Goal: Task Accomplishment & Management: Manage account settings

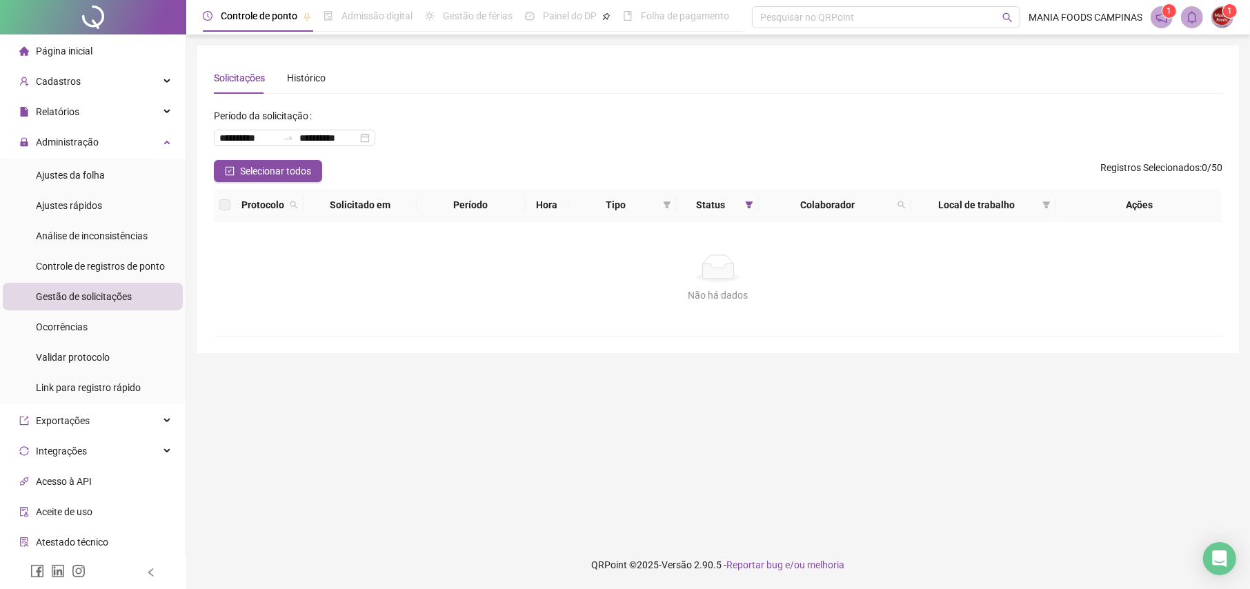
click at [85, 301] on span "Gestão de solicitações" at bounding box center [84, 296] width 96 height 11
click at [83, 177] on span "Ajustes da folha" at bounding box center [70, 175] width 69 height 11
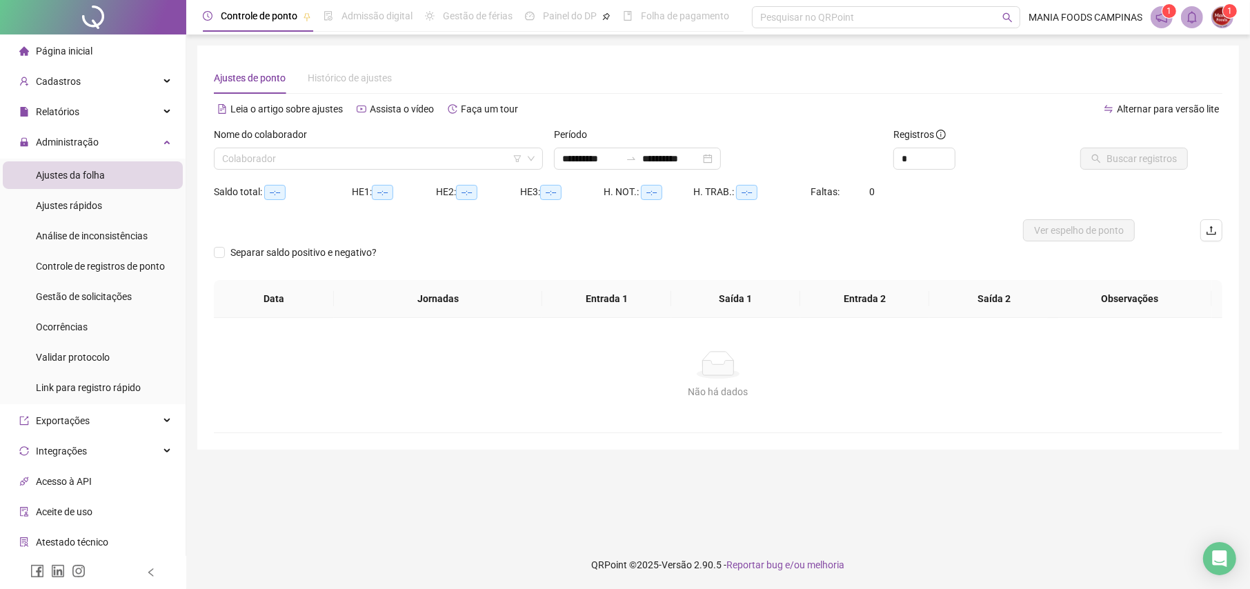
type input "**********"
click at [283, 379] on div "Não há dados Não há dados" at bounding box center [717, 375] width 975 height 48
click at [104, 288] on div "Gestão de solicitações" at bounding box center [84, 297] width 96 height 28
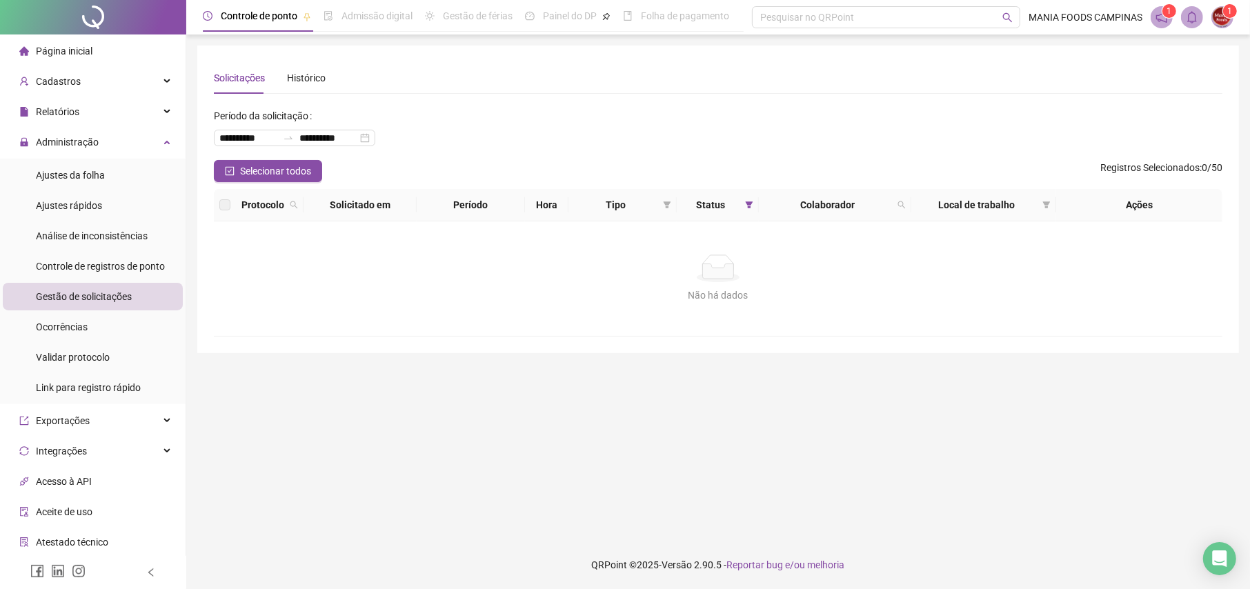
drag, startPoint x: 72, startPoint y: 169, endPoint x: 207, endPoint y: 112, distance: 146.2
click at [72, 167] on div "Ajustes da folha" at bounding box center [70, 175] width 69 height 28
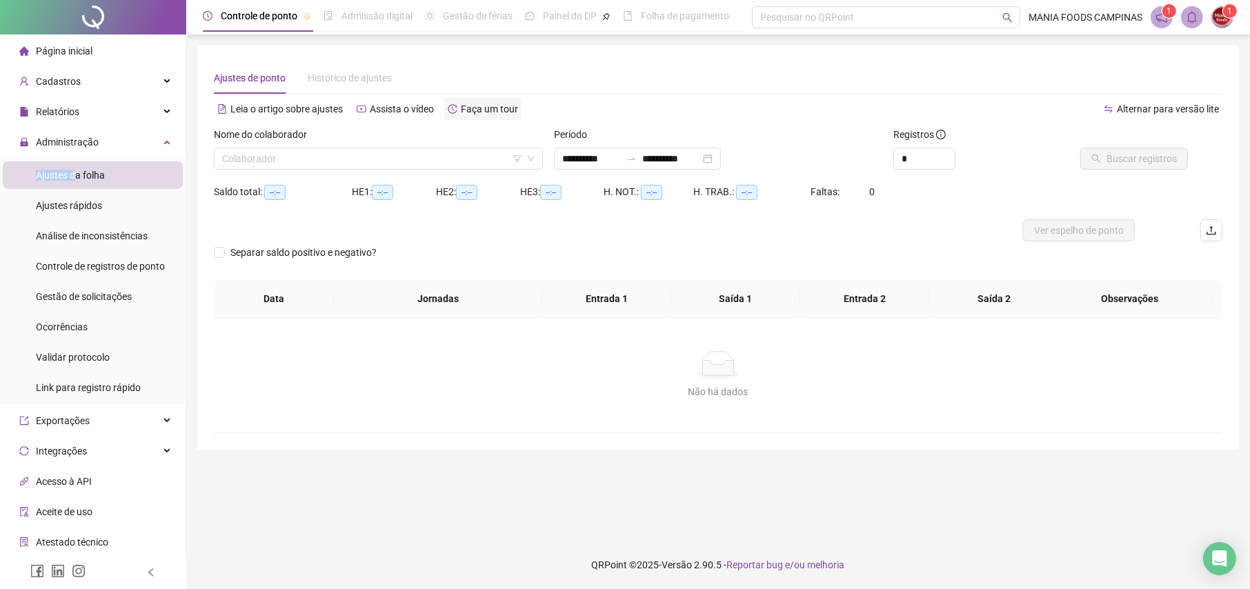
type input "**********"
click at [721, 158] on div "**********" at bounding box center [637, 159] width 167 height 22
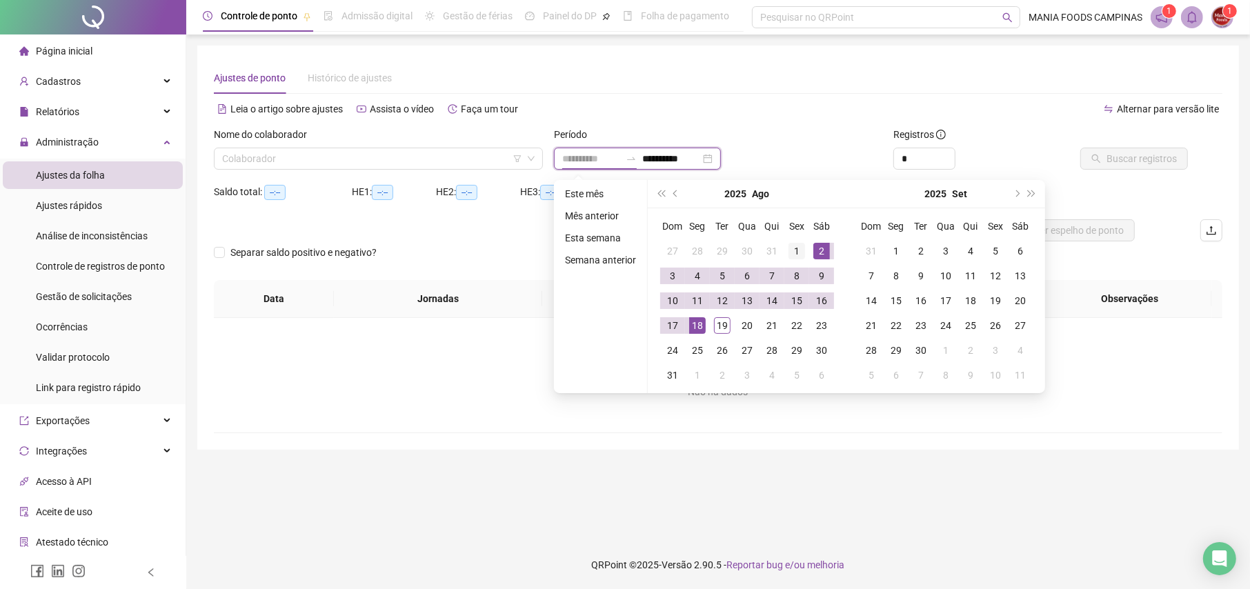
type input "**********"
click at [804, 248] on td "1" at bounding box center [796, 251] width 25 height 25
type input "**********"
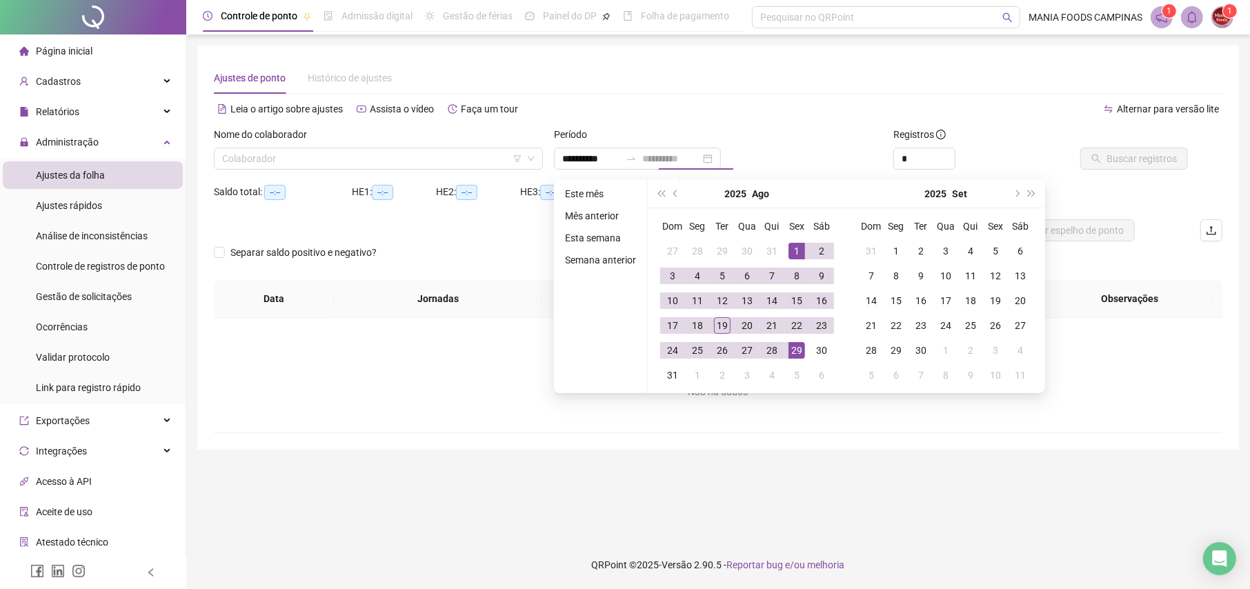
click at [788, 346] on div "29" at bounding box center [796, 350] width 17 height 17
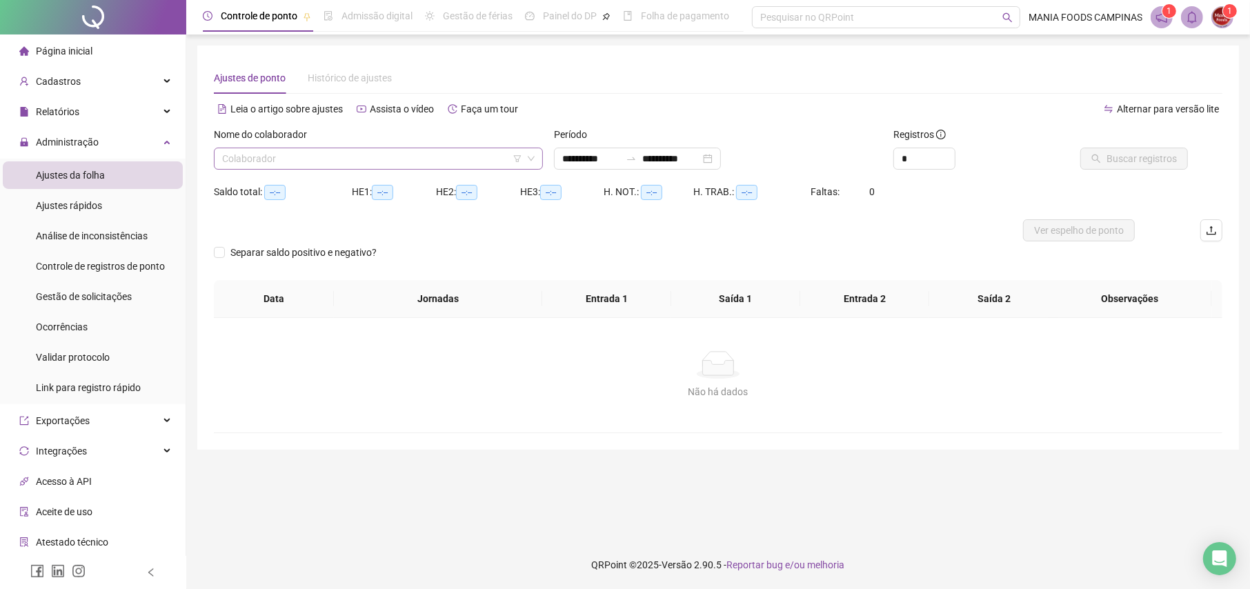
click at [413, 166] on input "search" at bounding box center [372, 158] width 300 height 21
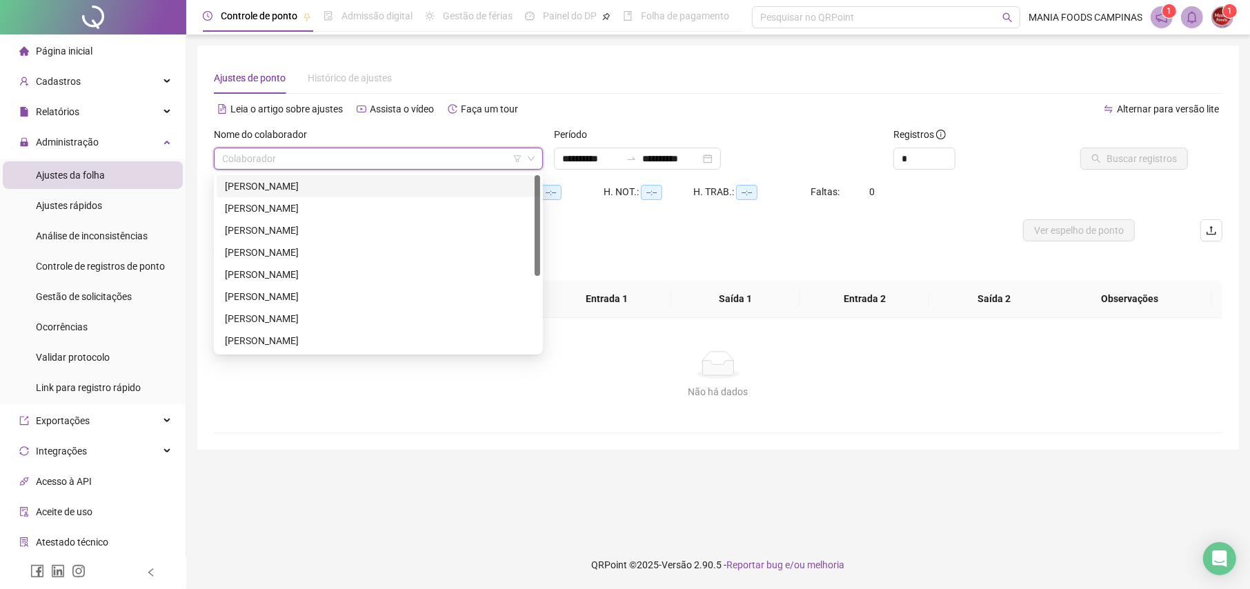
click at [271, 188] on div "[PERSON_NAME]" at bounding box center [378, 186] width 307 height 15
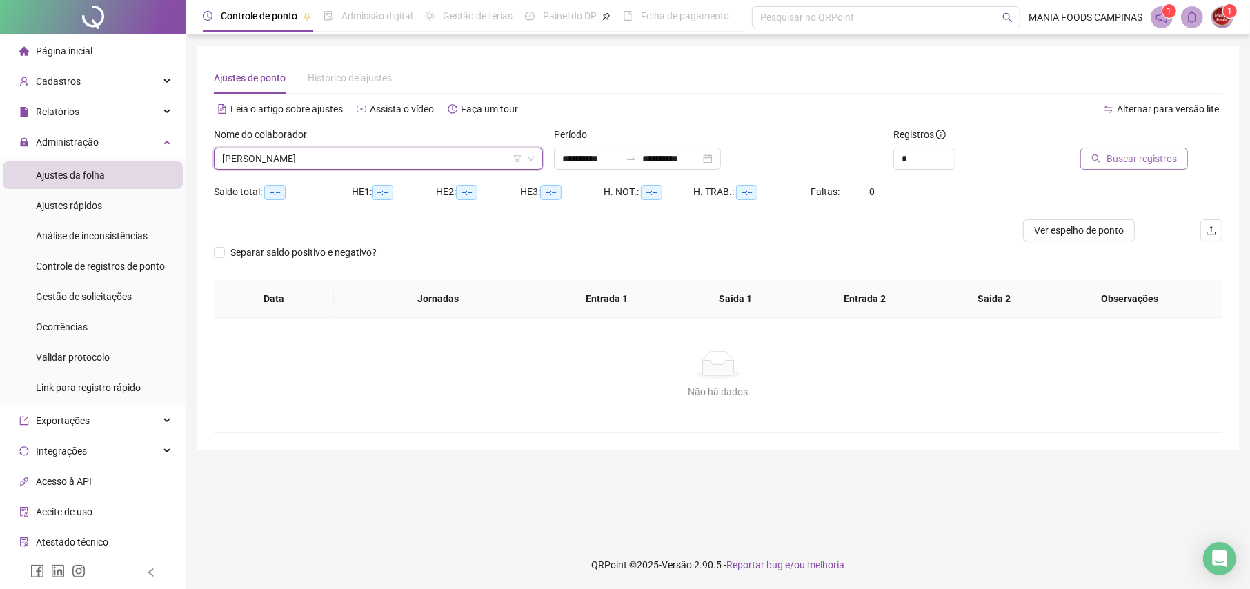
click at [1142, 158] on span "Buscar registros" at bounding box center [1141, 158] width 70 height 15
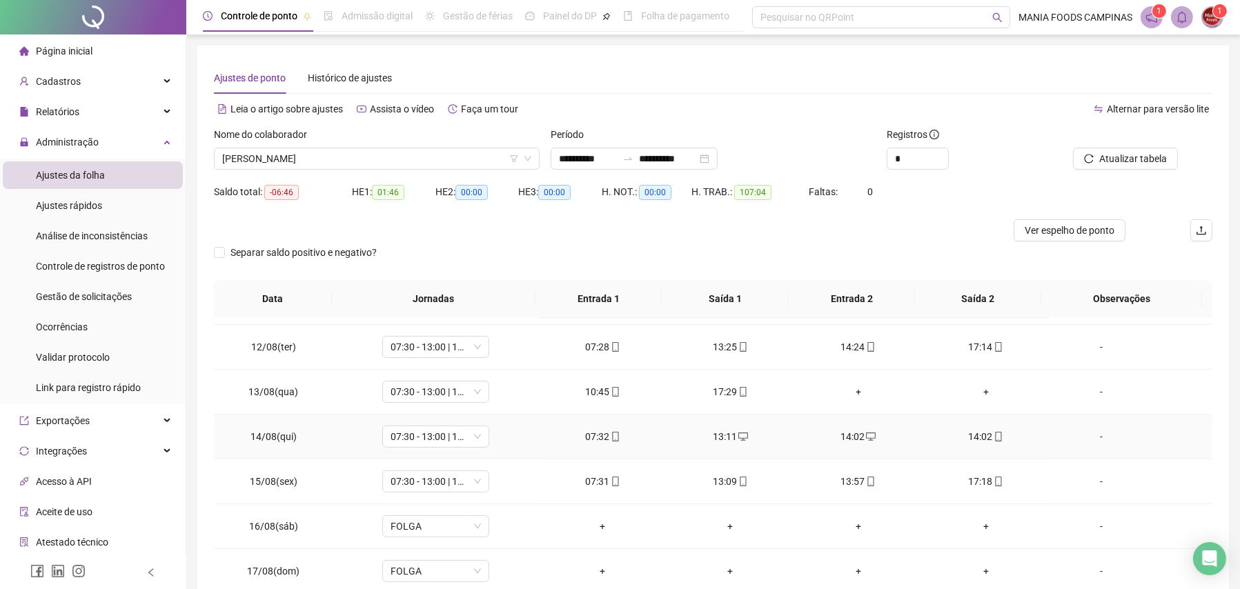
scroll to position [555, 0]
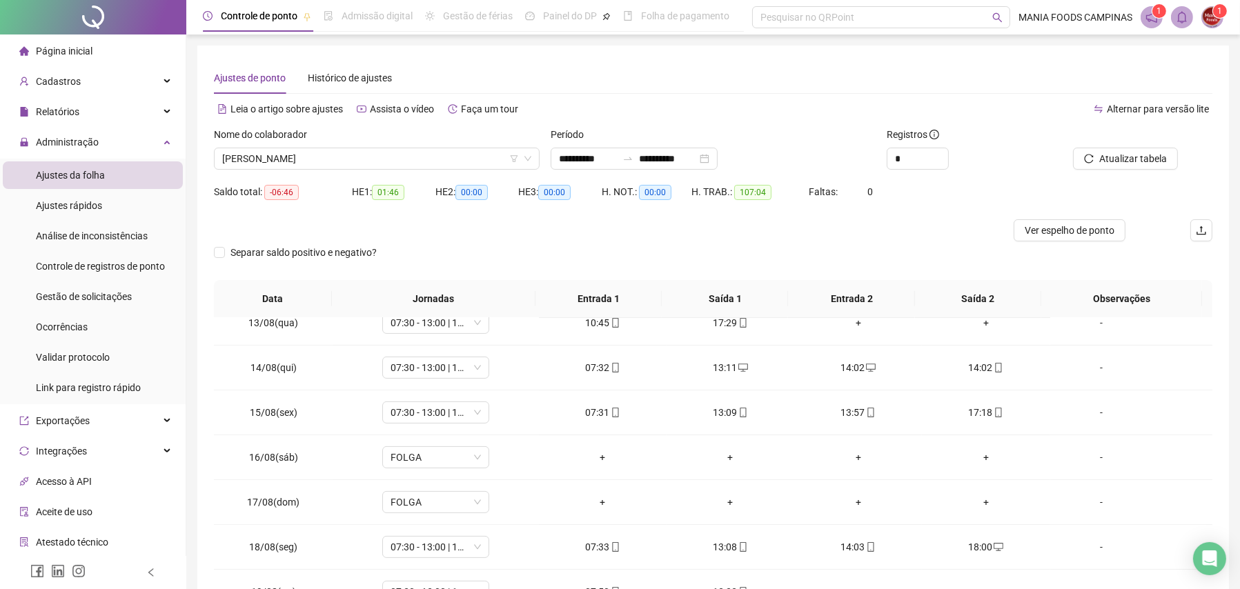
drag, startPoint x: 1239, startPoint y: 328, endPoint x: 1233, endPoint y: 381, distance: 52.7
click at [1233, 381] on div "**********" at bounding box center [712, 344] width 1053 height 688
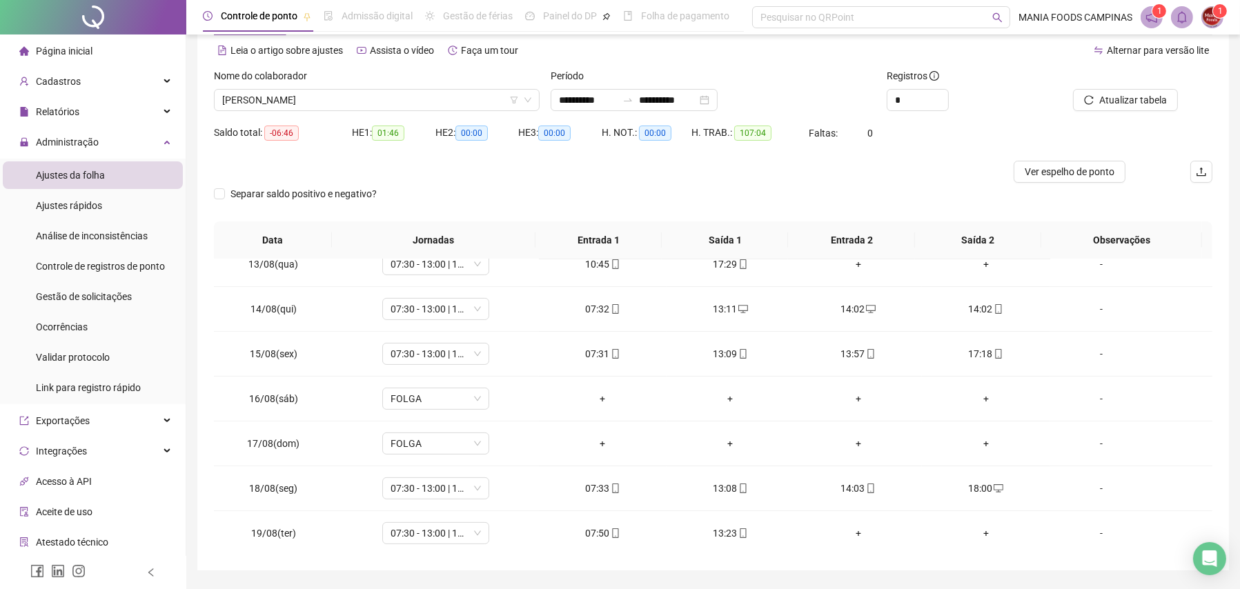
scroll to position [56, 0]
click at [390, 102] on span "[PERSON_NAME]" at bounding box center [376, 102] width 309 height 21
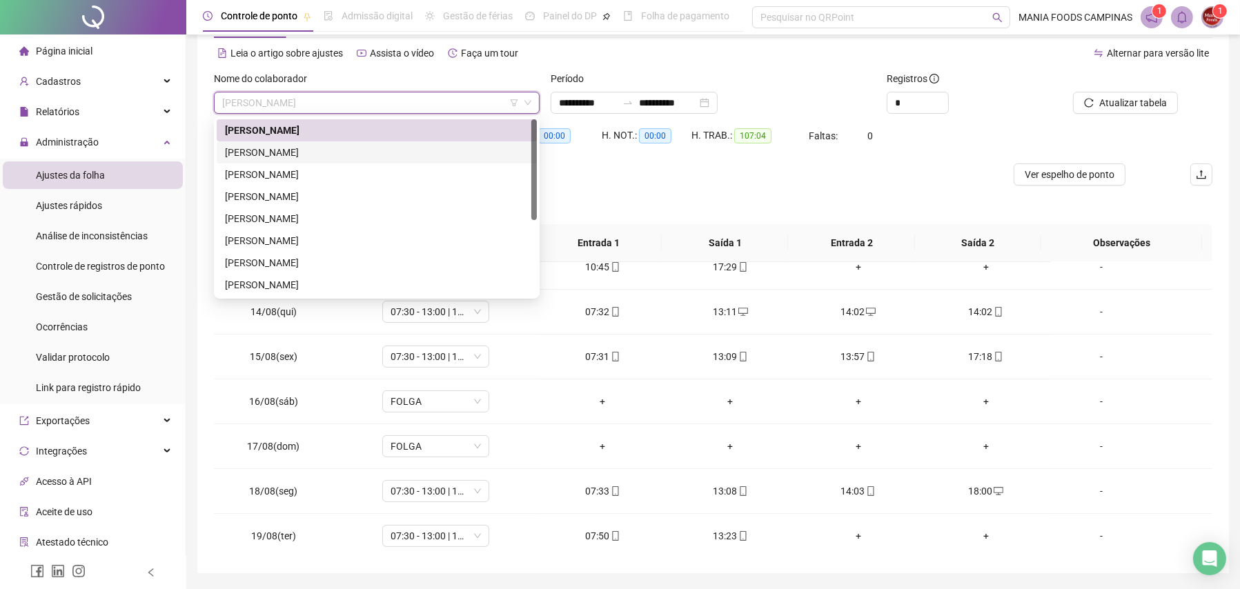
click at [306, 146] on div "[PERSON_NAME]" at bounding box center [377, 152] width 304 height 15
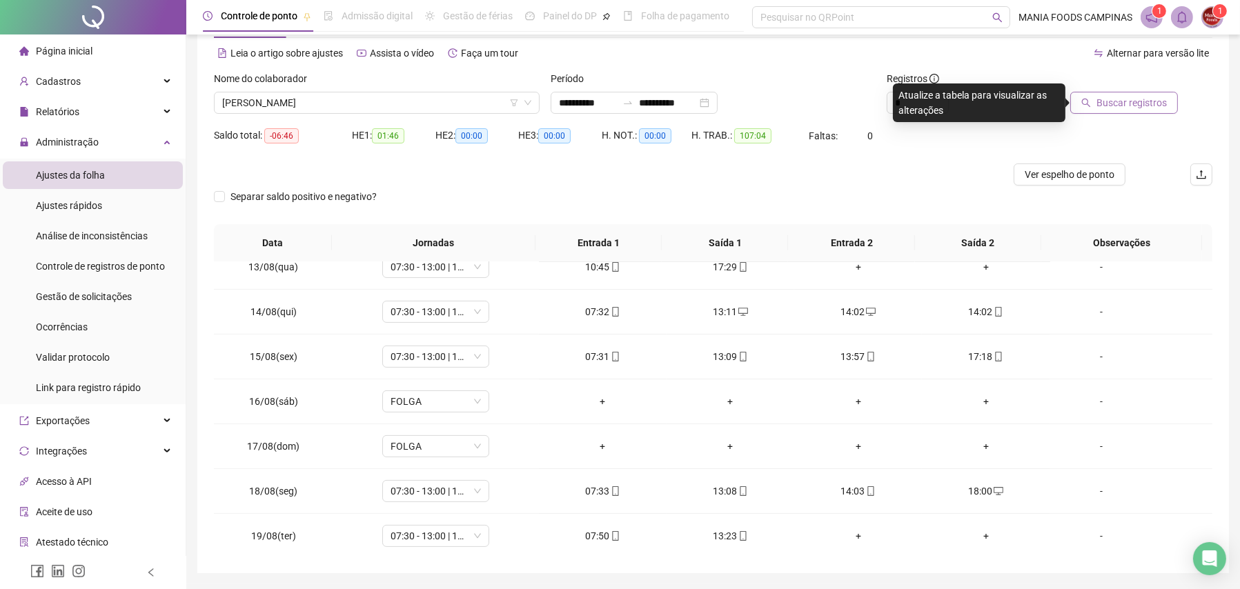
click at [1107, 106] on span "Buscar registros" at bounding box center [1131, 102] width 70 height 15
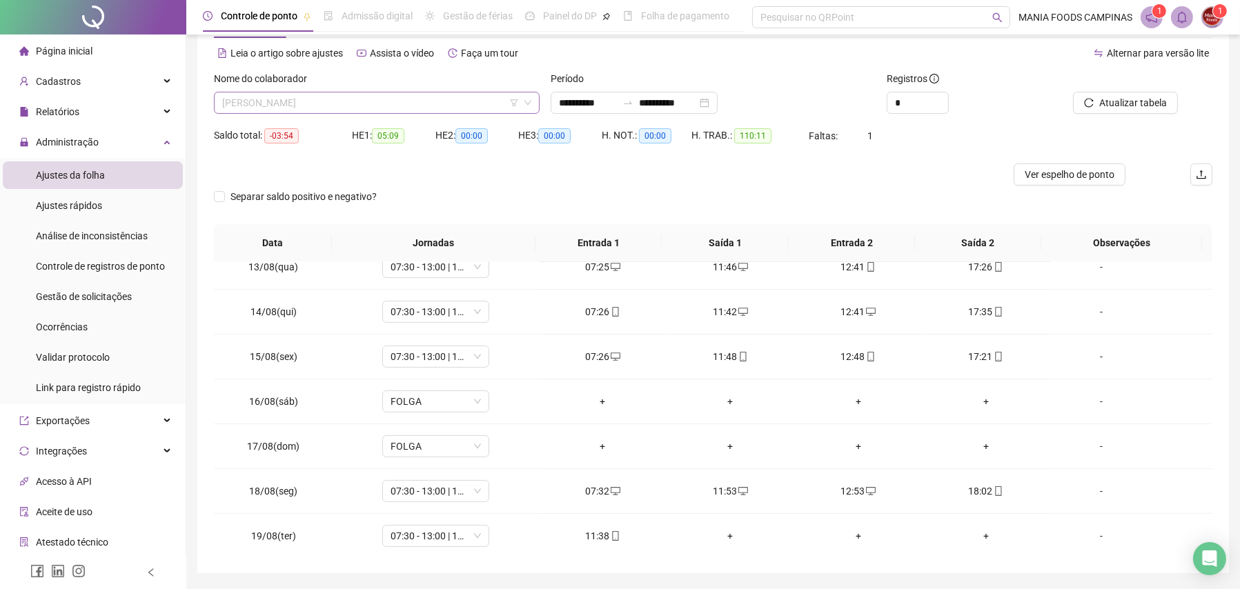
click at [357, 101] on span "[PERSON_NAME]" at bounding box center [376, 102] width 309 height 21
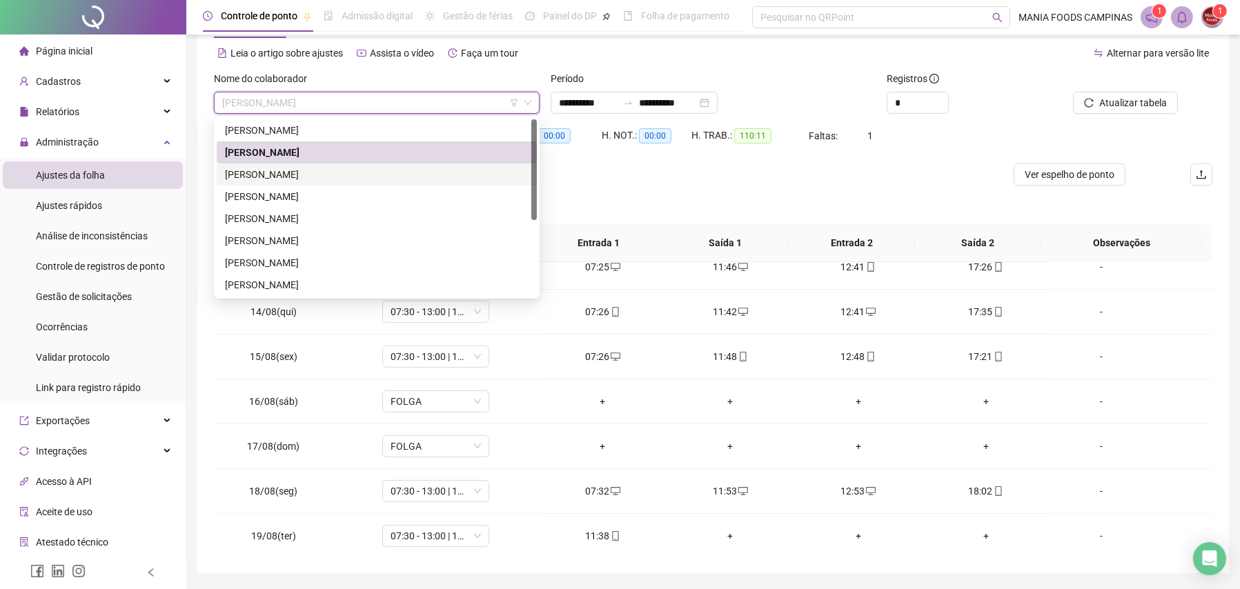
click at [299, 167] on div "[PERSON_NAME]" at bounding box center [377, 174] width 304 height 15
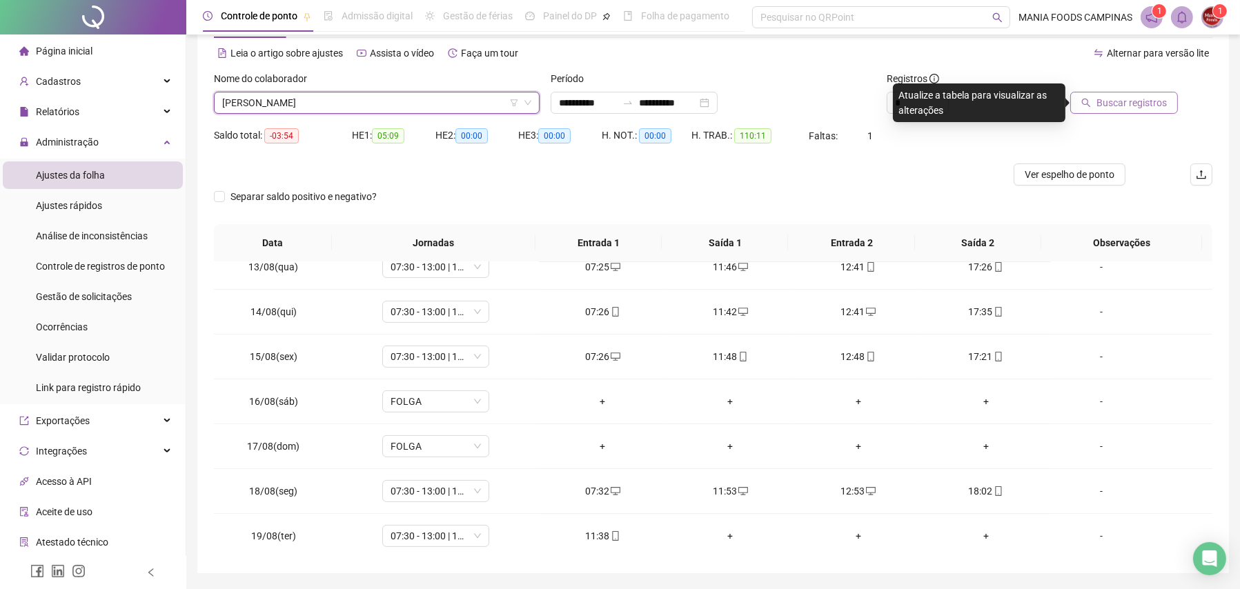
click at [1097, 100] on button "Buscar registros" at bounding box center [1124, 103] width 108 height 22
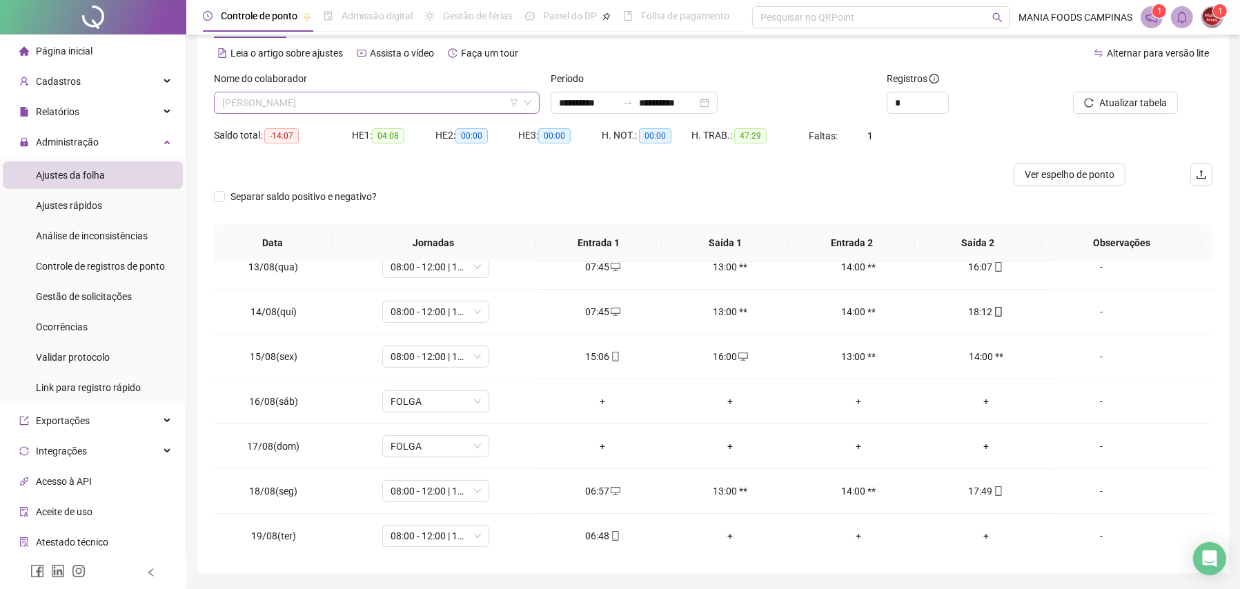
click at [310, 101] on span "[PERSON_NAME]" at bounding box center [376, 102] width 309 height 21
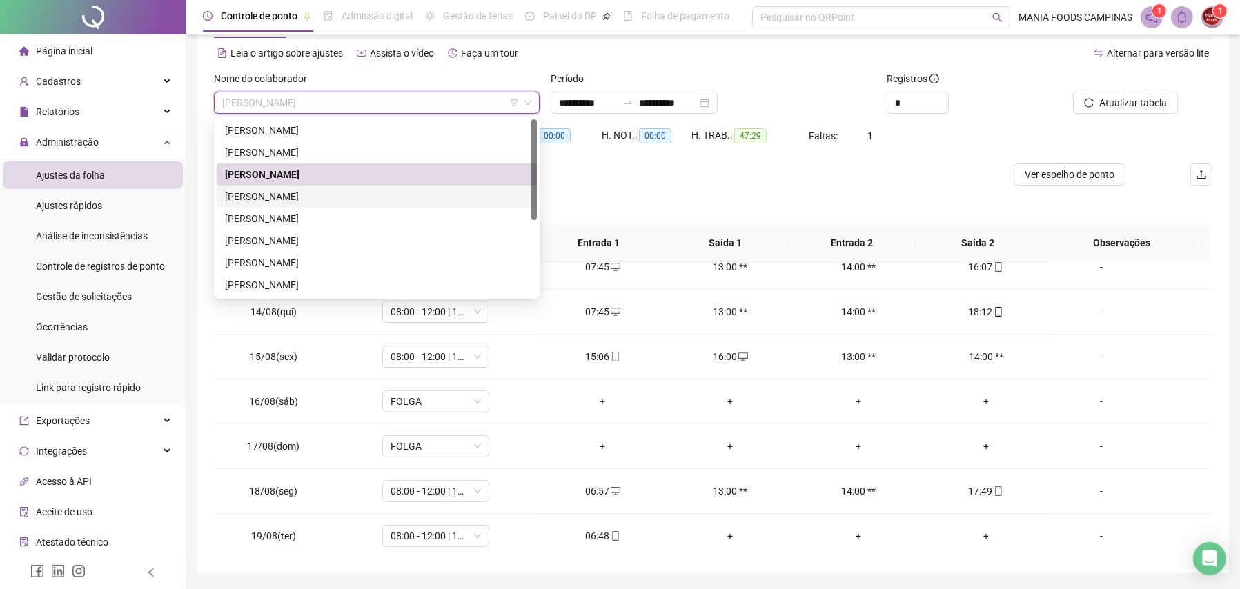
click at [281, 188] on div "[PERSON_NAME]" at bounding box center [377, 197] width 320 height 22
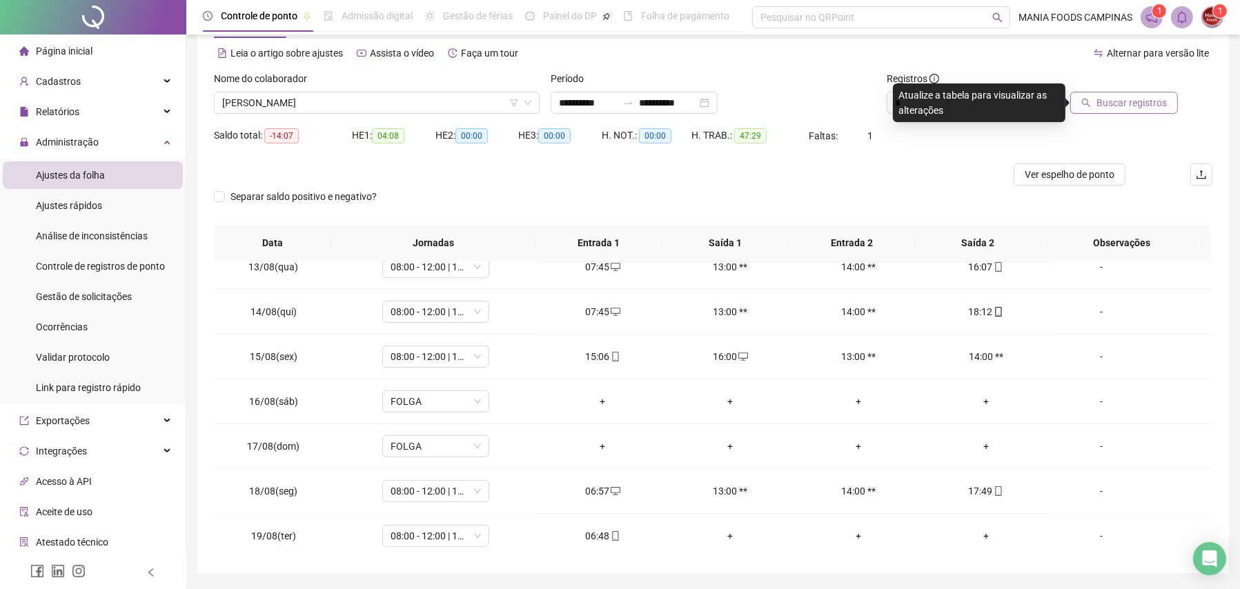
click at [1105, 100] on span "Buscar registros" at bounding box center [1131, 102] width 70 height 15
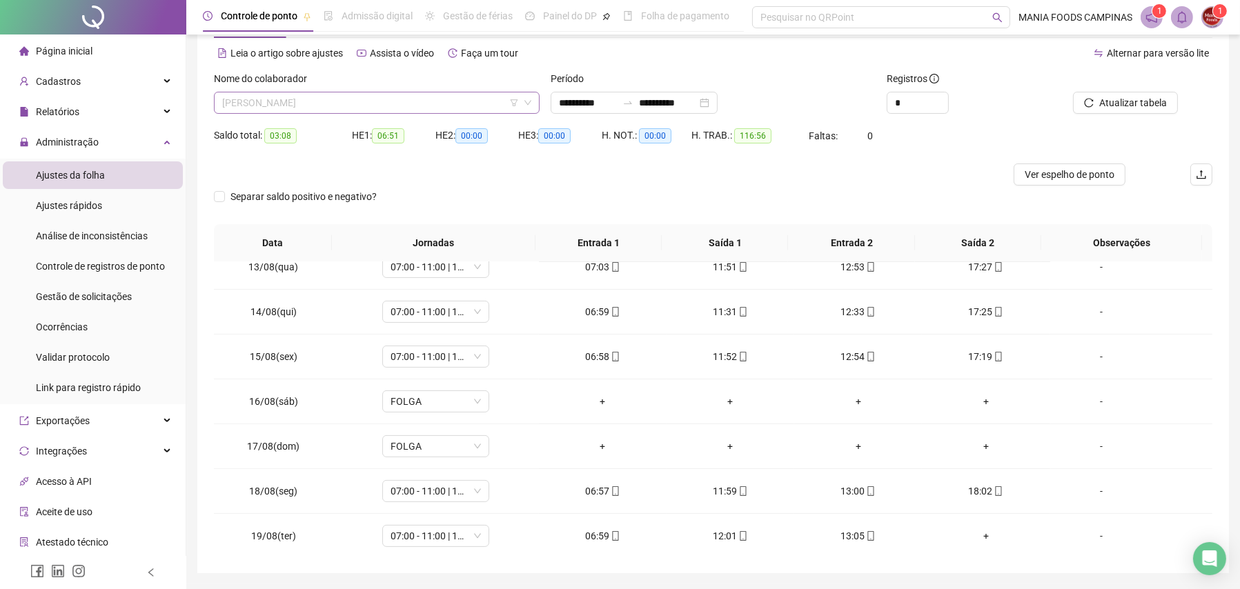
click at [336, 104] on span "[PERSON_NAME]" at bounding box center [376, 102] width 309 height 21
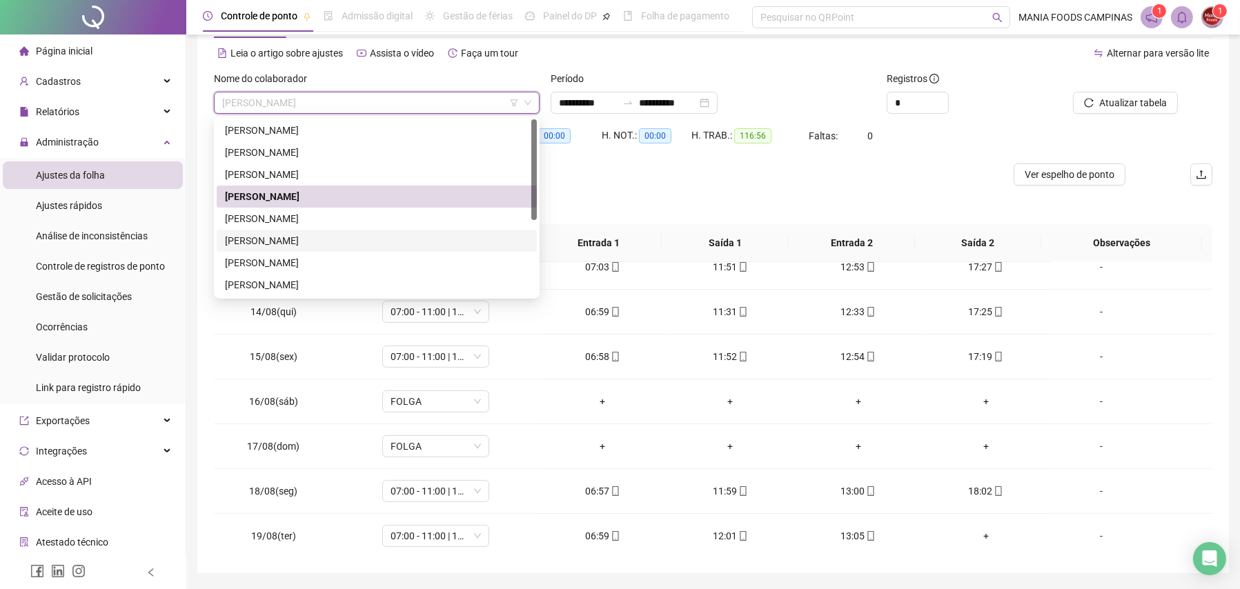
click at [261, 237] on div "[PERSON_NAME]" at bounding box center [377, 240] width 304 height 15
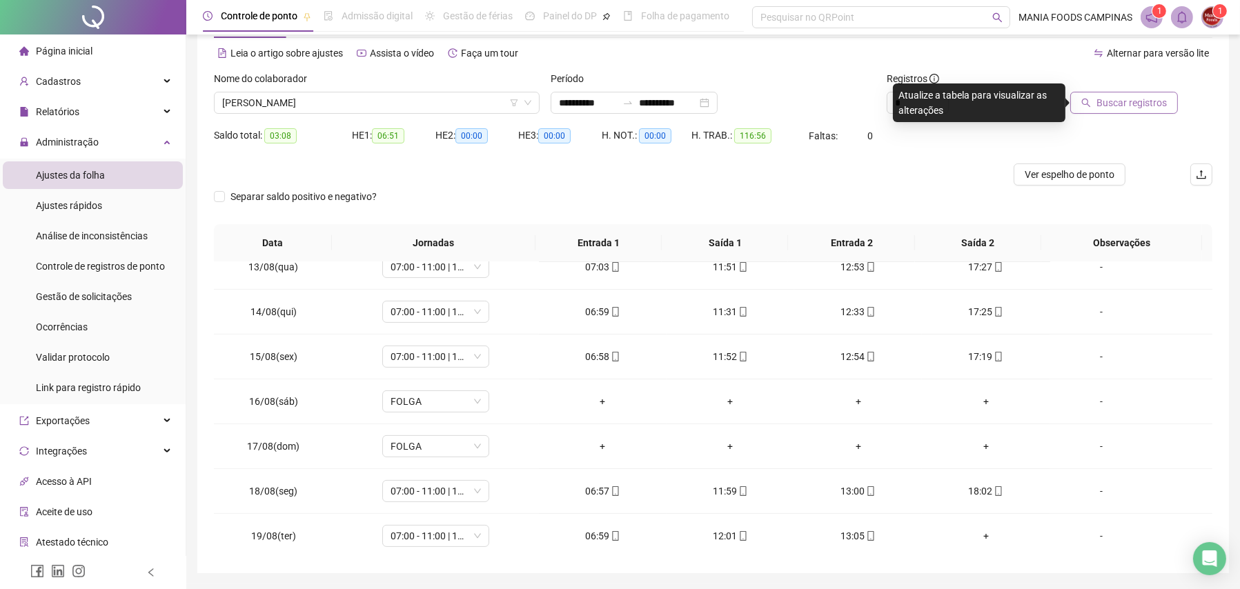
click at [1091, 104] on icon "search" at bounding box center [1086, 103] width 10 height 10
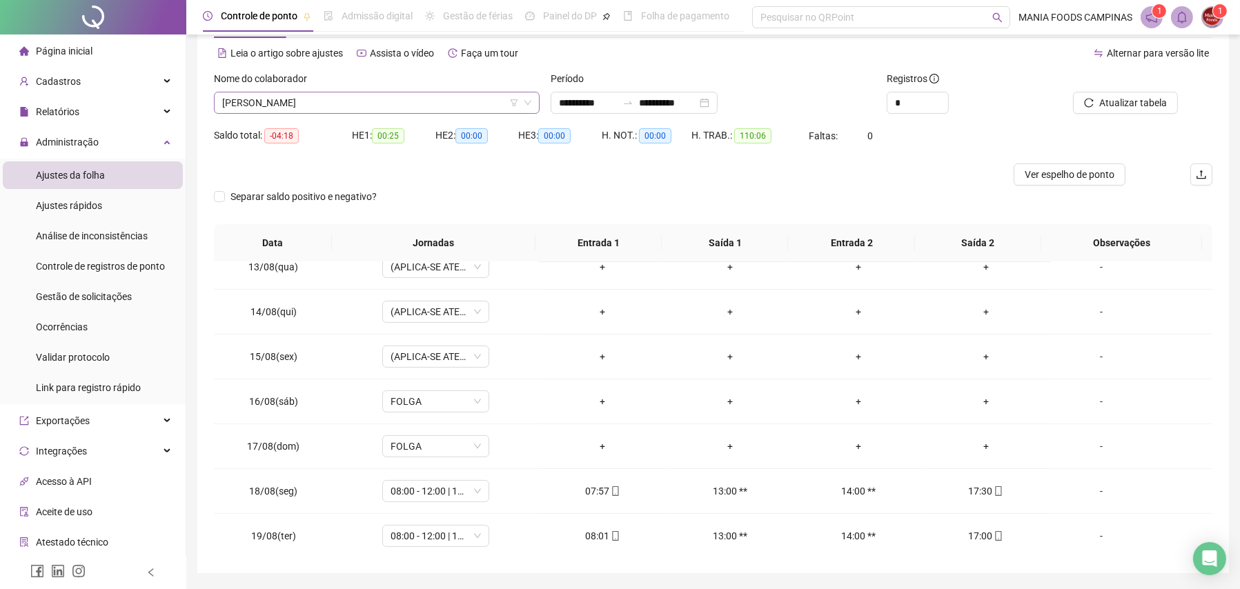
click at [357, 99] on span "[PERSON_NAME]" at bounding box center [376, 102] width 309 height 21
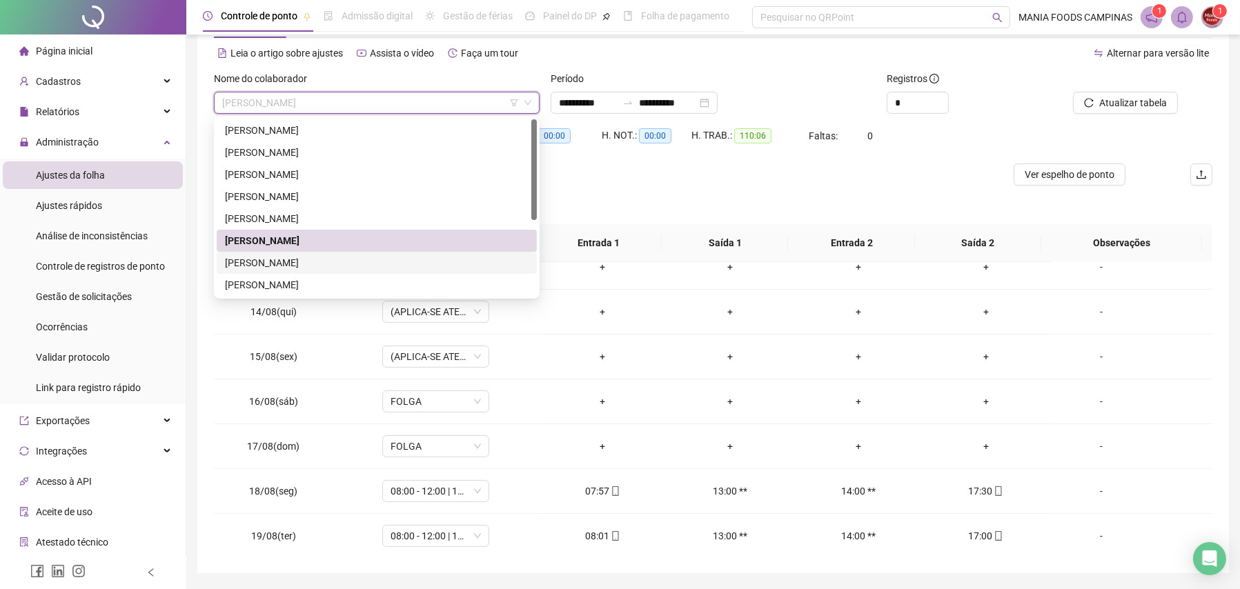
click at [294, 260] on div "[PERSON_NAME]" at bounding box center [377, 262] width 304 height 15
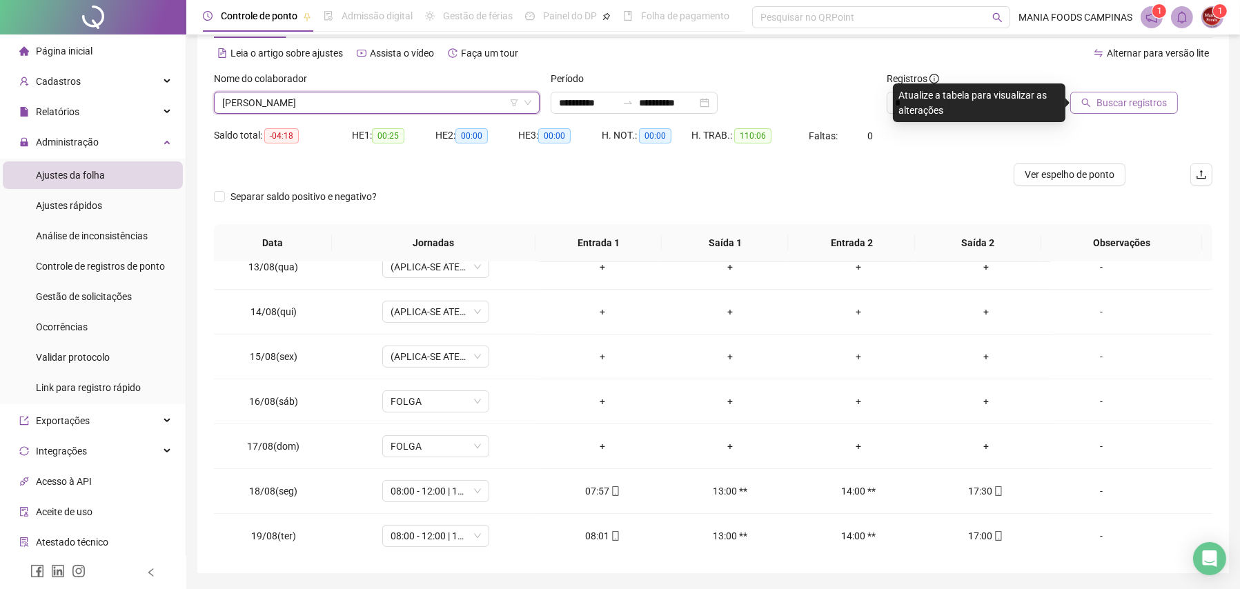
click at [1091, 100] on icon "search" at bounding box center [1086, 103] width 9 height 9
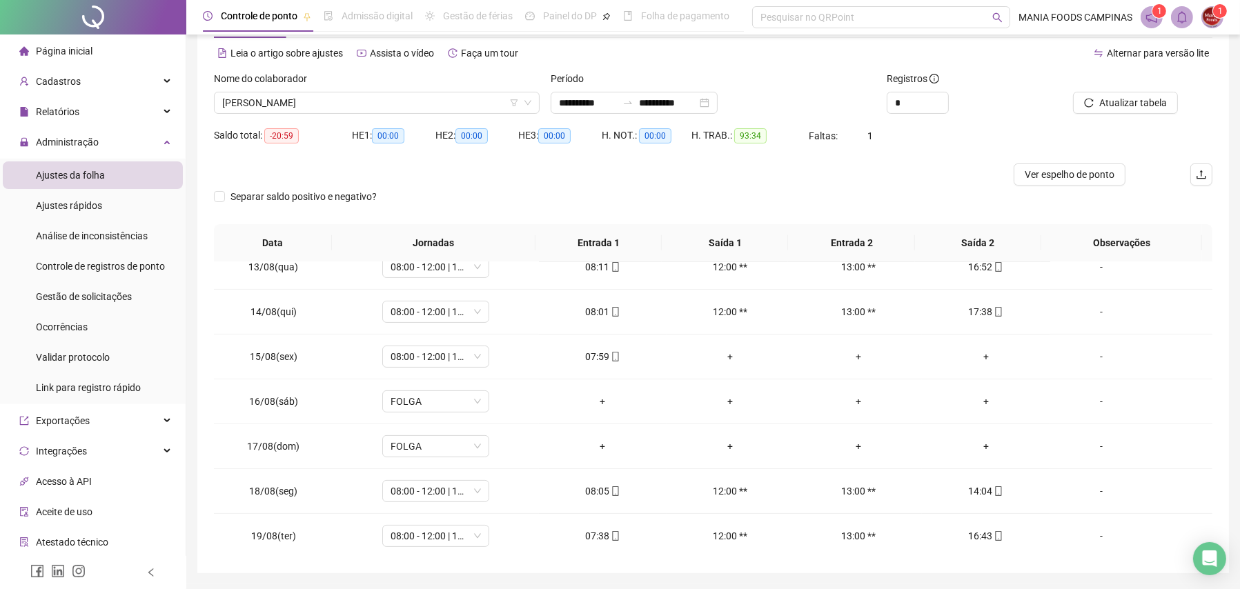
scroll to position [99, 0]
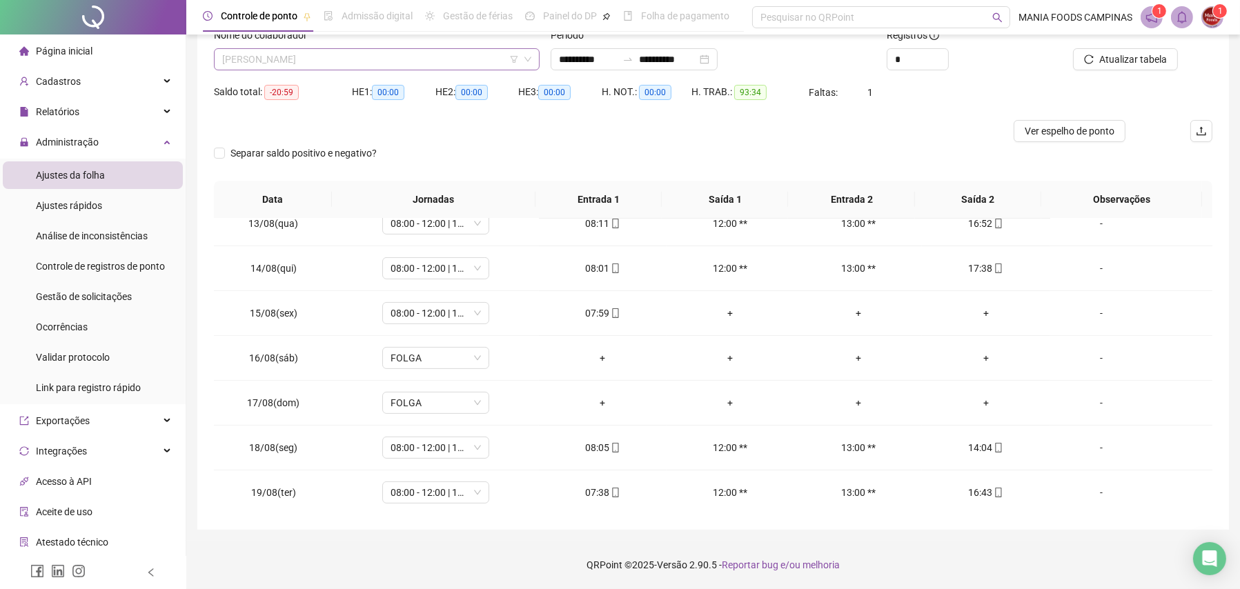
click at [347, 52] on span "[PERSON_NAME]" at bounding box center [376, 59] width 309 height 21
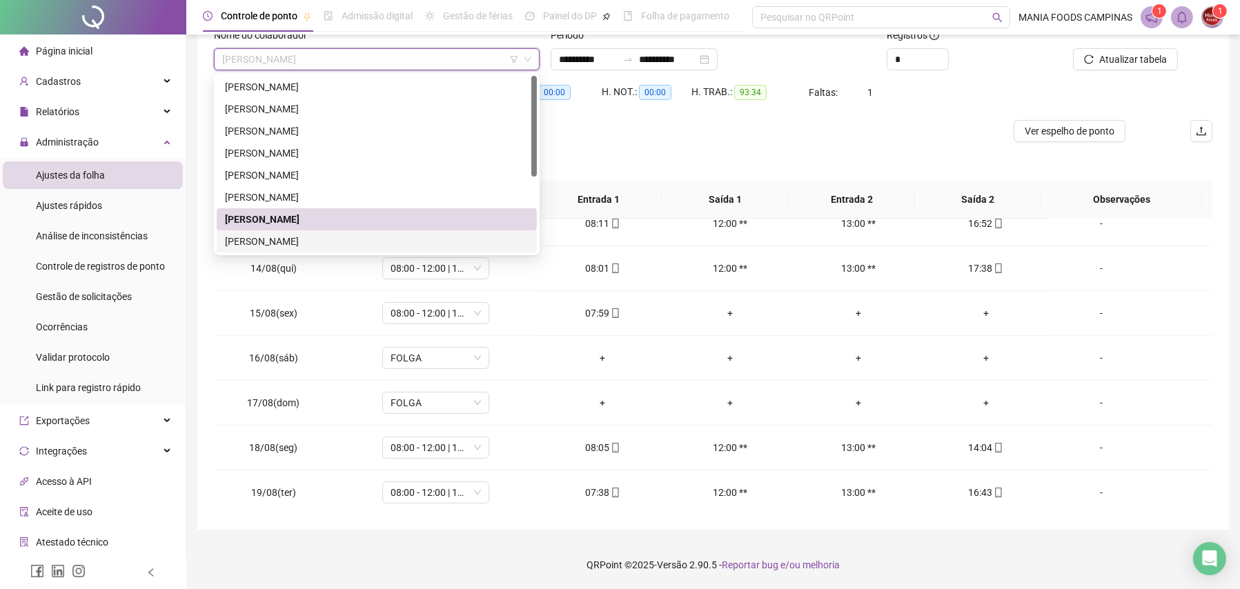
click at [275, 234] on div "[PERSON_NAME]" at bounding box center [377, 241] width 304 height 15
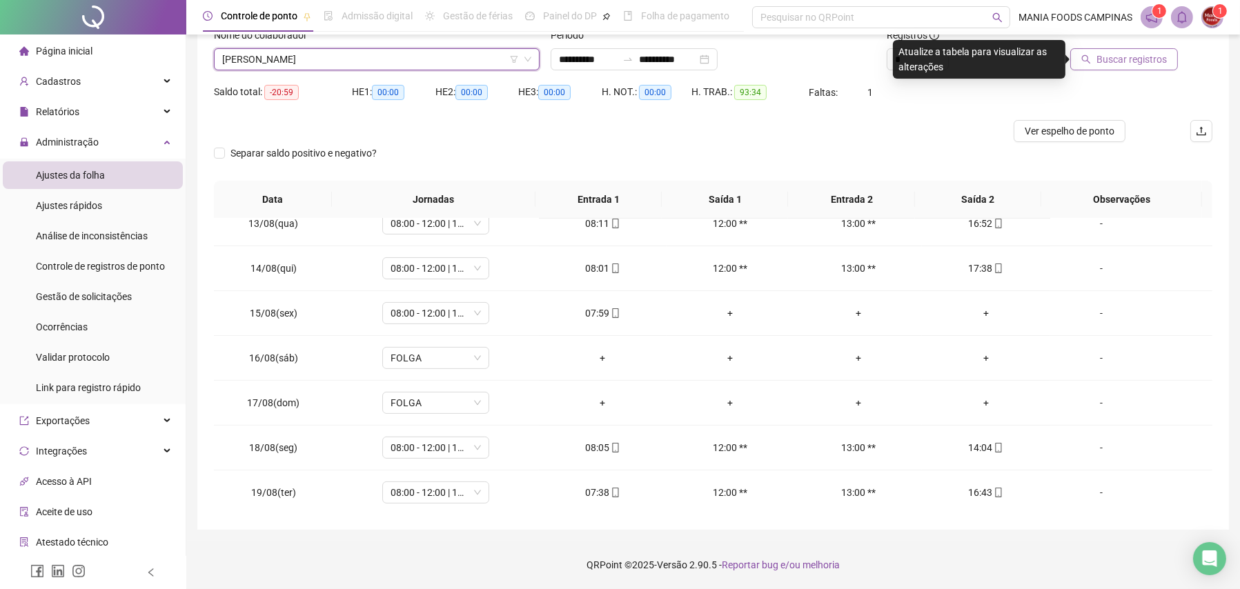
click at [1131, 57] on span "Buscar registros" at bounding box center [1131, 59] width 70 height 15
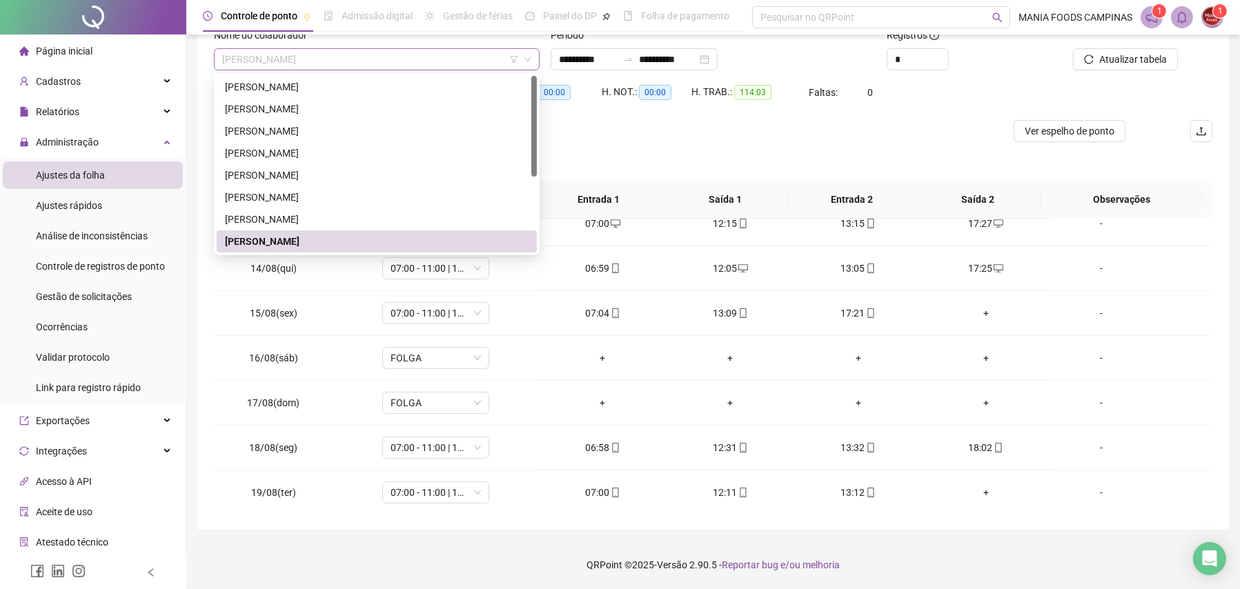
click at [379, 57] on span "[PERSON_NAME]" at bounding box center [376, 59] width 309 height 21
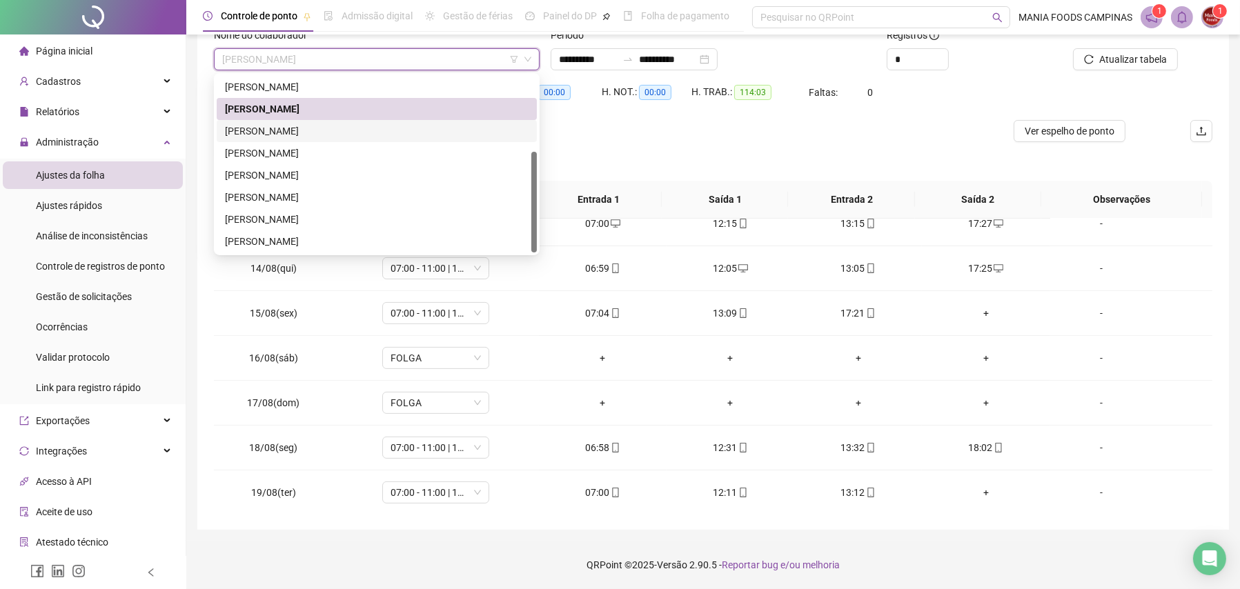
click at [351, 127] on div "[PERSON_NAME]" at bounding box center [377, 130] width 304 height 15
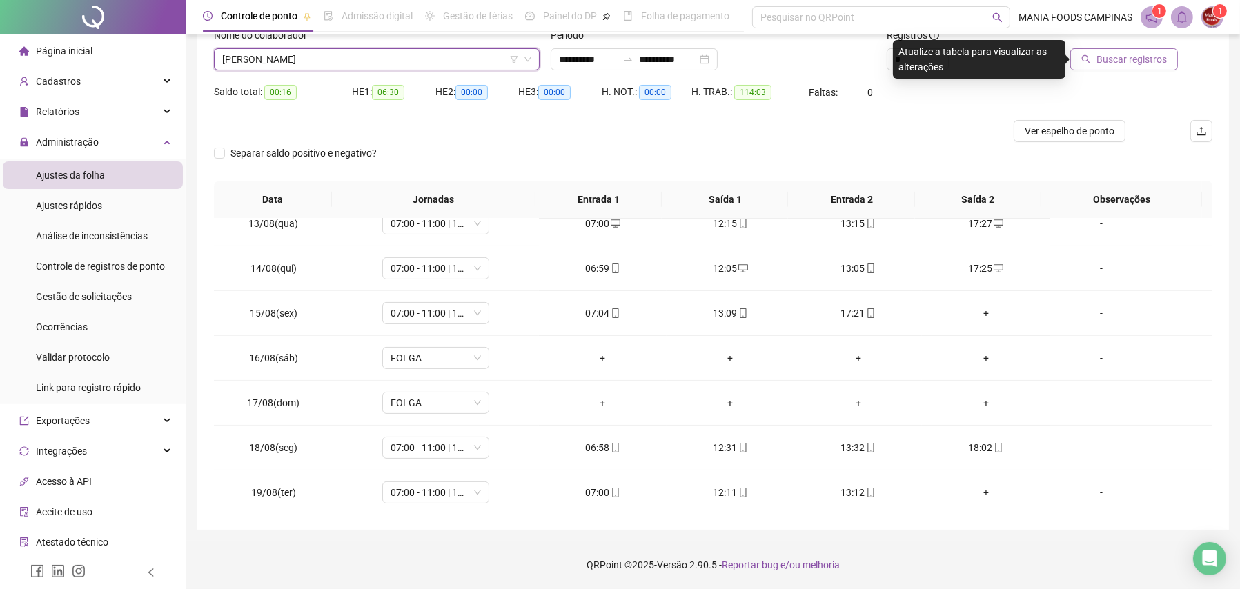
click at [1100, 57] on span "Buscar registros" at bounding box center [1131, 59] width 70 height 15
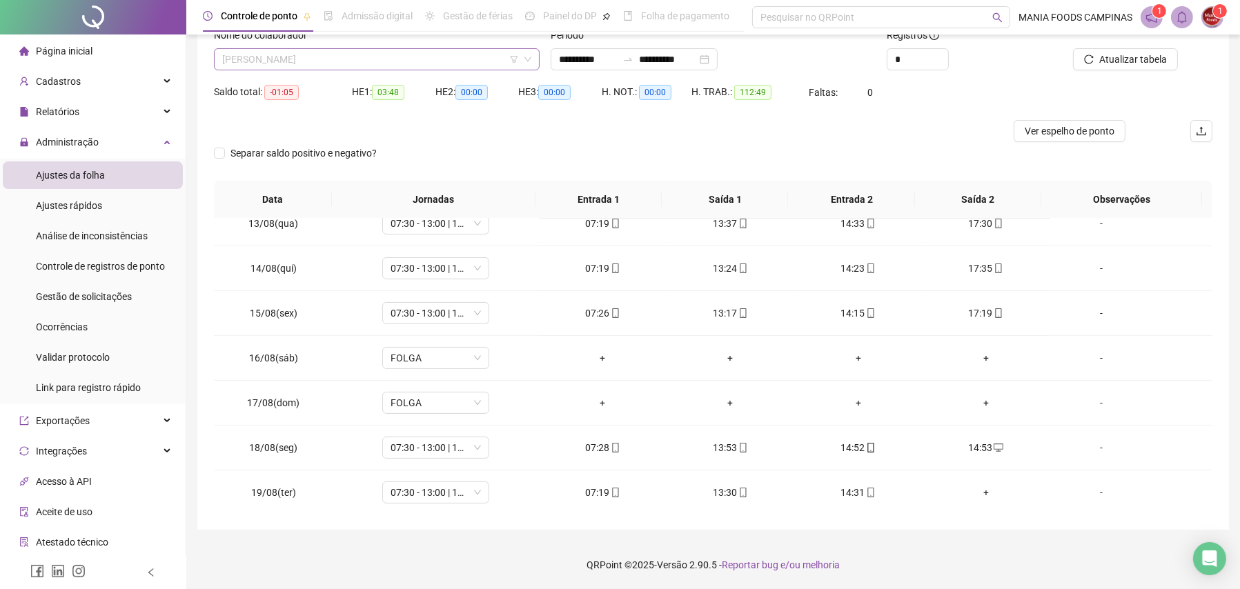
click at [330, 61] on span "[PERSON_NAME]" at bounding box center [376, 59] width 309 height 21
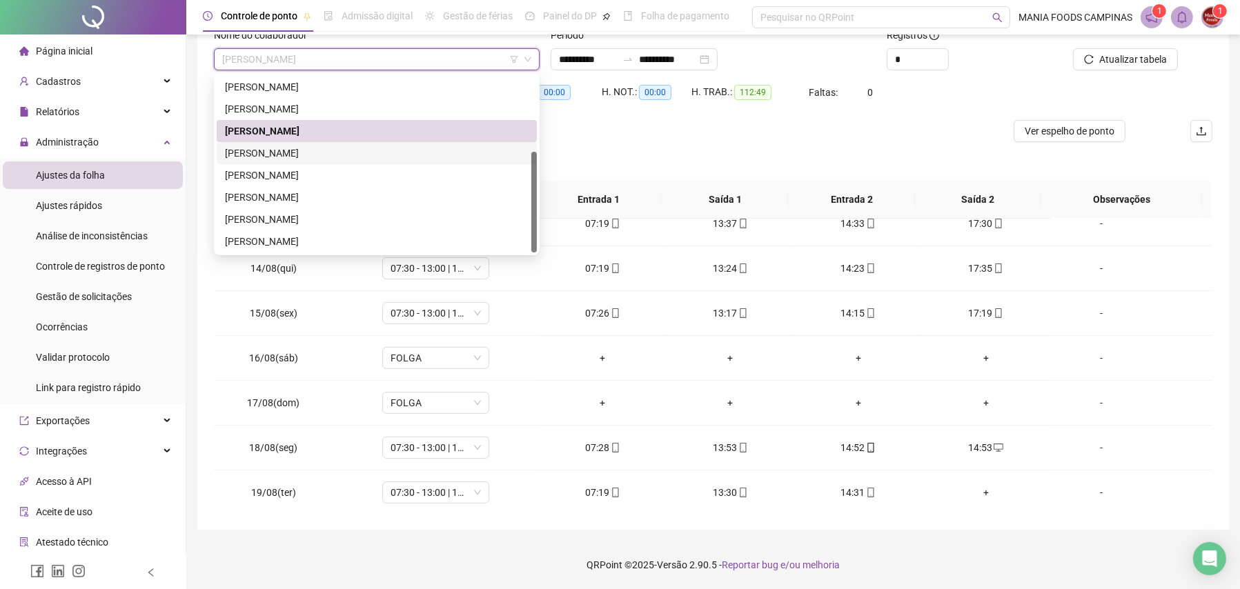
click at [292, 146] on div "[PERSON_NAME]" at bounding box center [377, 153] width 304 height 15
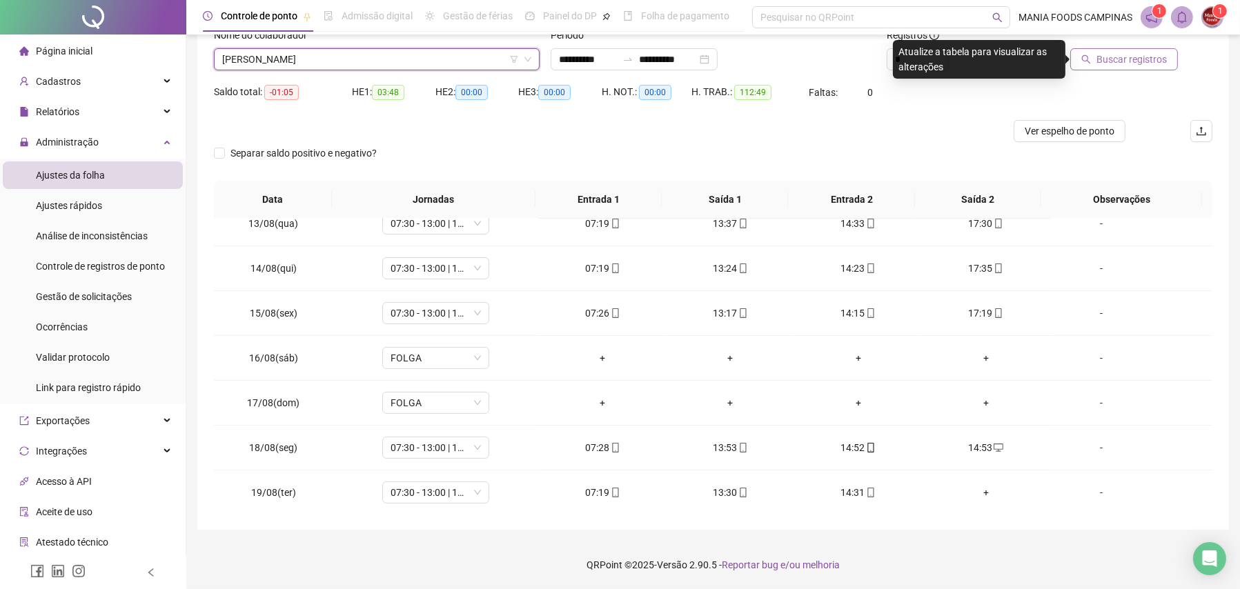
click at [1107, 57] on span "Buscar registros" at bounding box center [1131, 59] width 70 height 15
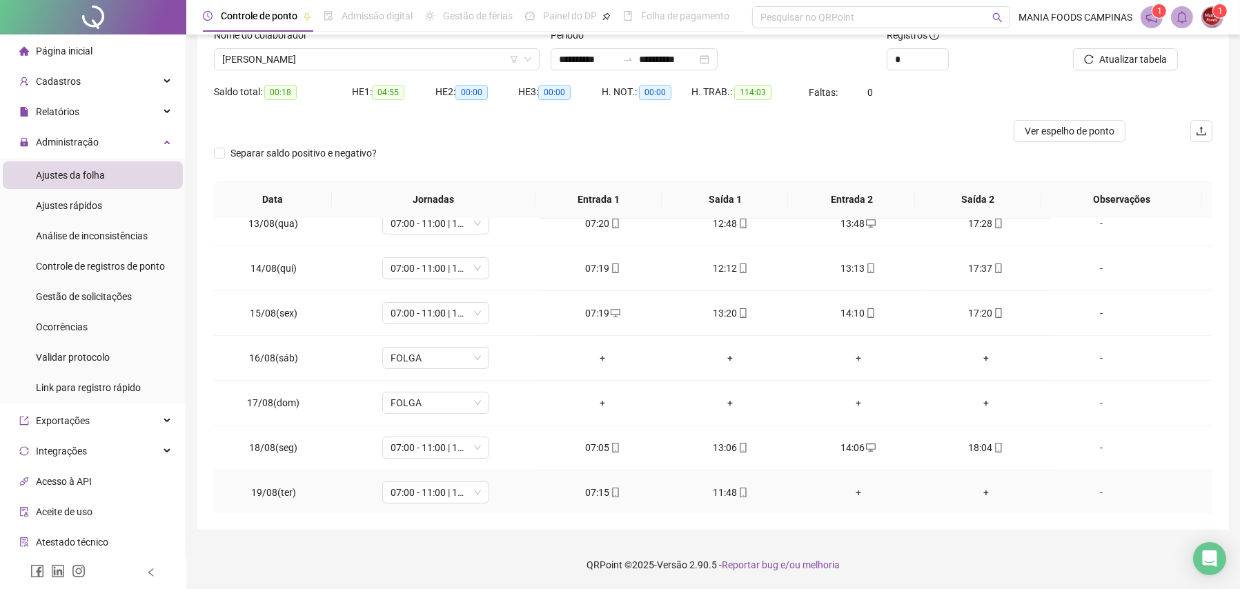
click at [847, 490] on div "+" at bounding box center [858, 492] width 106 height 15
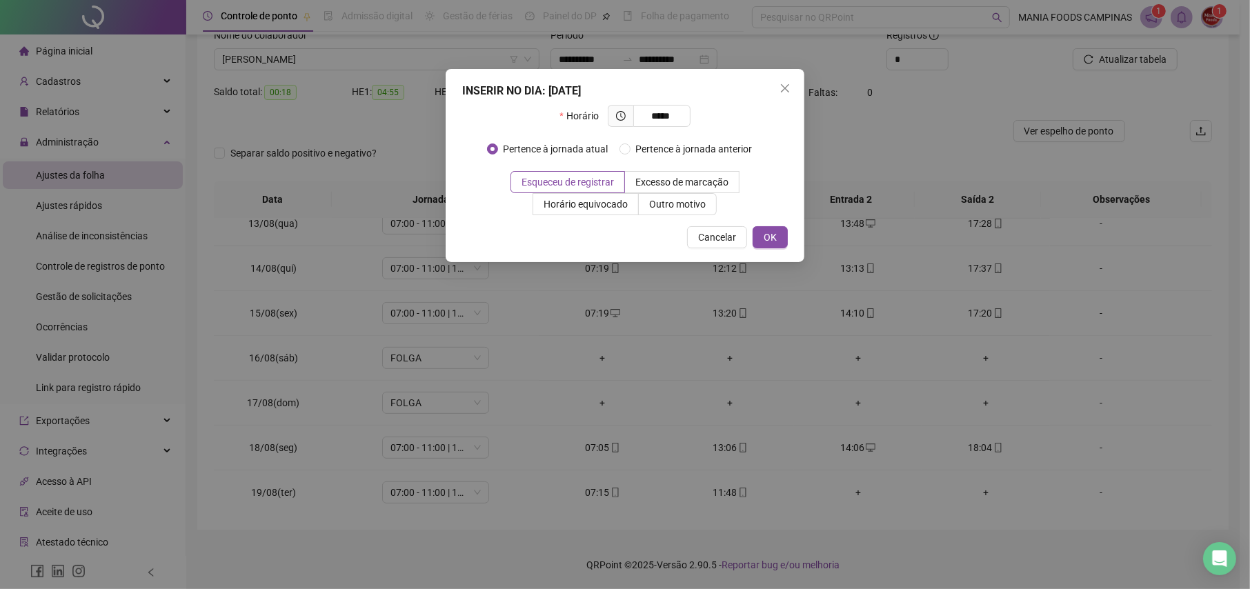
type input "*****"
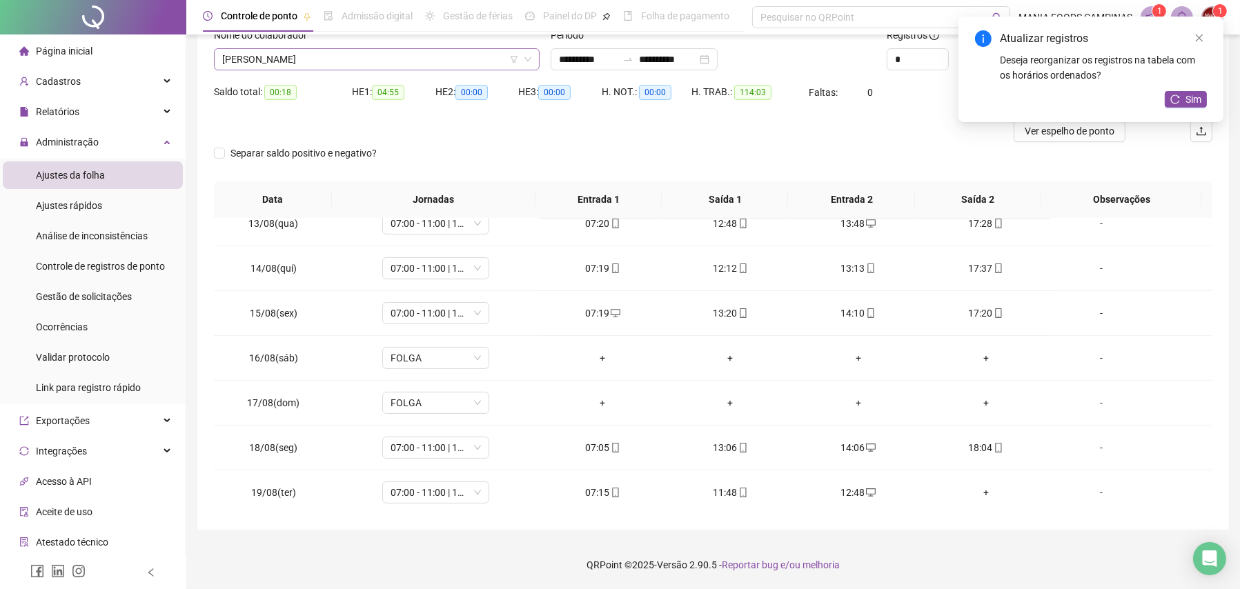
click at [426, 52] on span "[PERSON_NAME]" at bounding box center [376, 59] width 309 height 21
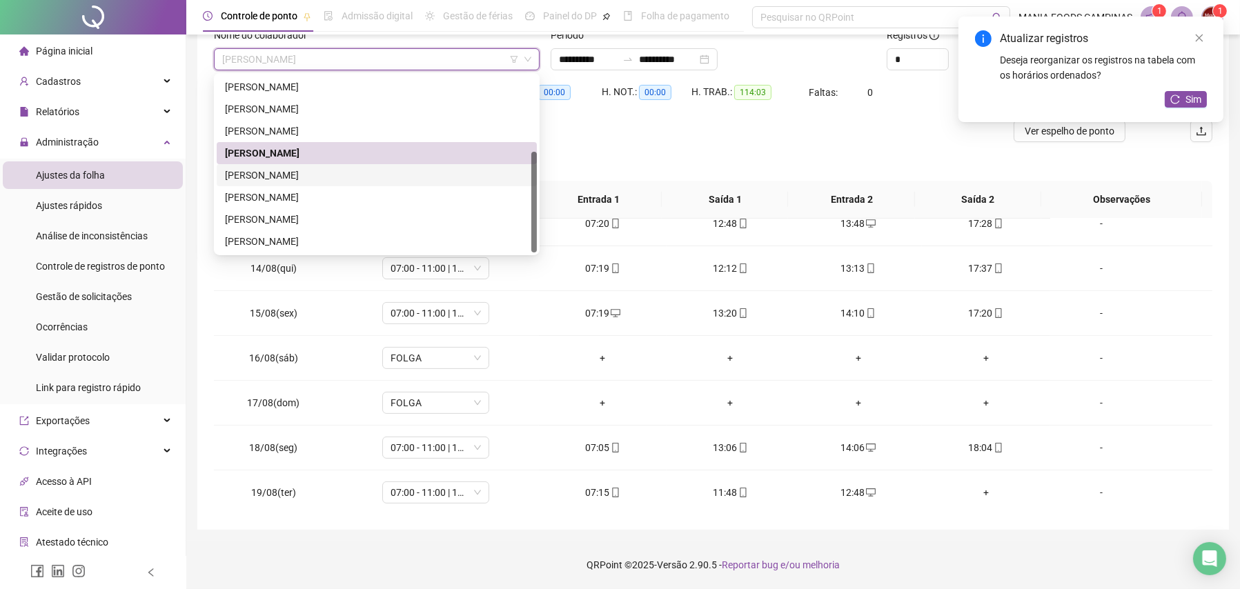
click at [276, 178] on div "[PERSON_NAME]" at bounding box center [377, 175] width 304 height 15
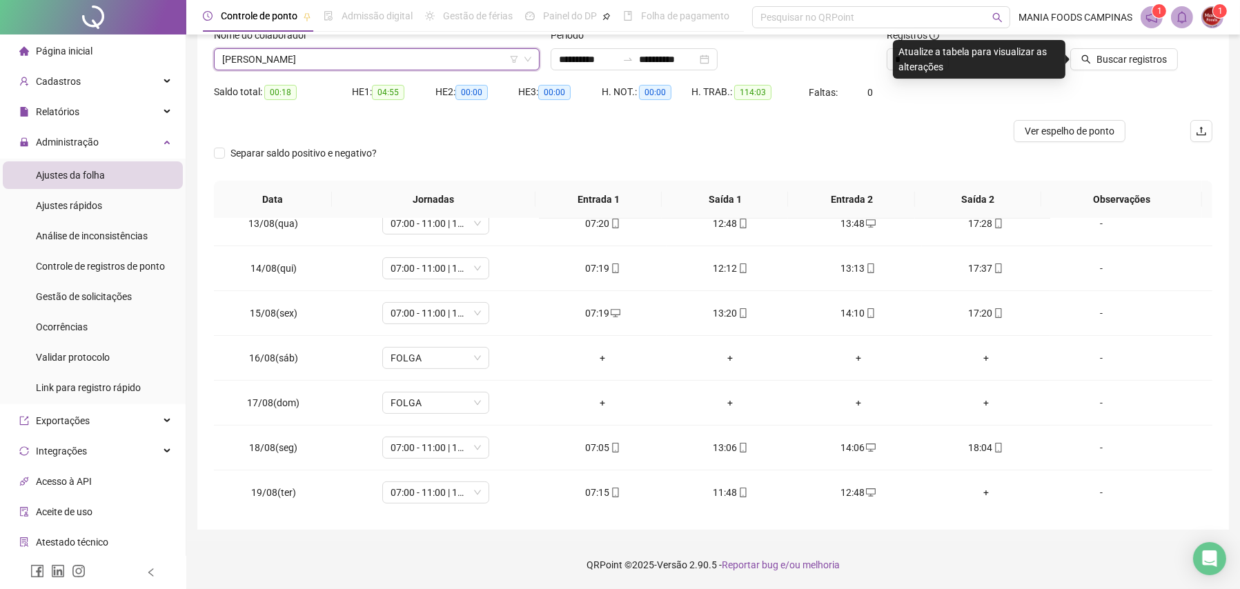
click at [1120, 47] on div at bounding box center [1116, 38] width 123 height 21
click at [1118, 54] on span "Buscar registros" at bounding box center [1131, 59] width 70 height 15
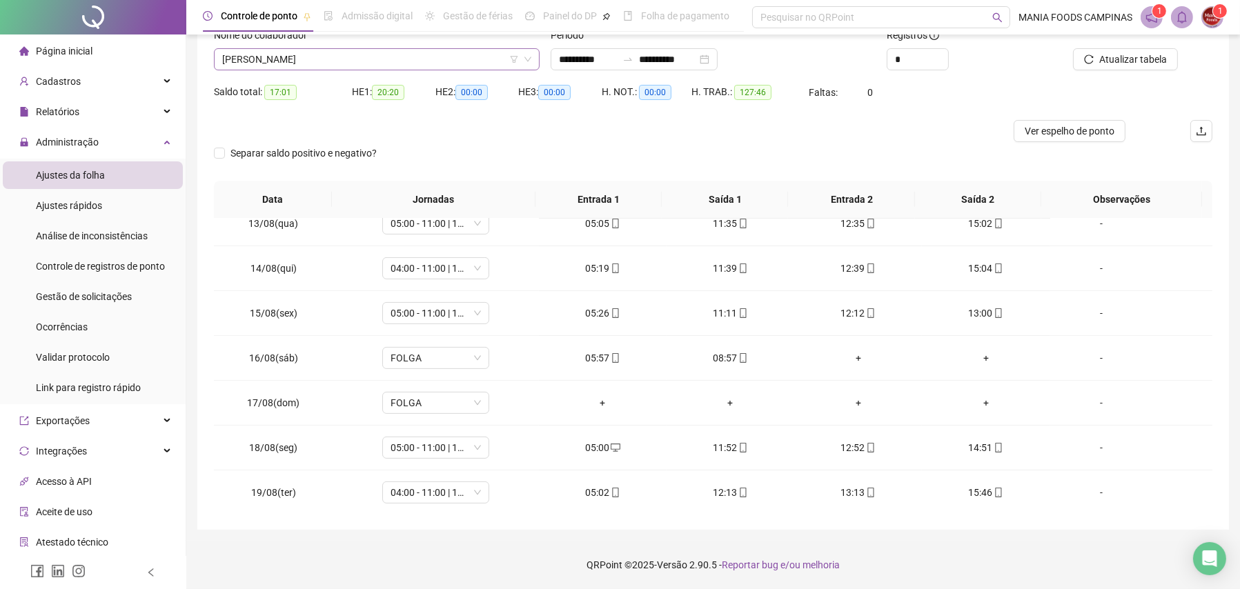
click at [259, 60] on span "[PERSON_NAME]" at bounding box center [376, 59] width 309 height 21
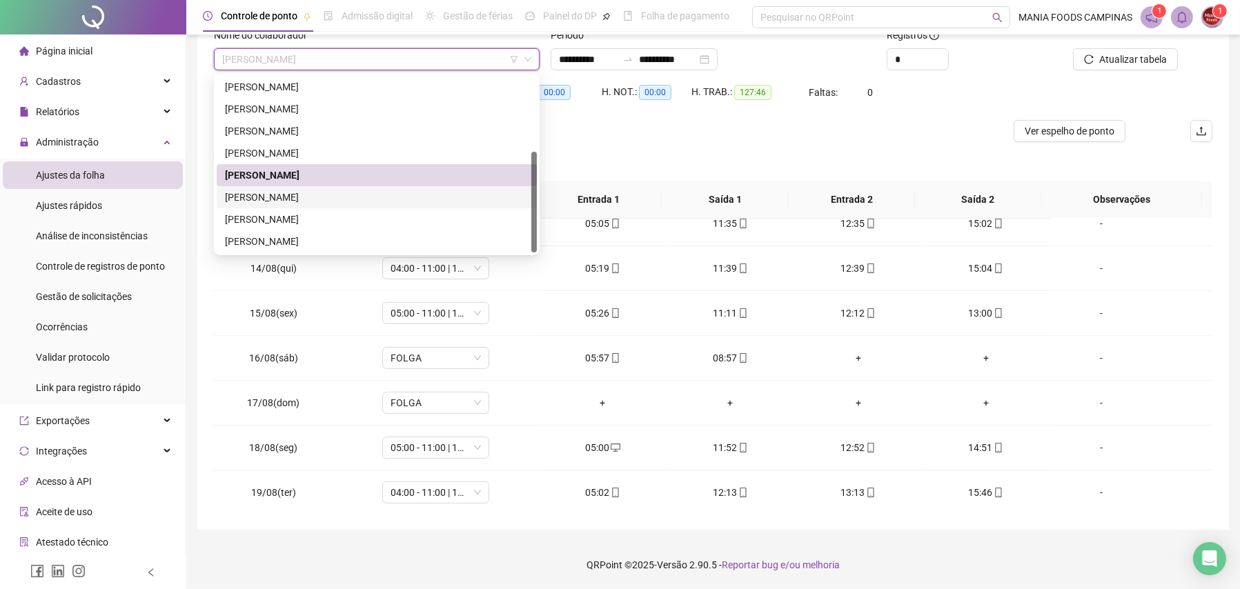
click at [237, 190] on div "[PERSON_NAME]" at bounding box center [377, 197] width 304 height 15
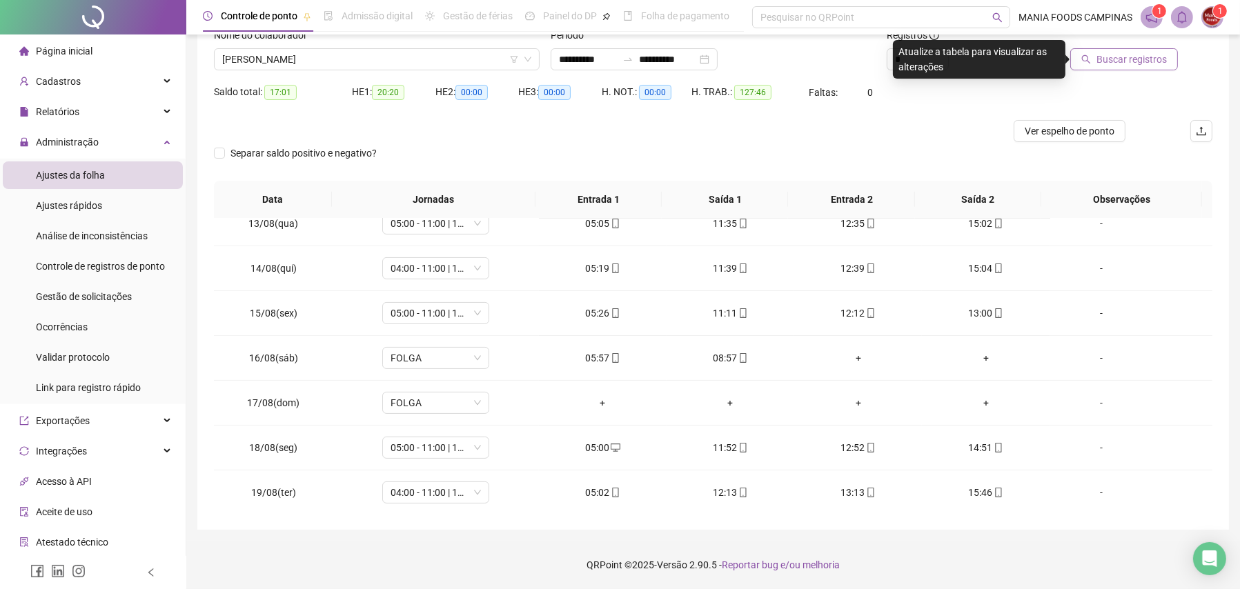
click at [1111, 59] on span "Buscar registros" at bounding box center [1131, 59] width 70 height 15
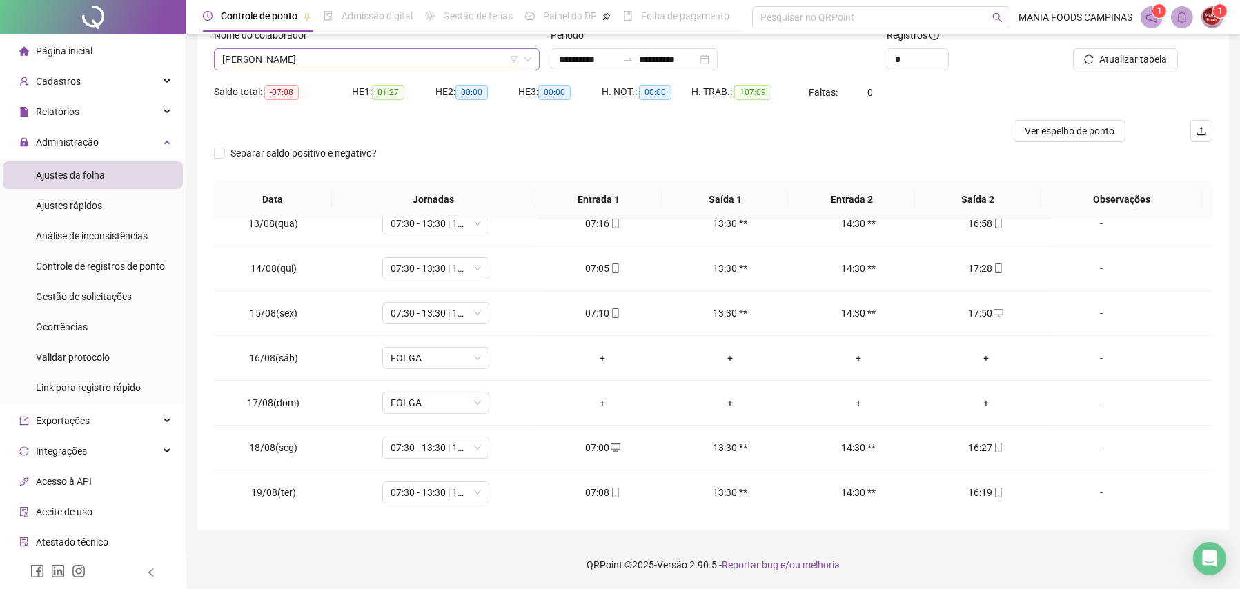
click at [306, 61] on span "[PERSON_NAME]" at bounding box center [376, 59] width 309 height 21
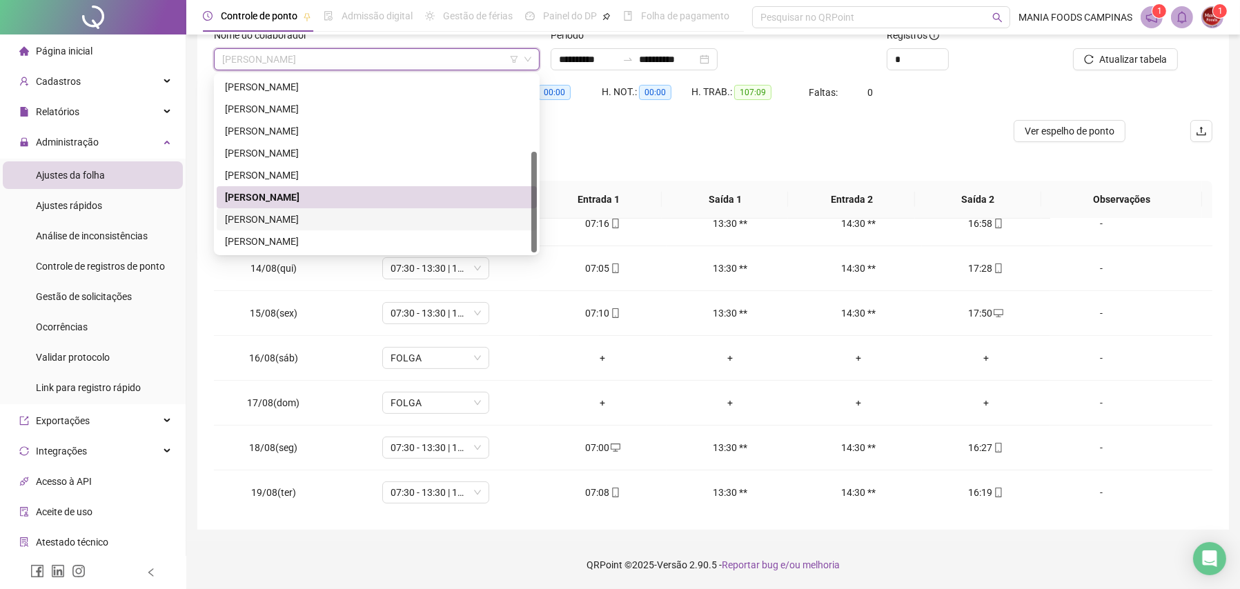
click at [273, 212] on div "[PERSON_NAME]" at bounding box center [377, 219] width 304 height 15
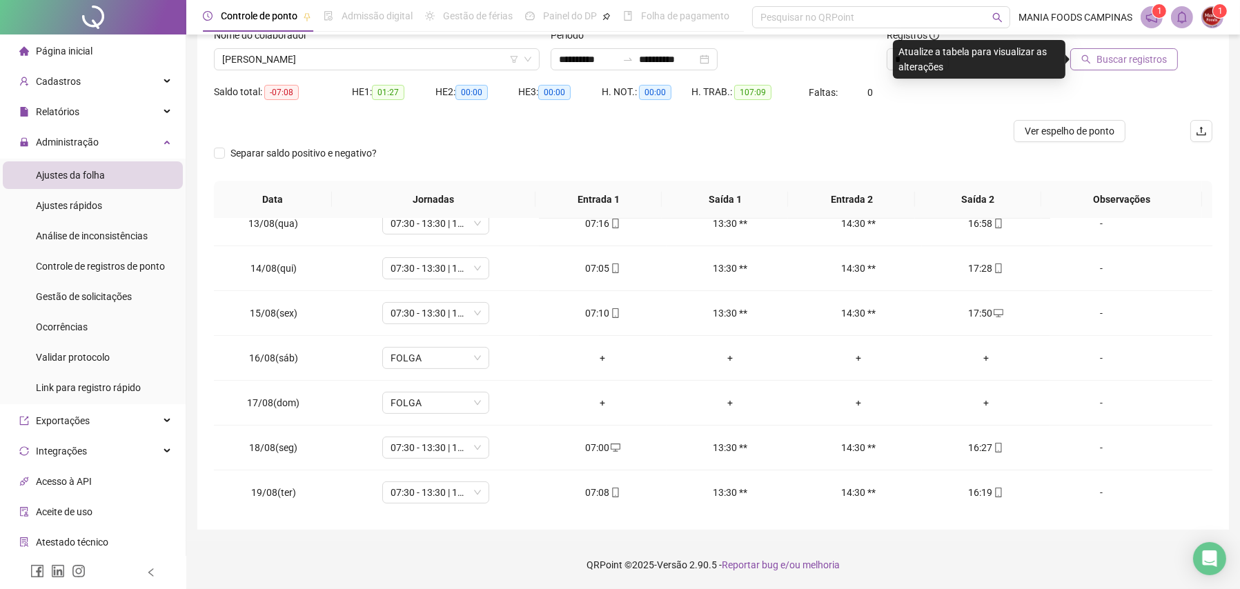
click at [1097, 63] on button "Buscar registros" at bounding box center [1124, 59] width 108 height 22
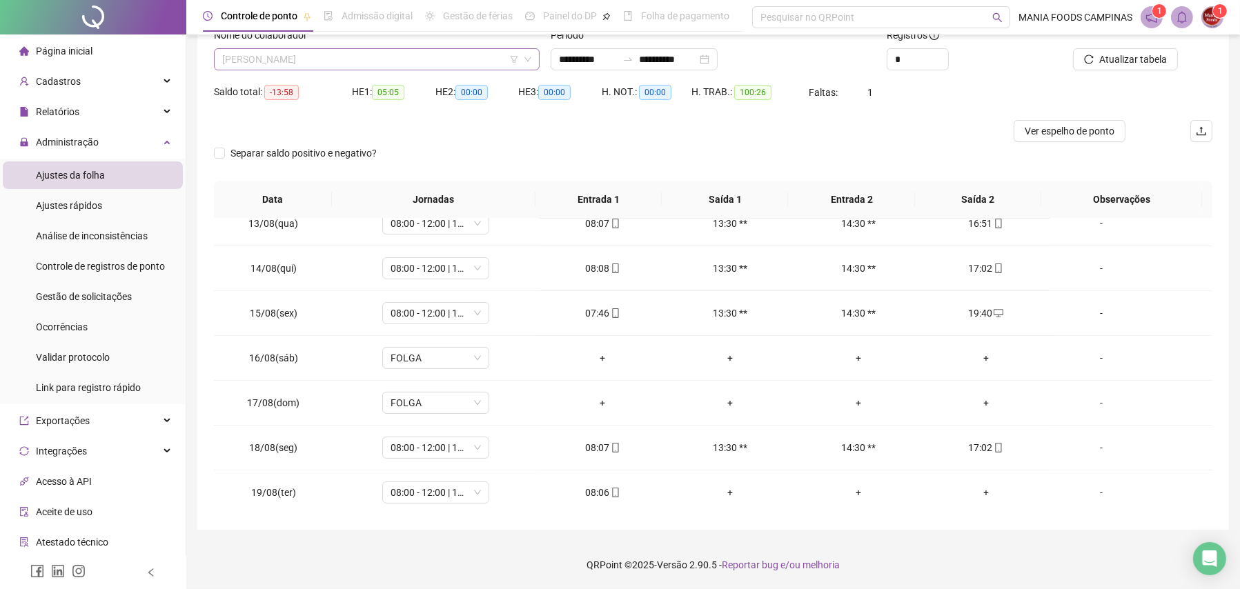
click at [270, 60] on span "[PERSON_NAME]" at bounding box center [376, 59] width 309 height 21
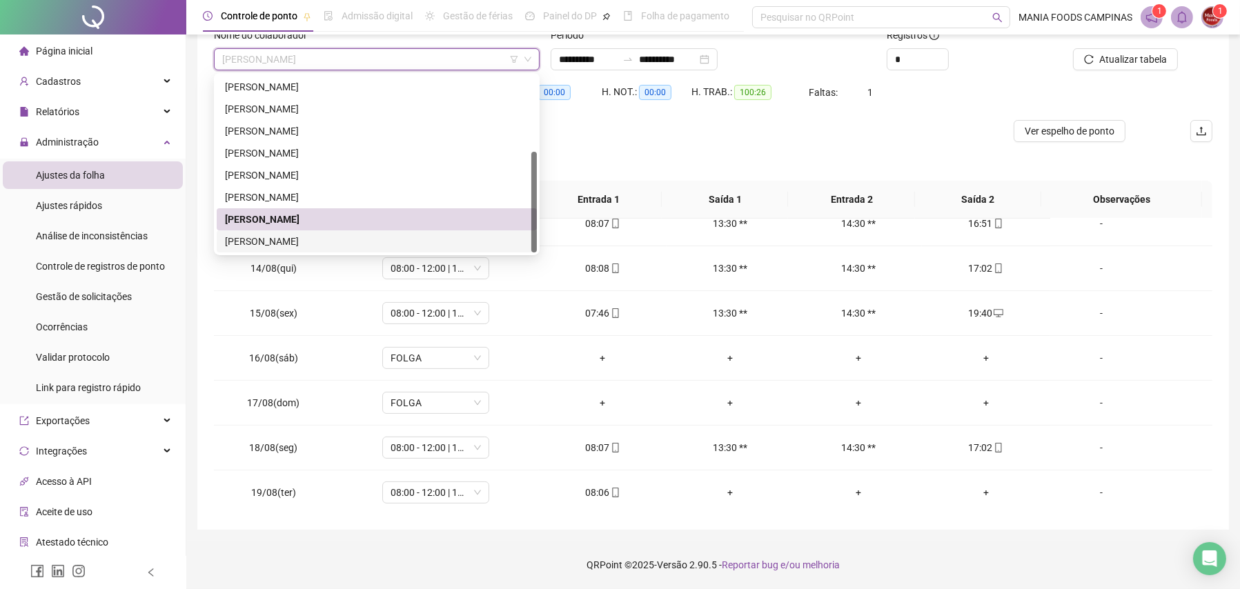
click at [279, 244] on div "[PERSON_NAME]" at bounding box center [377, 241] width 304 height 15
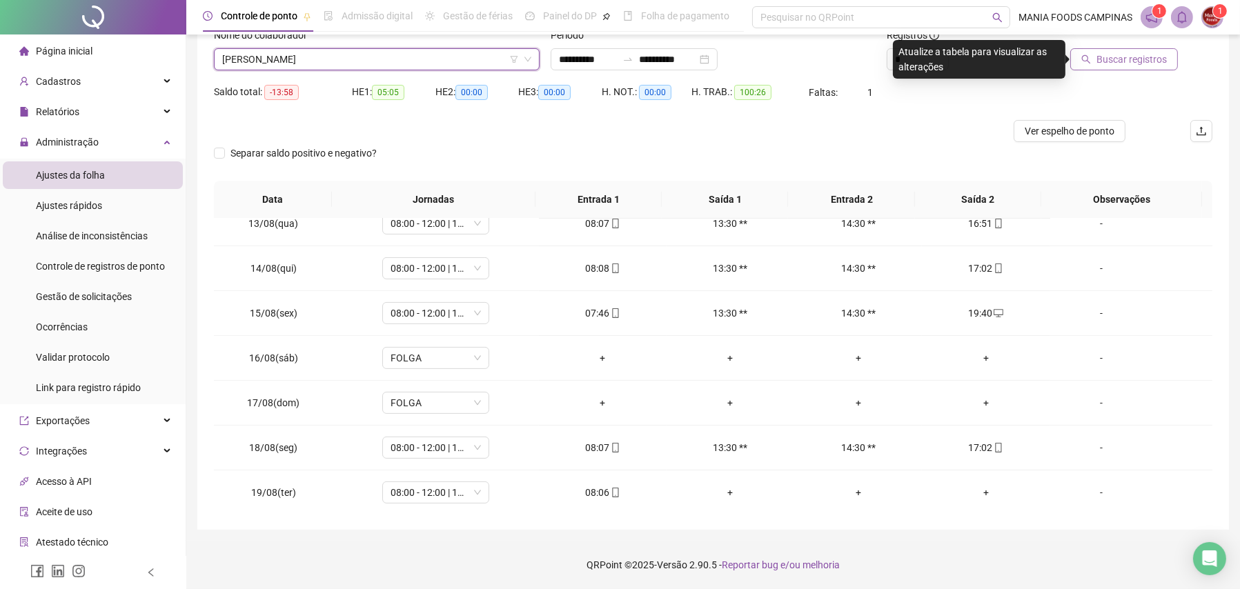
click at [1106, 56] on span "Buscar registros" at bounding box center [1131, 59] width 70 height 15
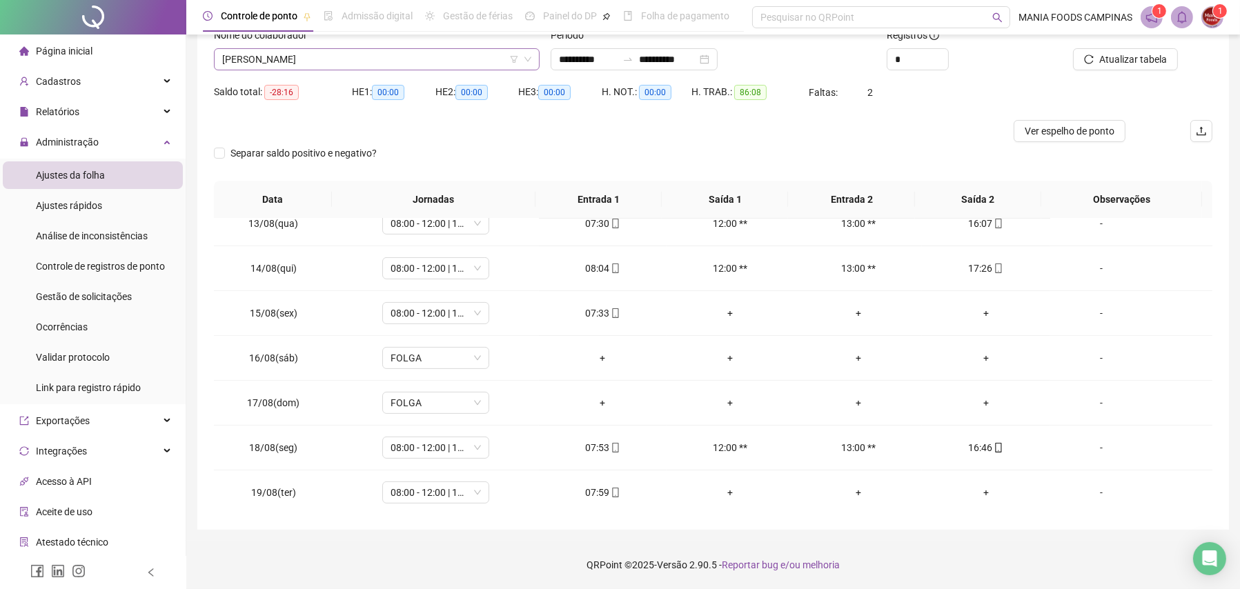
click at [477, 59] on span "[PERSON_NAME]" at bounding box center [376, 59] width 309 height 21
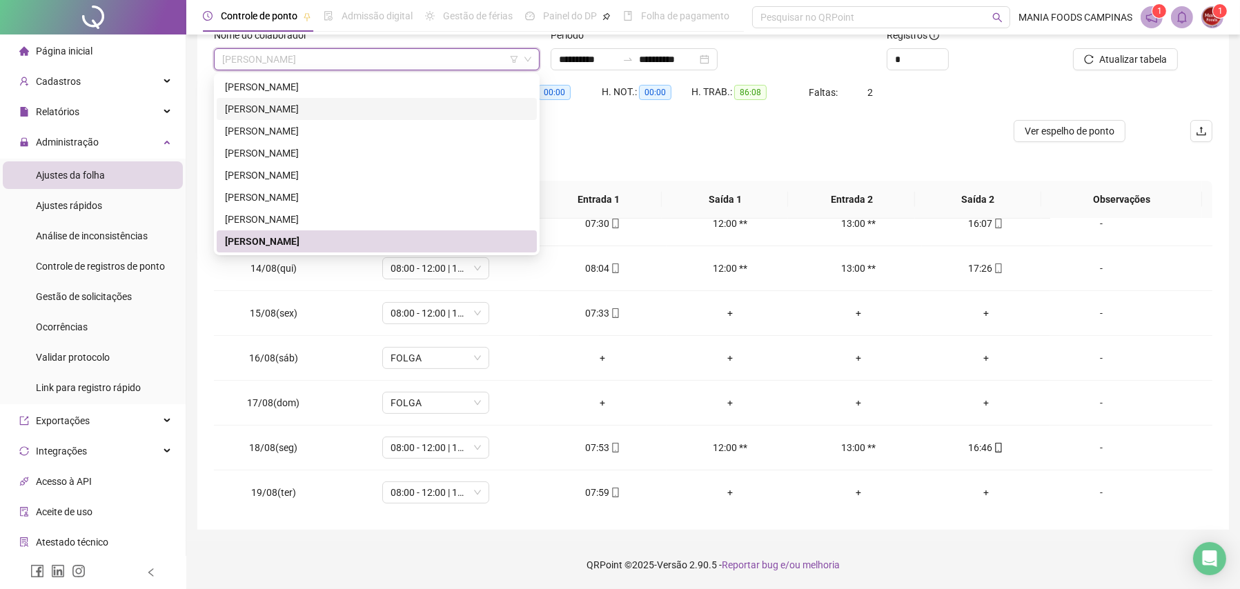
click at [260, 104] on div "[PERSON_NAME]" at bounding box center [377, 108] width 304 height 15
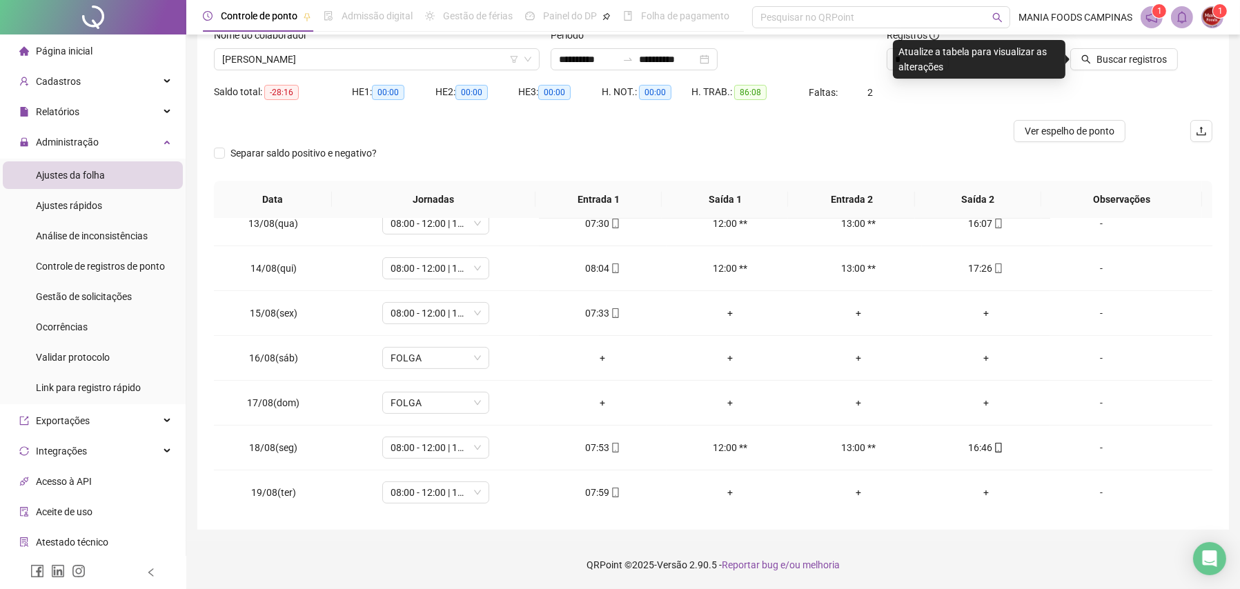
click at [621, 155] on div "Separar saldo positivo e negativo?" at bounding box center [713, 161] width 998 height 39
click at [494, 56] on span "[PERSON_NAME]" at bounding box center [376, 59] width 309 height 21
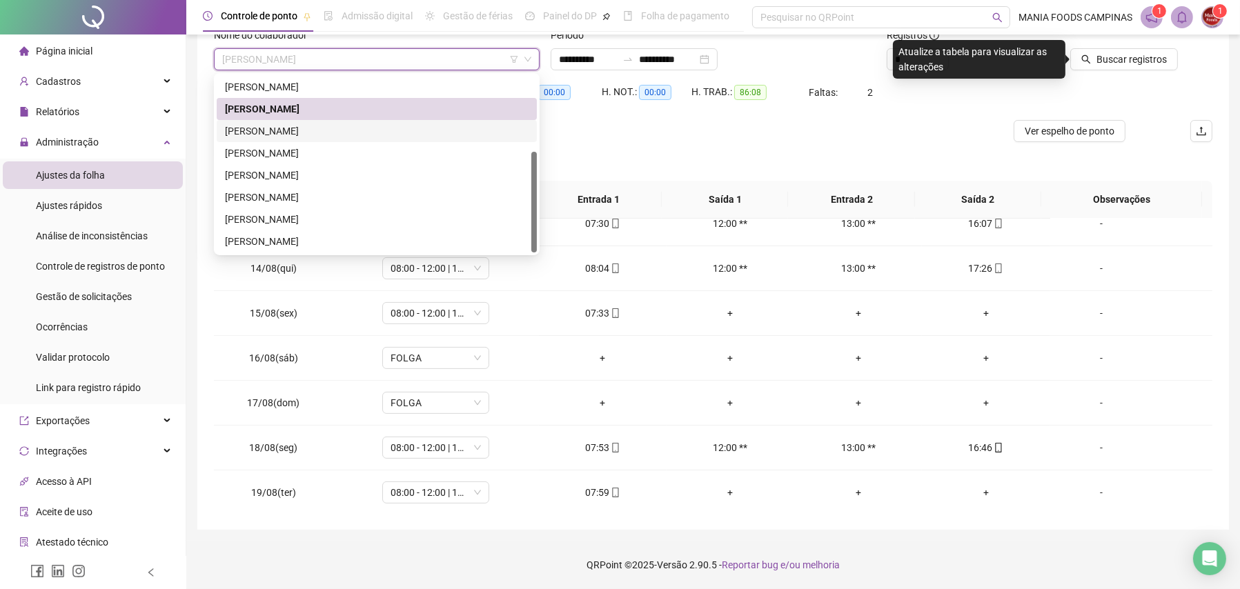
click at [317, 126] on div "[PERSON_NAME]" at bounding box center [377, 130] width 304 height 15
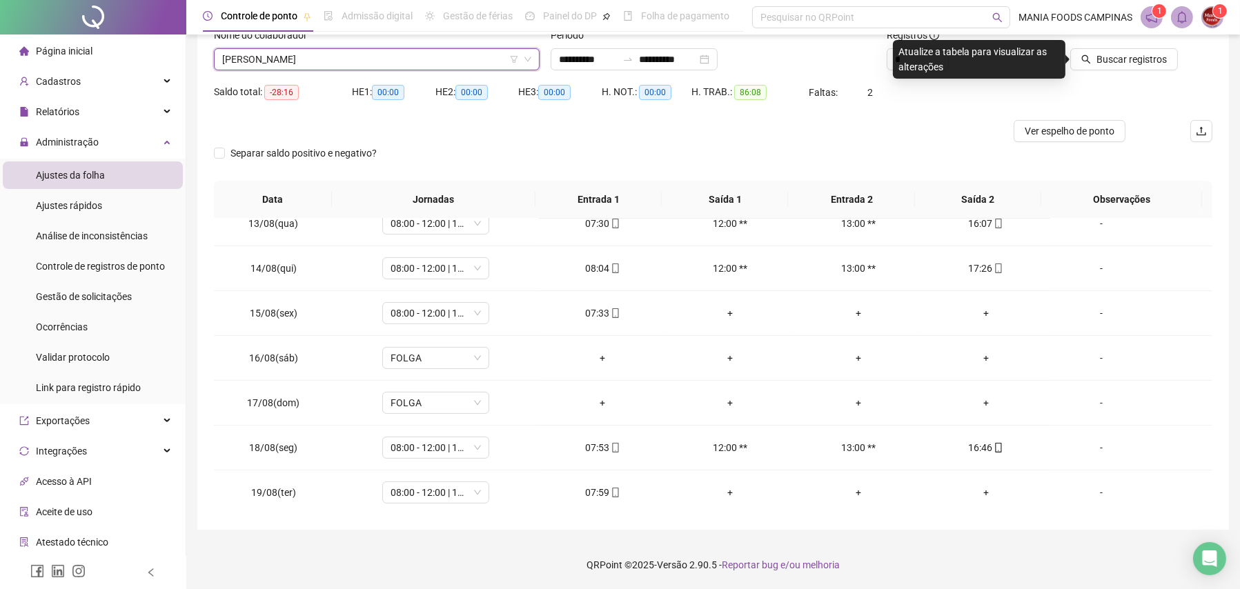
click at [322, 62] on span "[PERSON_NAME]" at bounding box center [376, 59] width 309 height 21
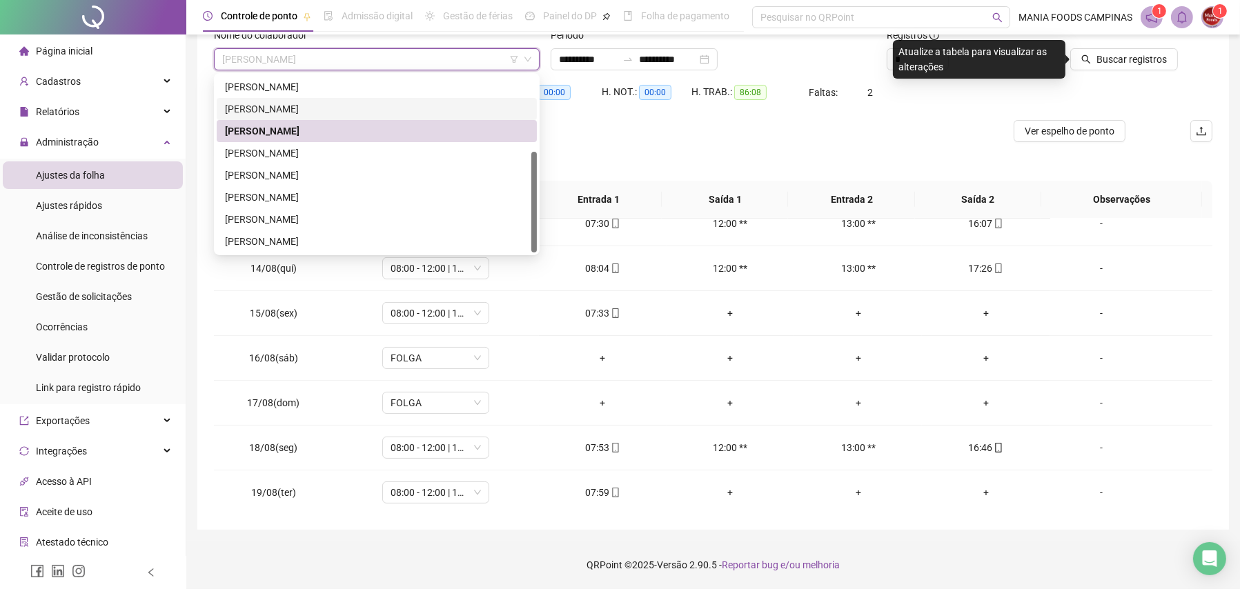
click at [299, 104] on div "[PERSON_NAME]" at bounding box center [377, 108] width 304 height 15
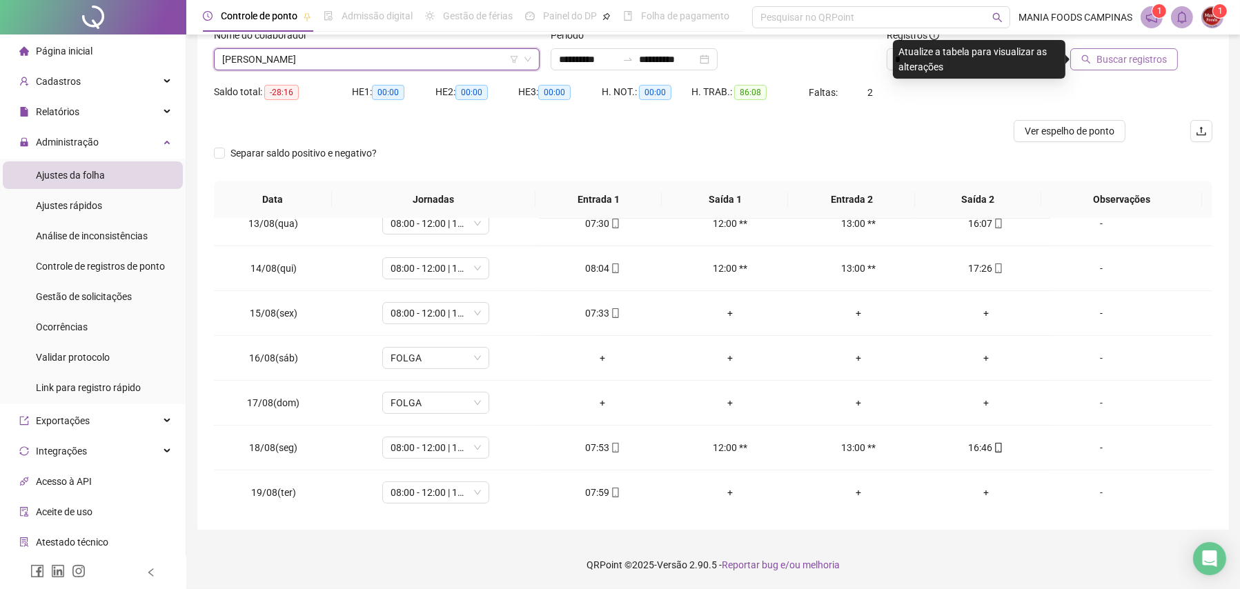
click at [1112, 63] on span "Buscar registros" at bounding box center [1131, 59] width 70 height 15
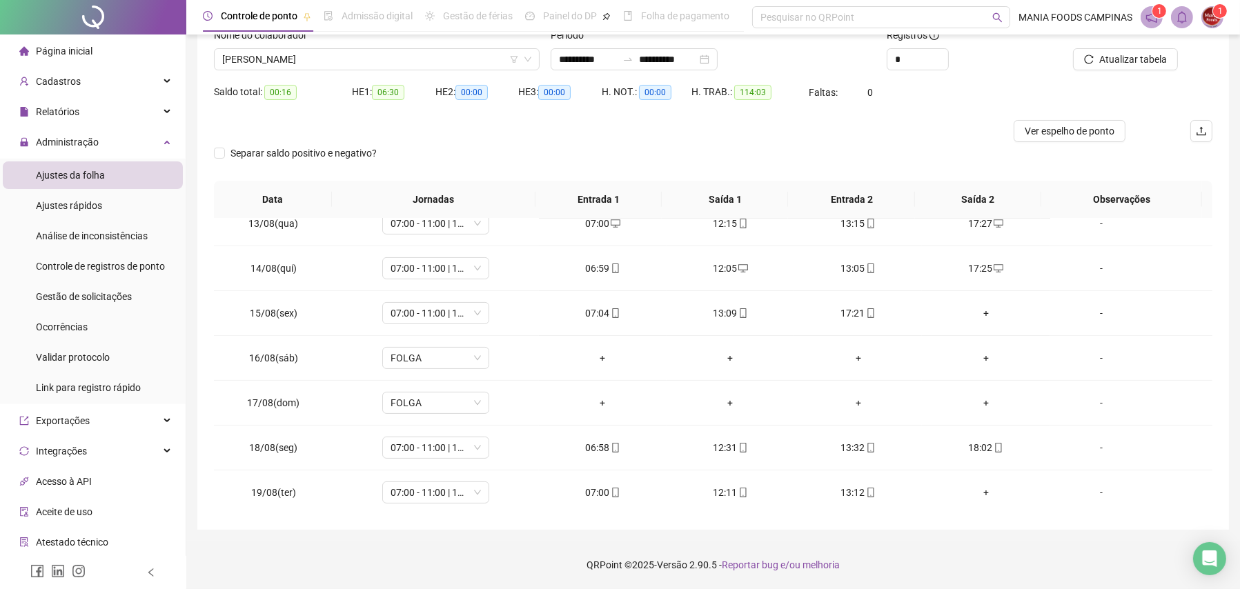
click at [526, 148] on div "Separar saldo positivo e negativo?" at bounding box center [713, 161] width 998 height 39
click at [304, 60] on span "[PERSON_NAME]" at bounding box center [376, 59] width 309 height 21
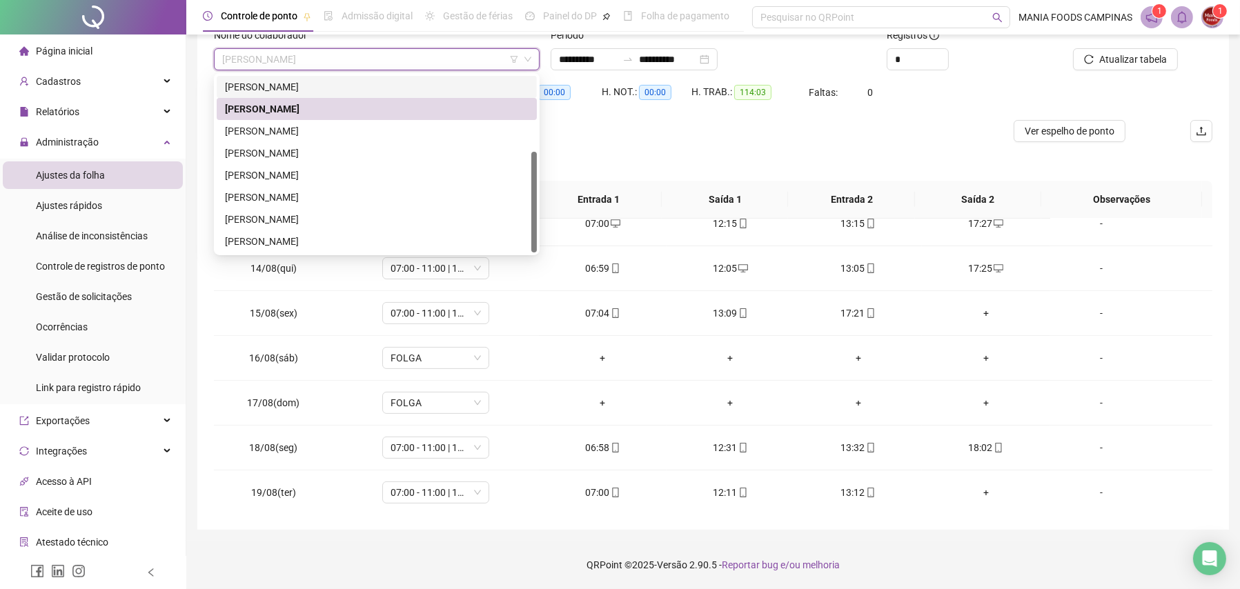
click at [297, 86] on div "[PERSON_NAME]" at bounding box center [377, 86] width 304 height 15
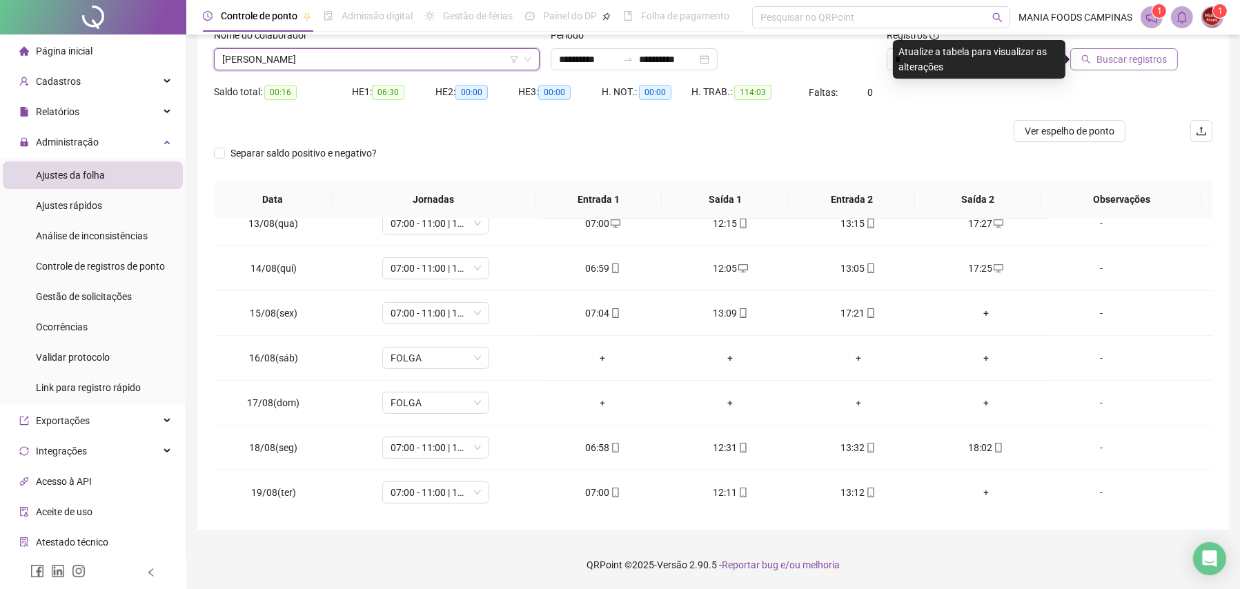
click at [1133, 57] on span "Buscar registros" at bounding box center [1131, 59] width 70 height 15
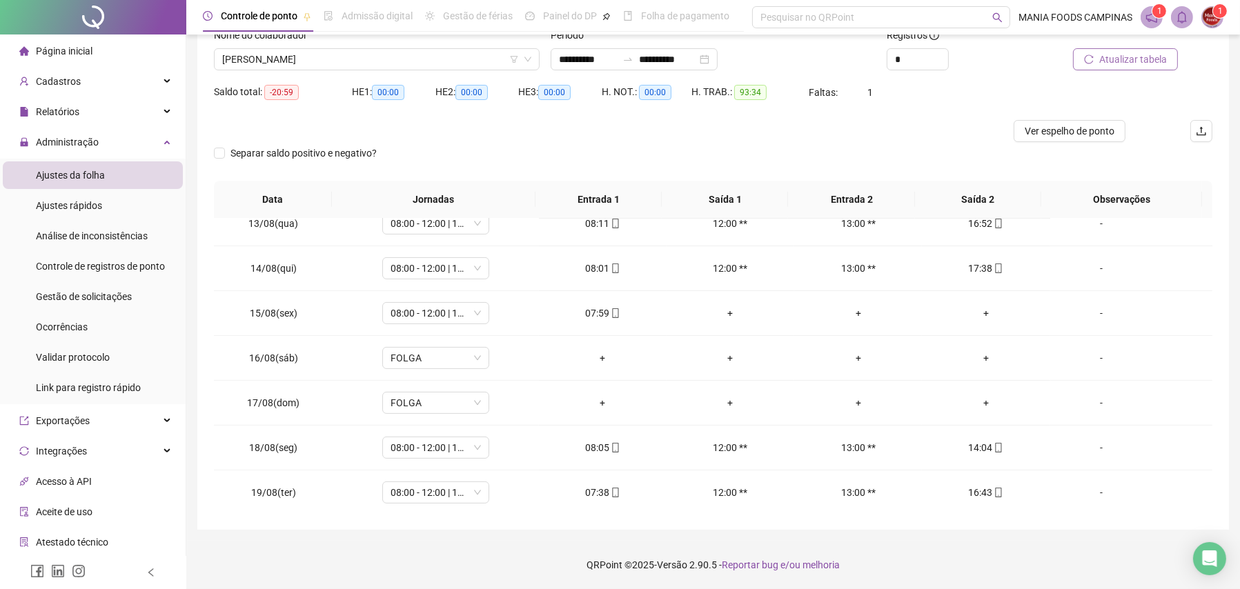
click at [1110, 54] on span "Atualizar tabela" at bounding box center [1133, 59] width 68 height 15
click at [286, 58] on span "[PERSON_NAME]" at bounding box center [376, 59] width 309 height 21
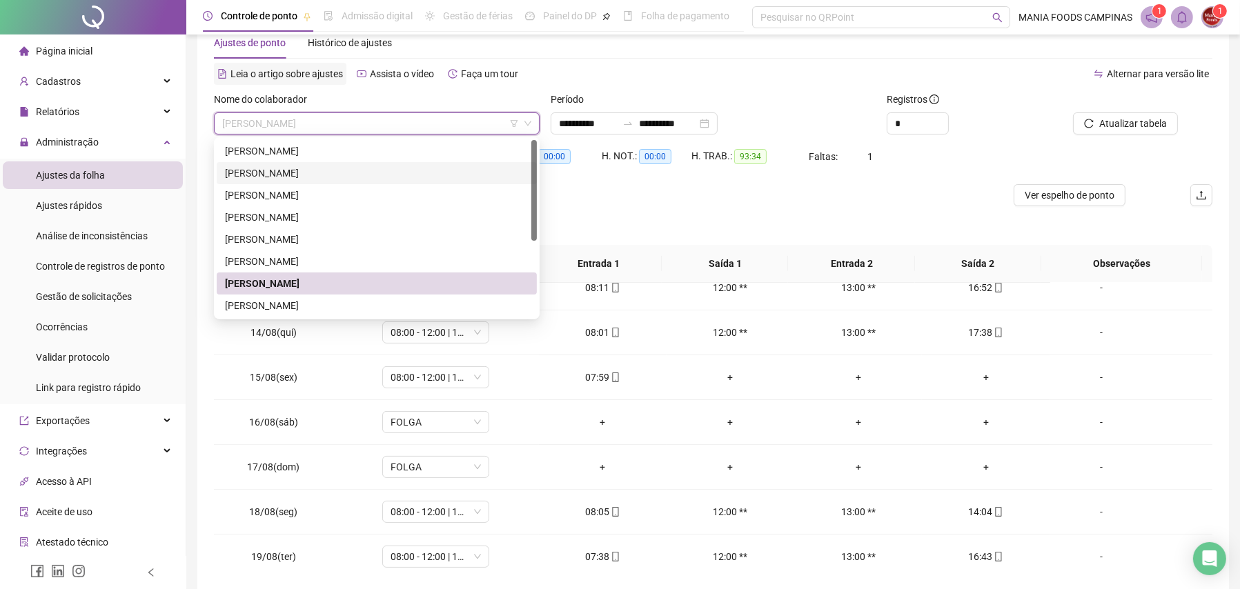
scroll to position [0, 0]
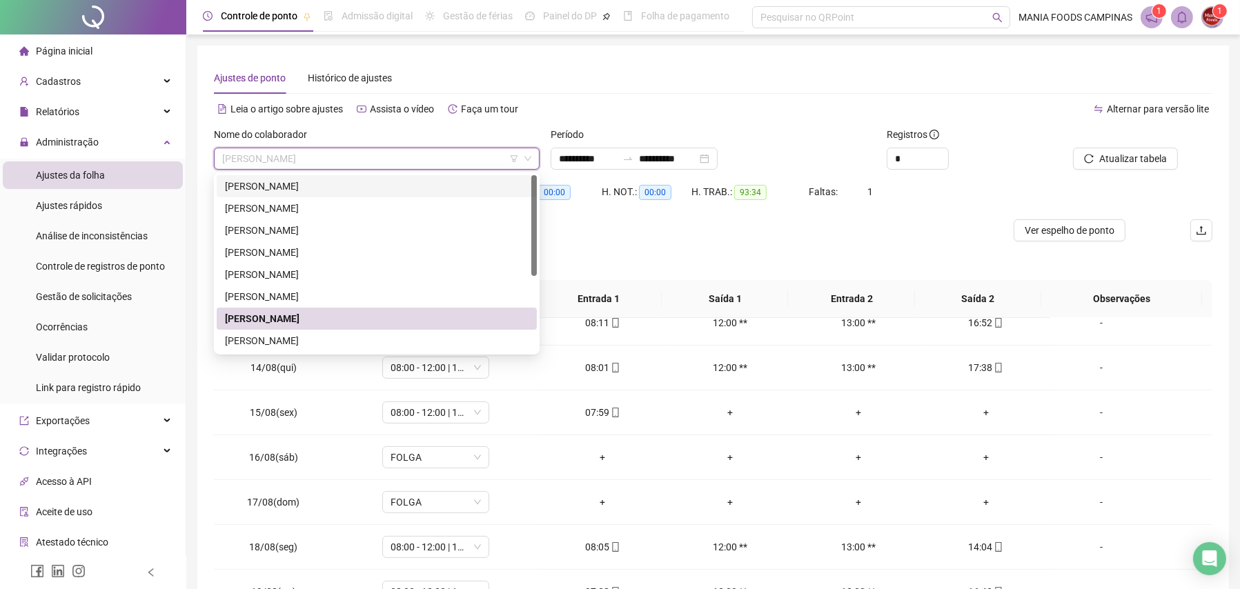
click at [328, 187] on div "[PERSON_NAME]" at bounding box center [377, 186] width 304 height 15
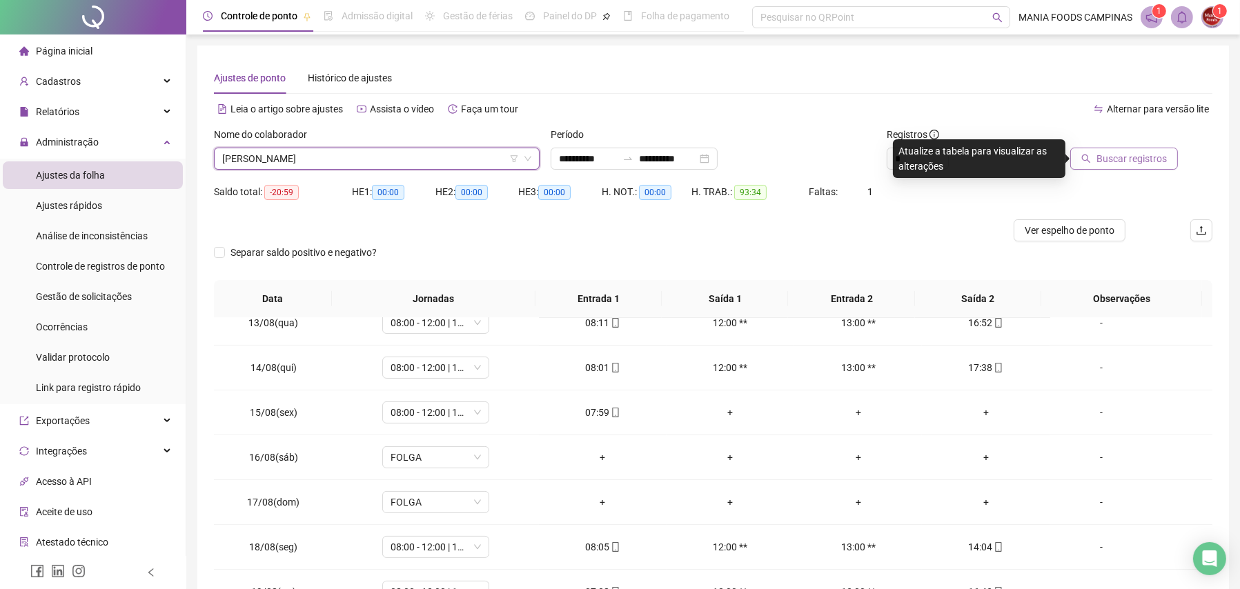
click at [1091, 155] on icon "search" at bounding box center [1086, 159] width 10 height 10
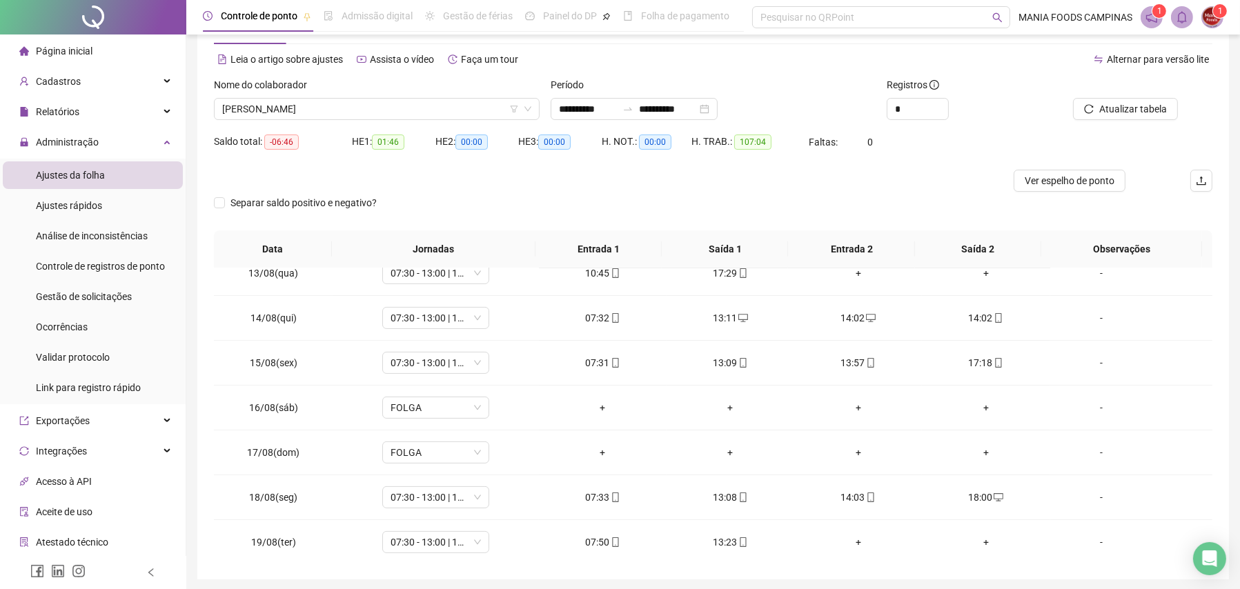
scroll to position [99, 0]
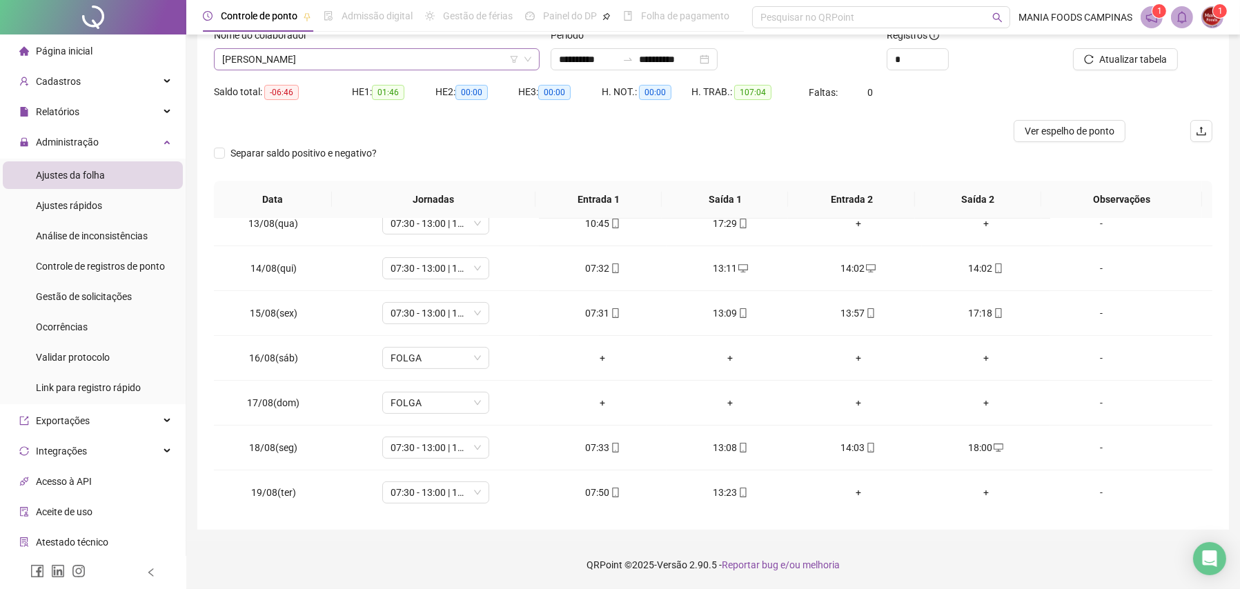
click at [241, 61] on span "[PERSON_NAME]" at bounding box center [376, 59] width 309 height 21
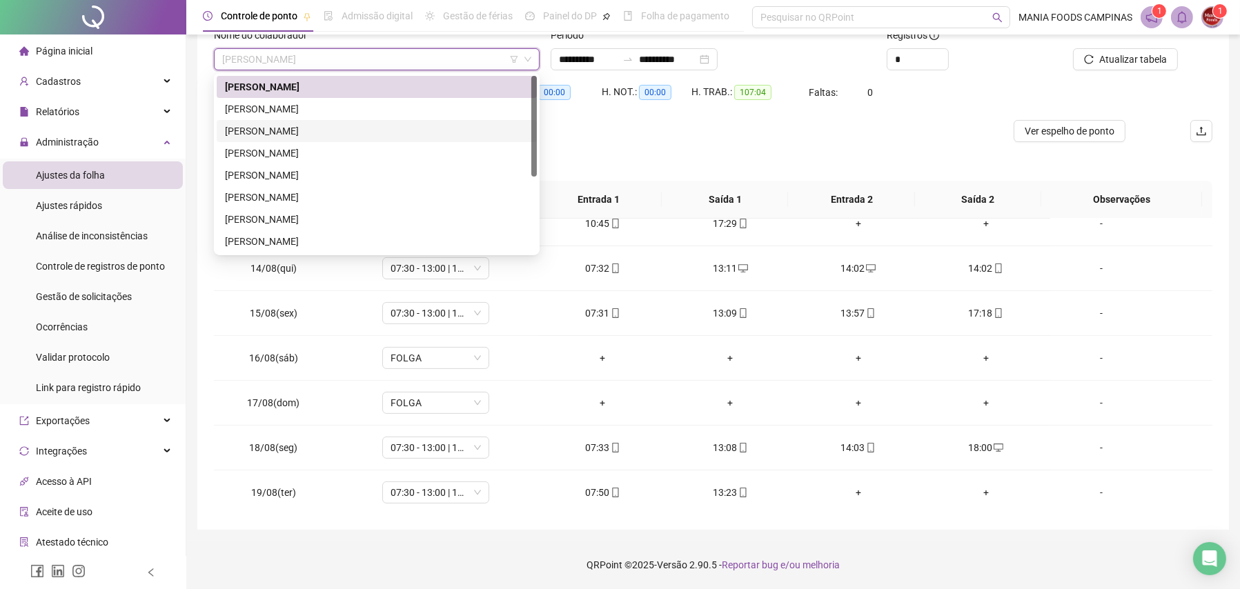
click at [247, 126] on div "[PERSON_NAME]" at bounding box center [377, 130] width 304 height 15
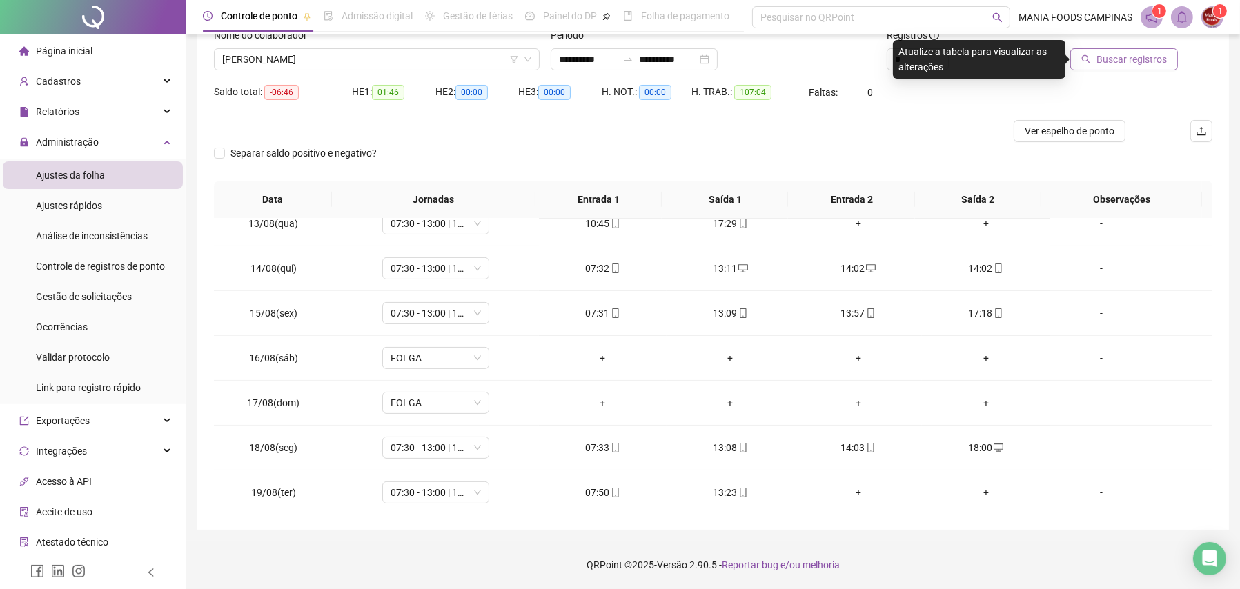
click at [1135, 57] on span "Buscar registros" at bounding box center [1131, 59] width 70 height 15
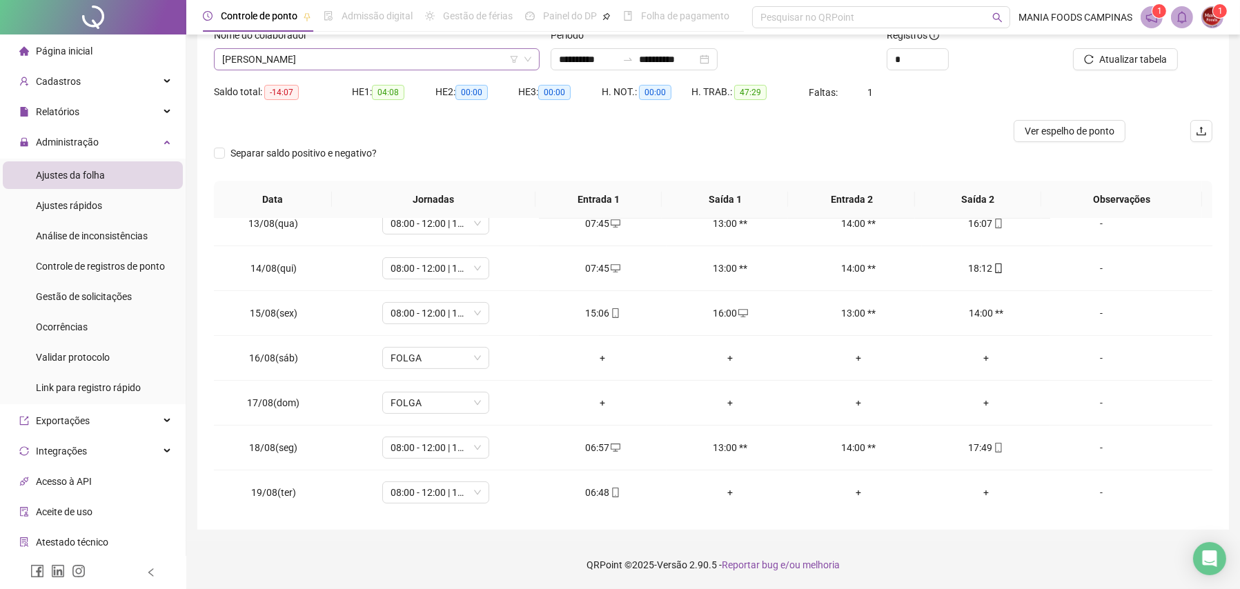
click at [286, 57] on span "[PERSON_NAME]" at bounding box center [376, 59] width 309 height 21
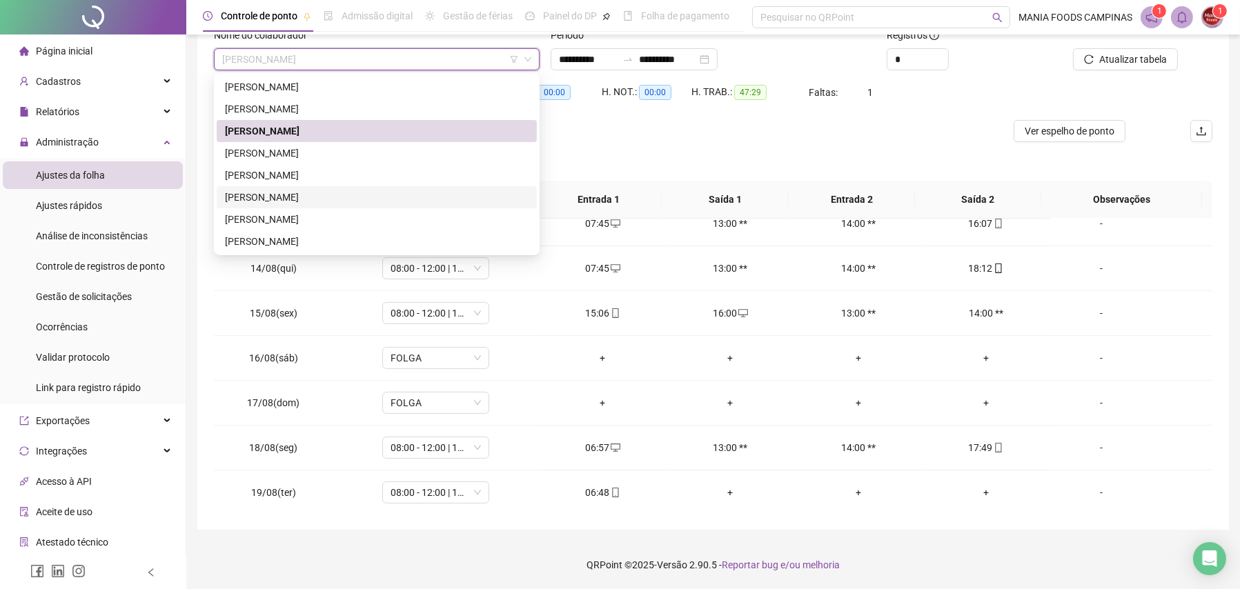
click at [256, 198] on div "[PERSON_NAME]" at bounding box center [377, 197] width 304 height 15
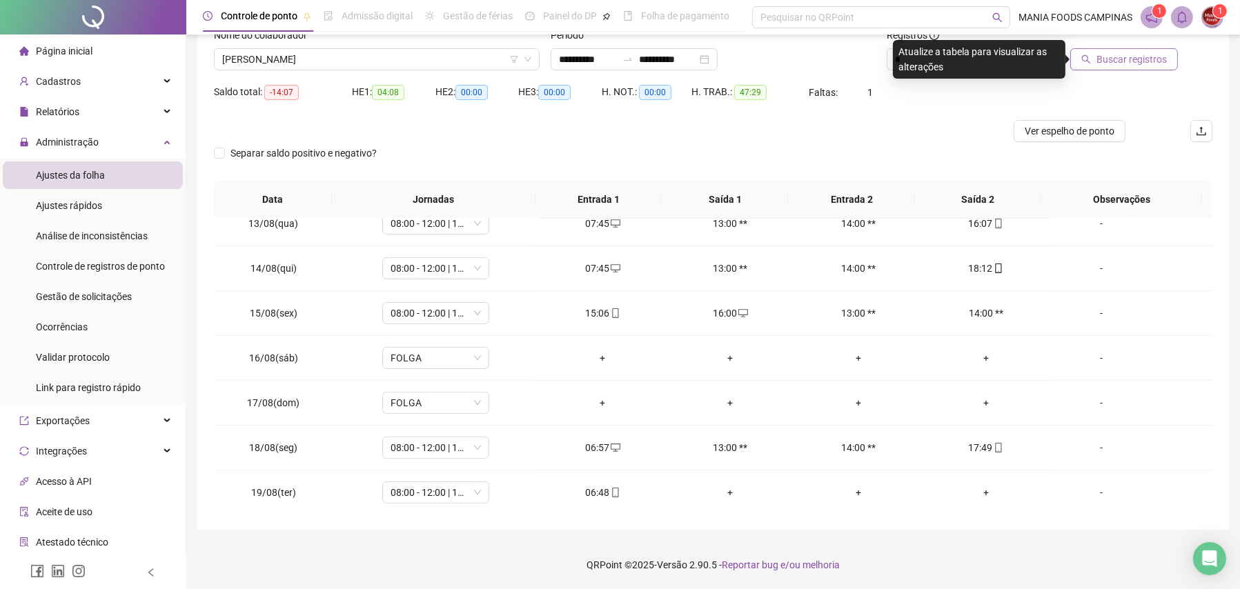
click at [1131, 54] on span "Buscar registros" at bounding box center [1131, 59] width 70 height 15
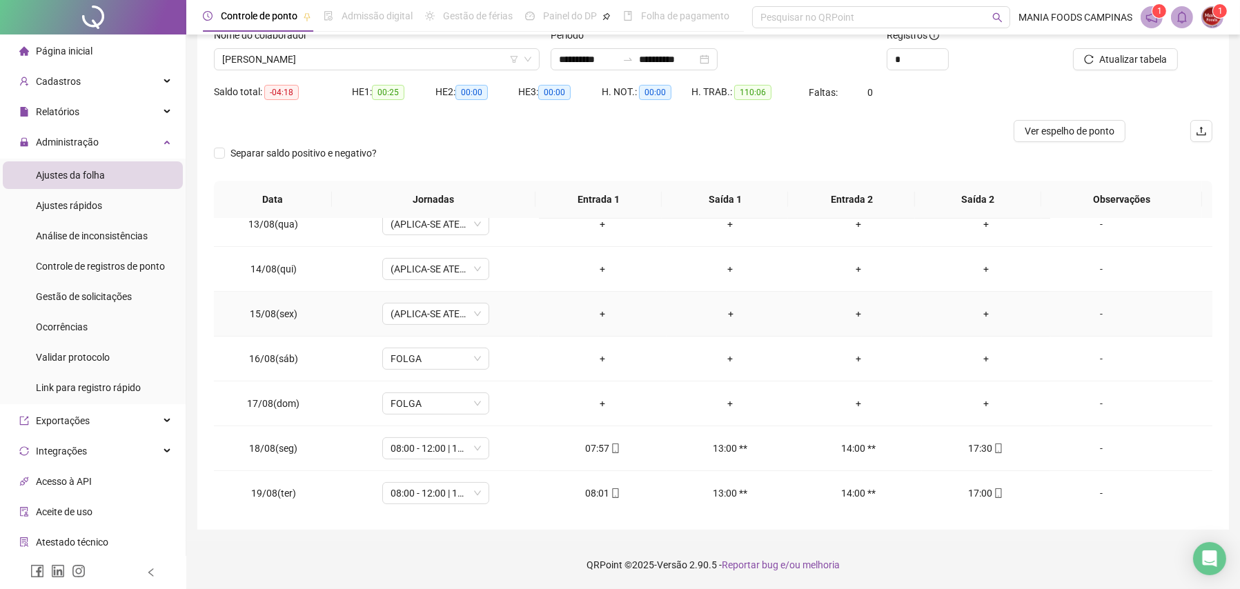
scroll to position [555, 0]
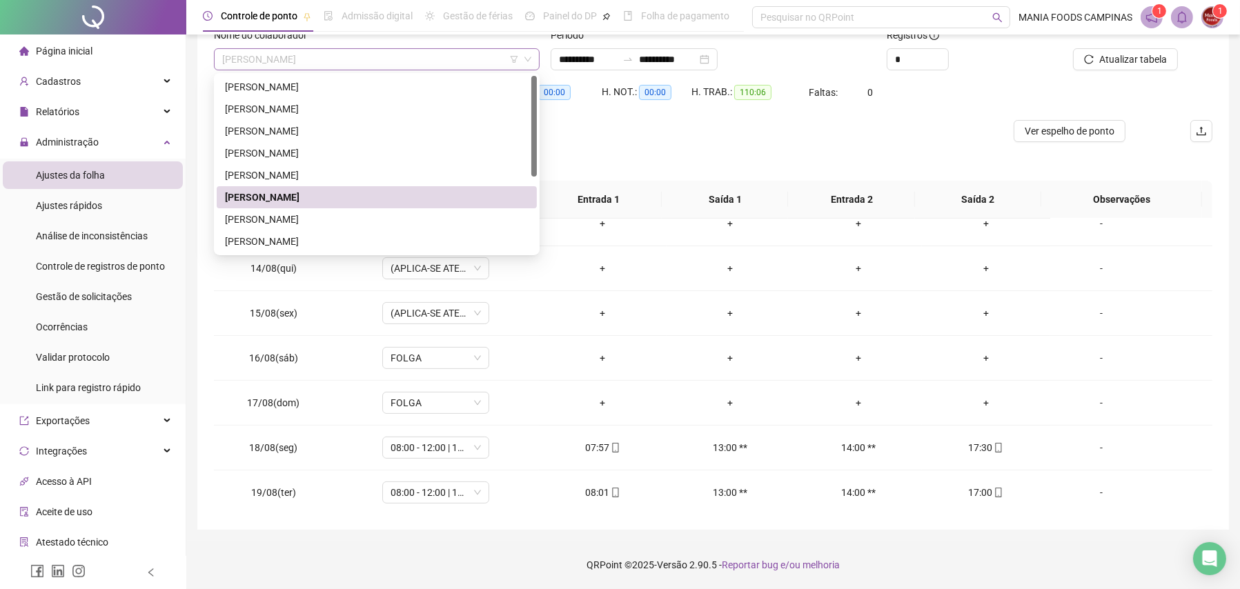
click at [351, 67] on span "[PERSON_NAME]" at bounding box center [376, 59] width 309 height 21
click at [319, 212] on div "[PERSON_NAME]" at bounding box center [377, 219] width 304 height 15
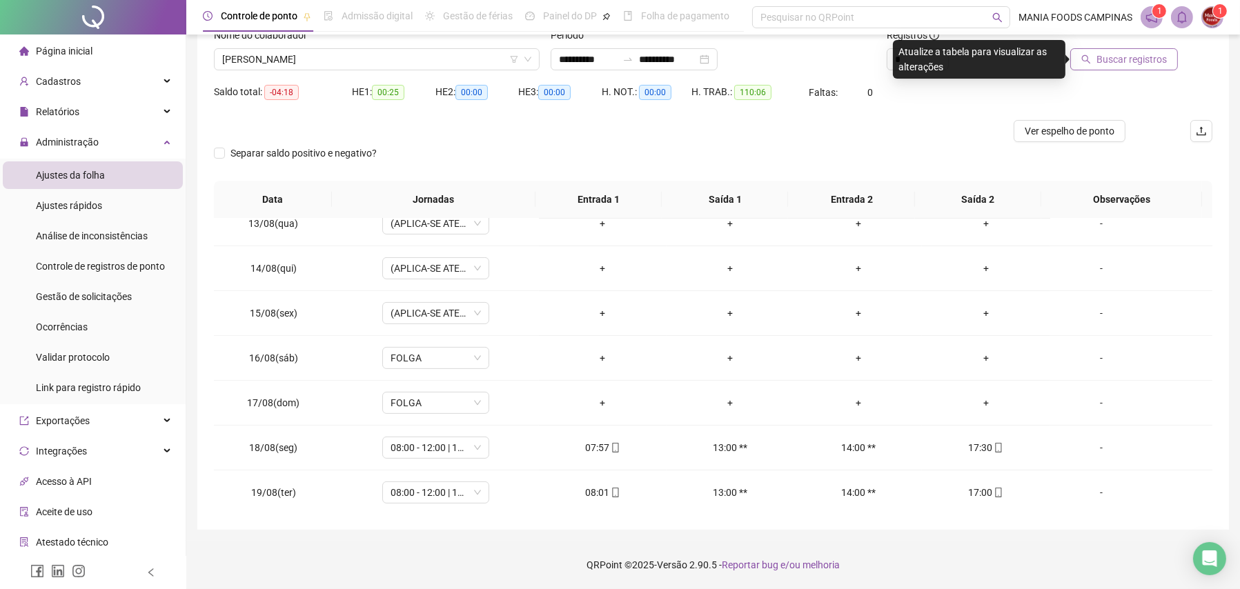
click at [1080, 54] on button "Buscar registros" at bounding box center [1124, 59] width 108 height 22
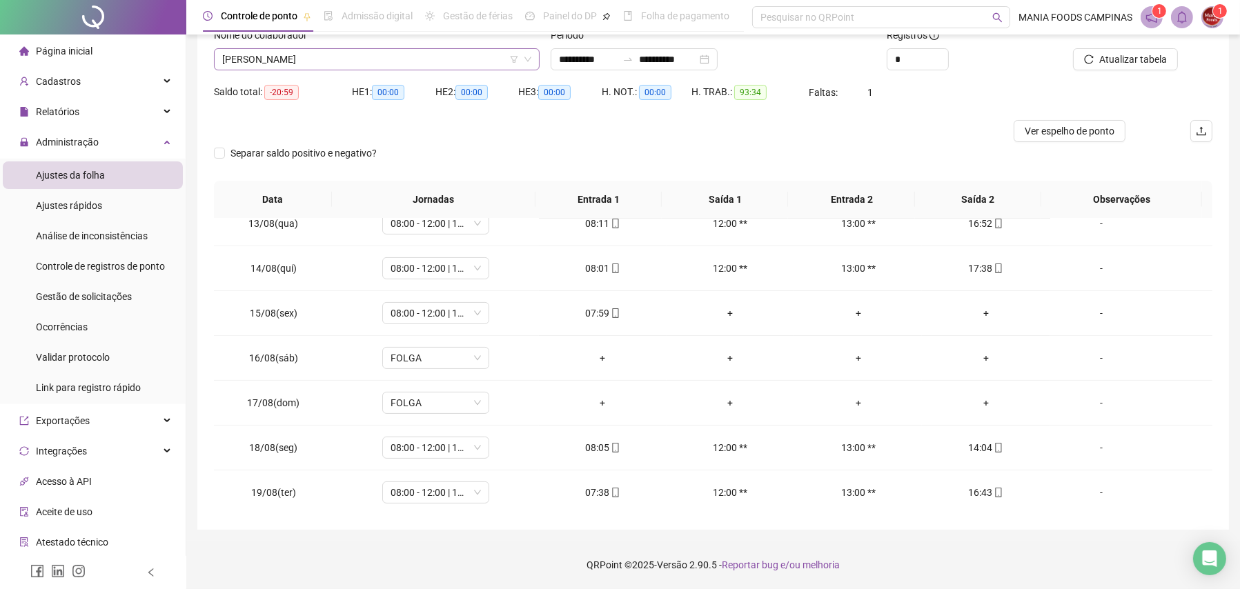
click at [281, 58] on span "[PERSON_NAME]" at bounding box center [376, 59] width 309 height 21
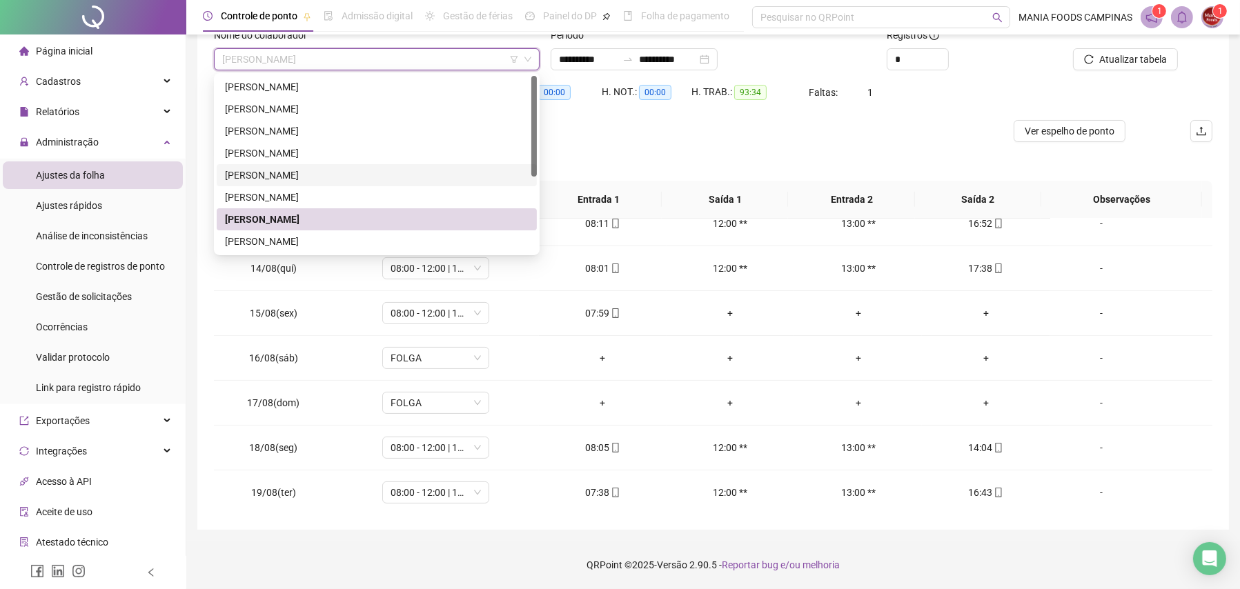
scroll to position [132, 0]
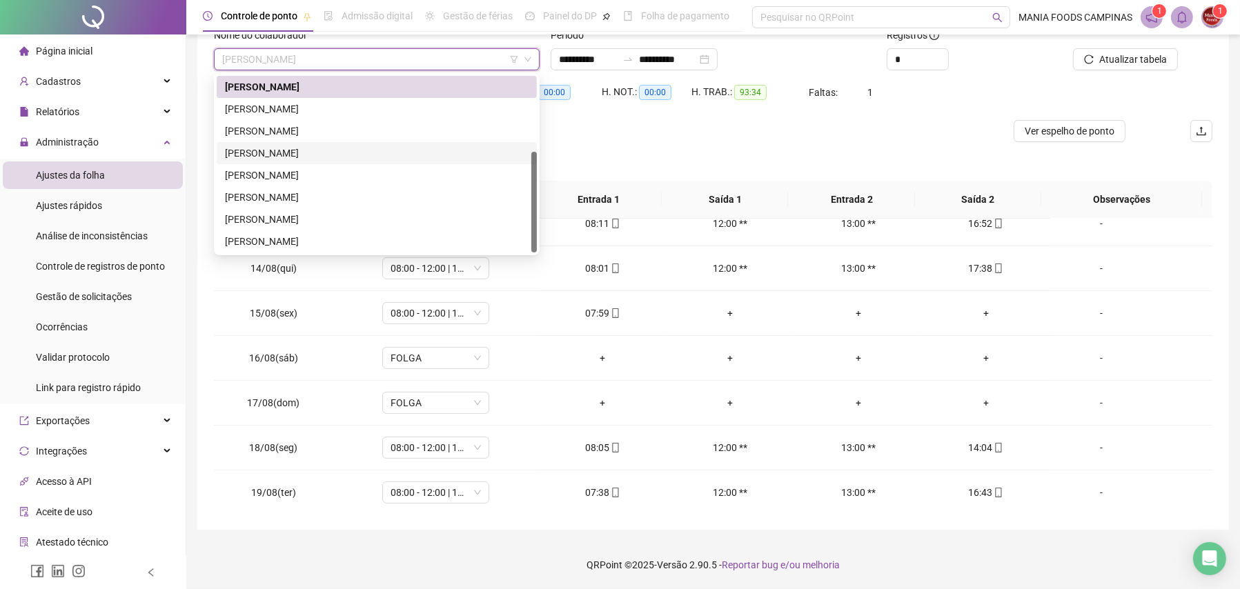
click at [281, 146] on div "[PERSON_NAME]" at bounding box center [377, 153] width 304 height 15
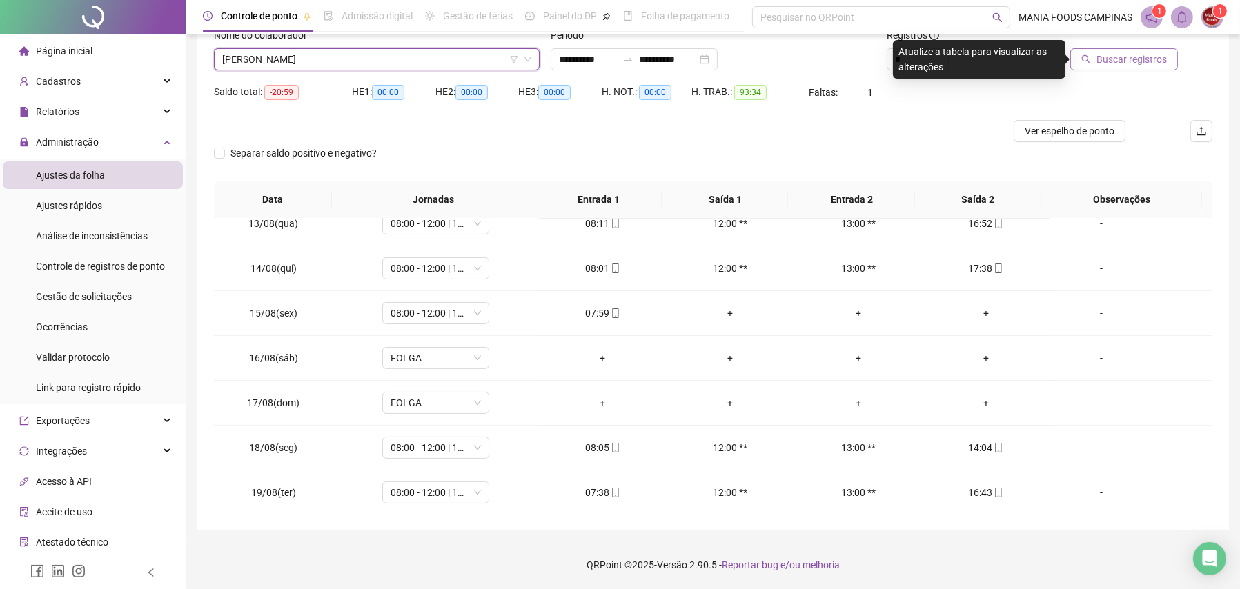
click at [1114, 59] on span "Buscar registros" at bounding box center [1131, 59] width 70 height 15
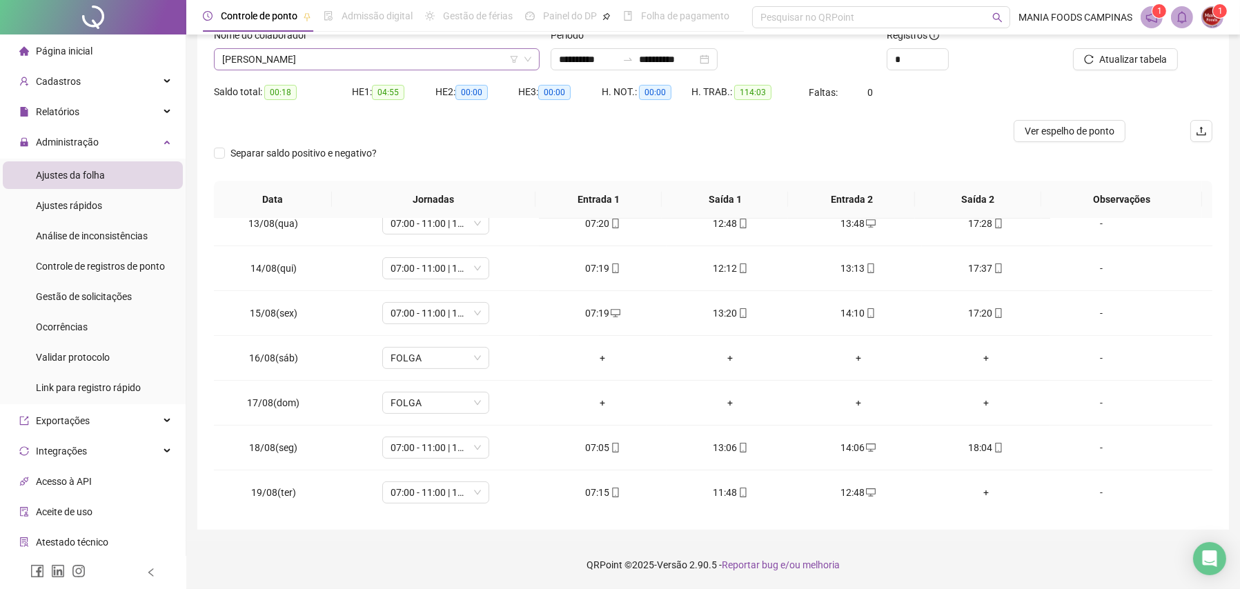
click at [365, 50] on span "[PERSON_NAME]" at bounding box center [376, 59] width 309 height 21
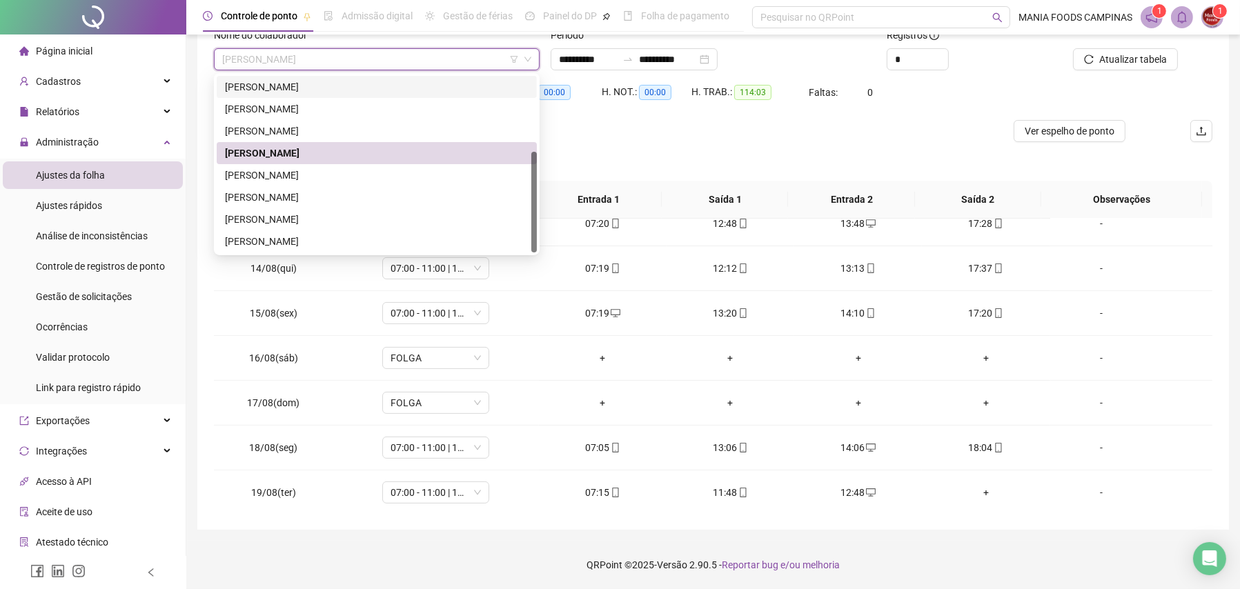
scroll to position [0, 0]
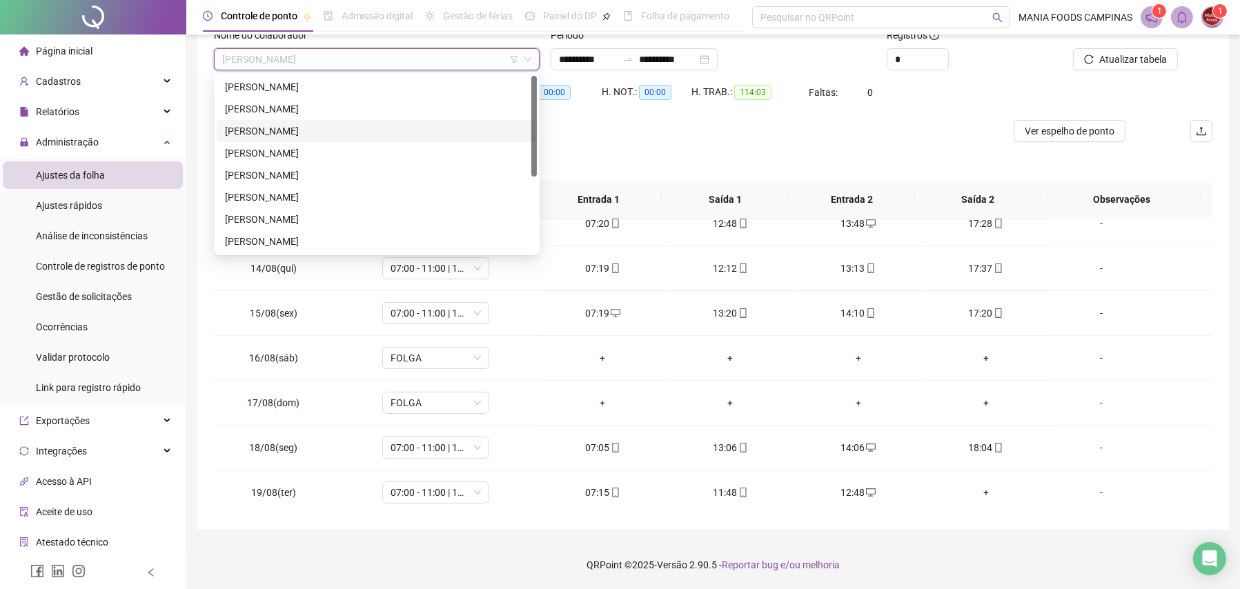
drag, startPoint x: 308, startPoint y: 128, endPoint x: 379, endPoint y: 136, distance: 71.5
click at [308, 127] on div "[PERSON_NAME]" at bounding box center [377, 130] width 304 height 15
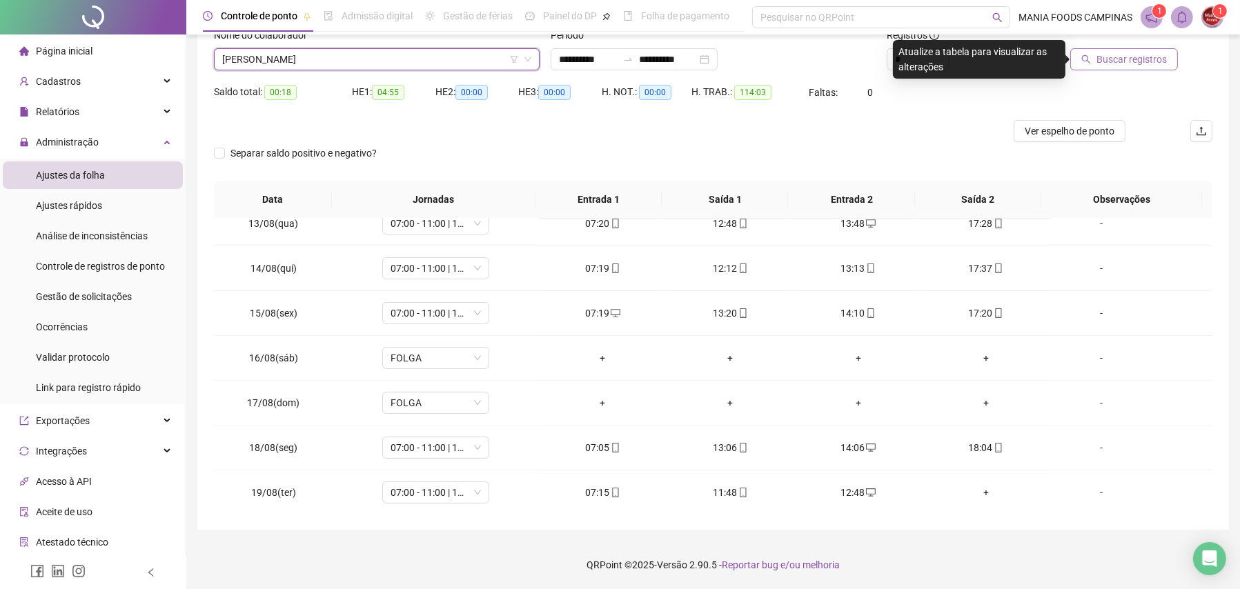
click at [1127, 49] on button "Buscar registros" at bounding box center [1124, 59] width 108 height 22
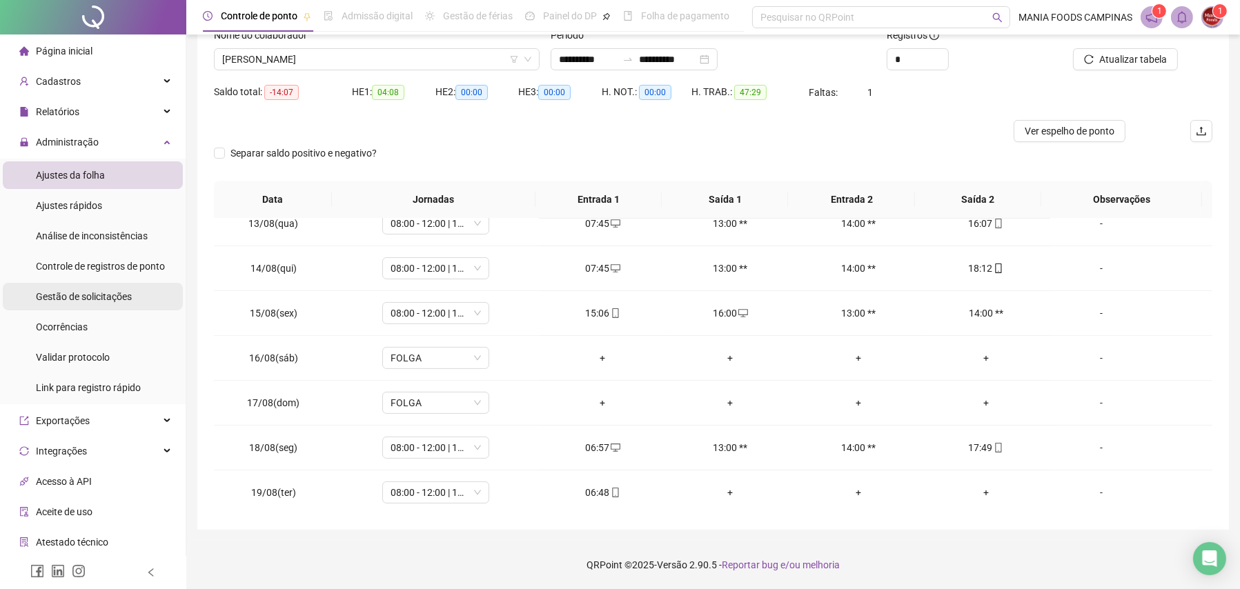
click at [69, 295] on span "Gestão de solicitações" at bounding box center [84, 296] width 96 height 11
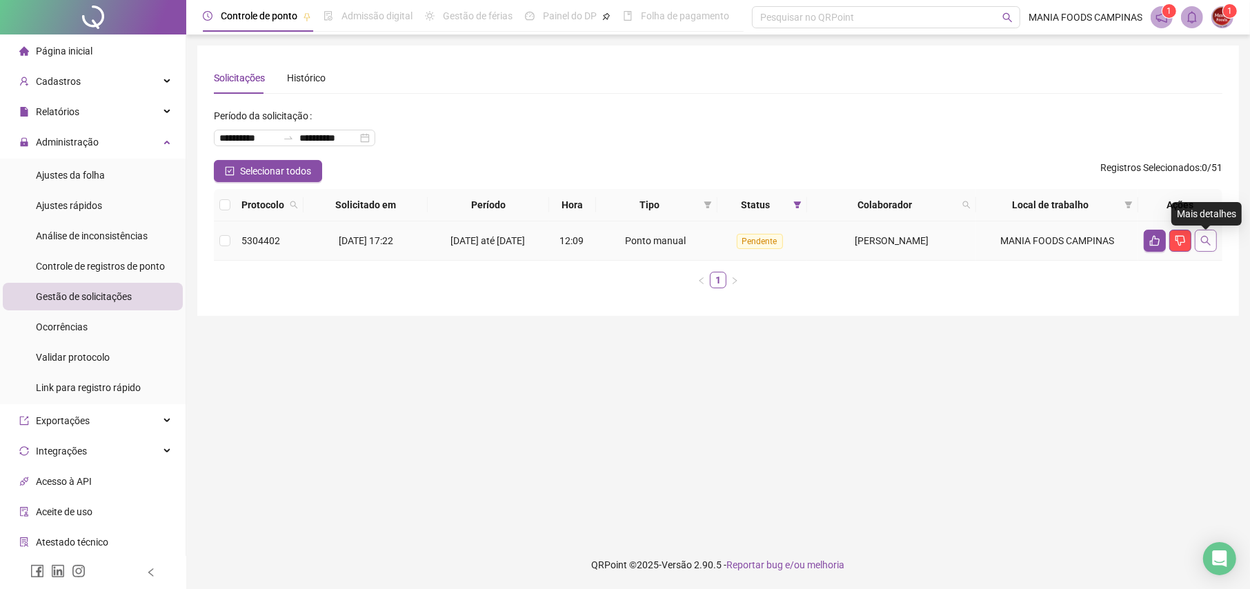
click at [1211, 238] on button "button" at bounding box center [1206, 241] width 22 height 22
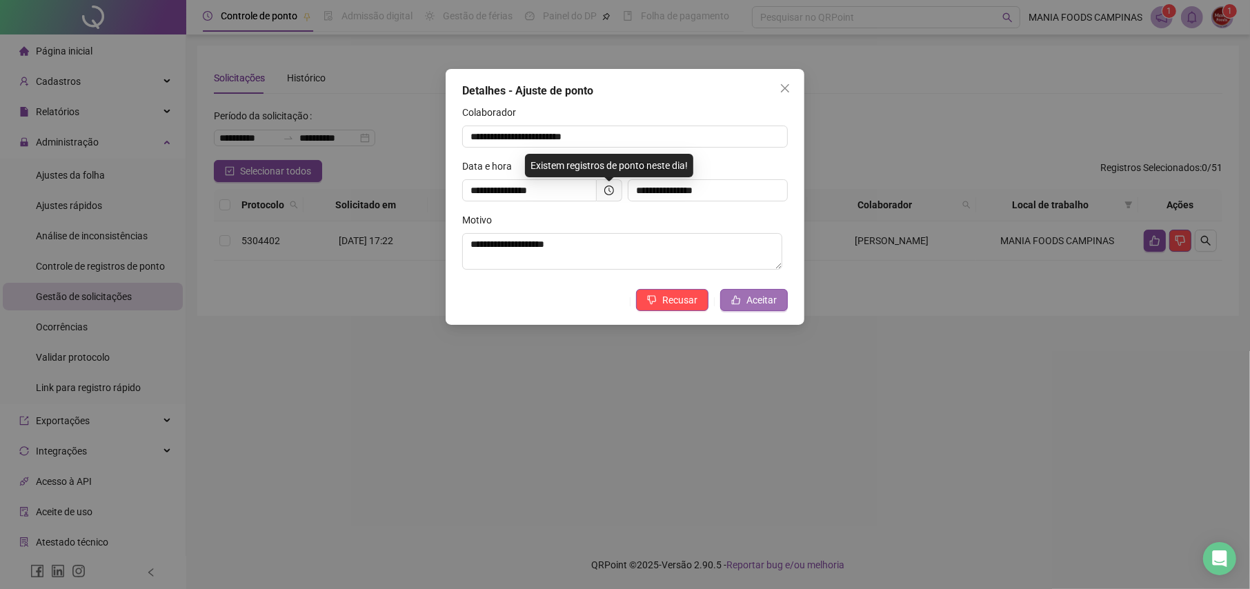
click at [739, 301] on icon "like" at bounding box center [736, 300] width 10 height 10
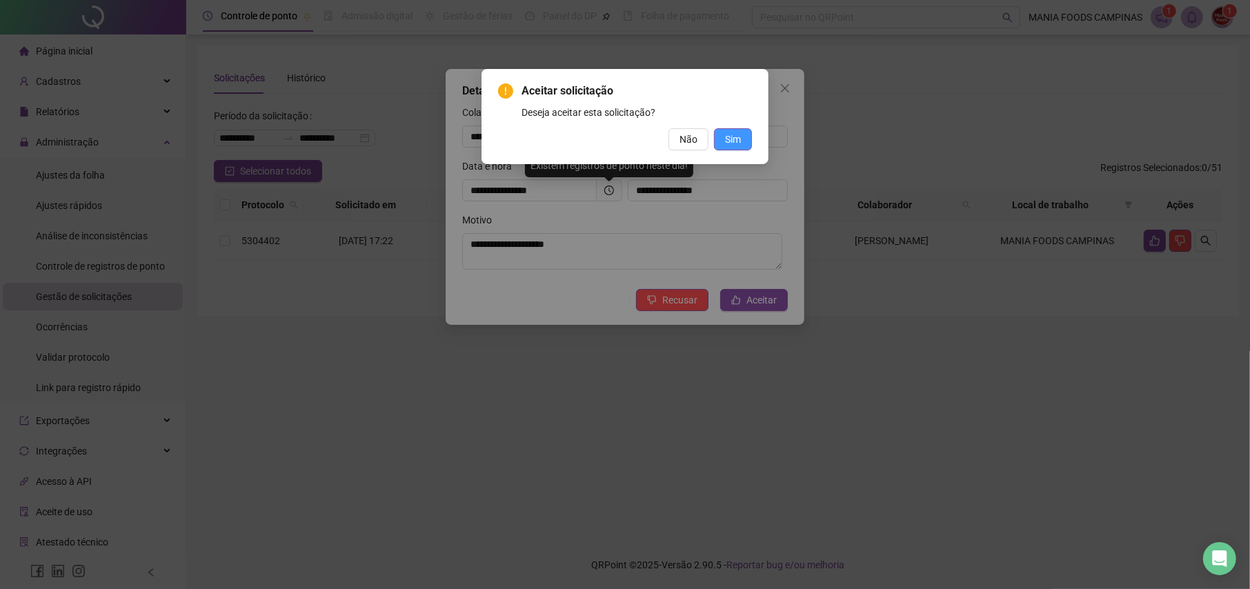
click at [730, 133] on span "Sim" at bounding box center [733, 139] width 16 height 15
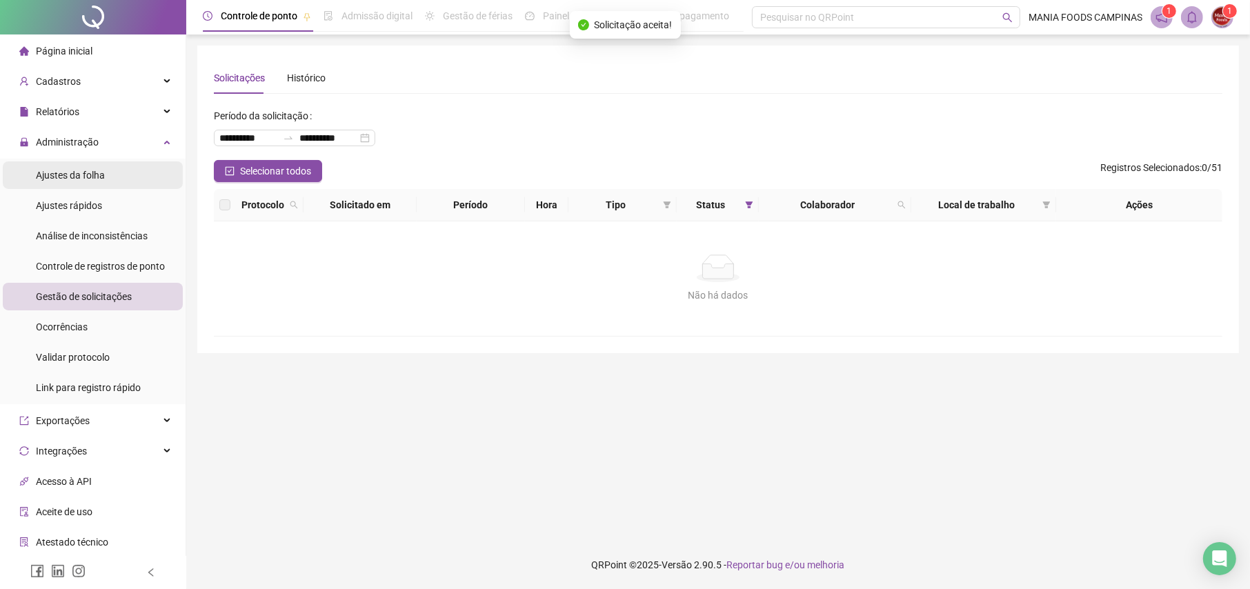
click at [61, 170] on span "Ajustes da folha" at bounding box center [70, 175] width 69 height 11
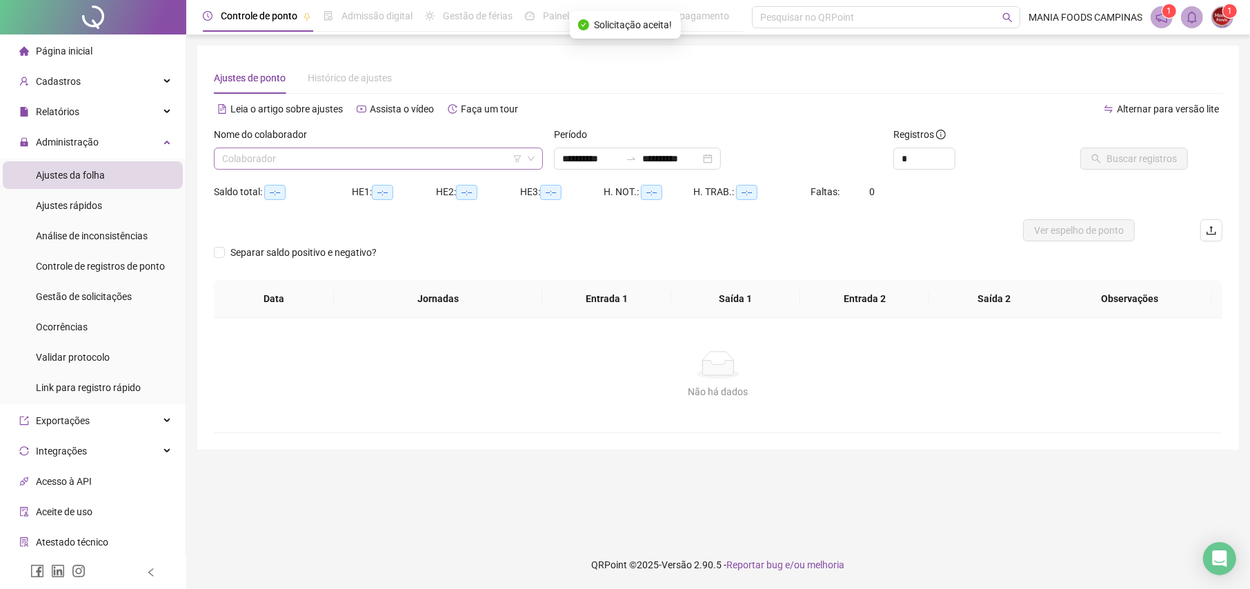
type input "**********"
click at [447, 161] on input "search" at bounding box center [372, 158] width 300 height 21
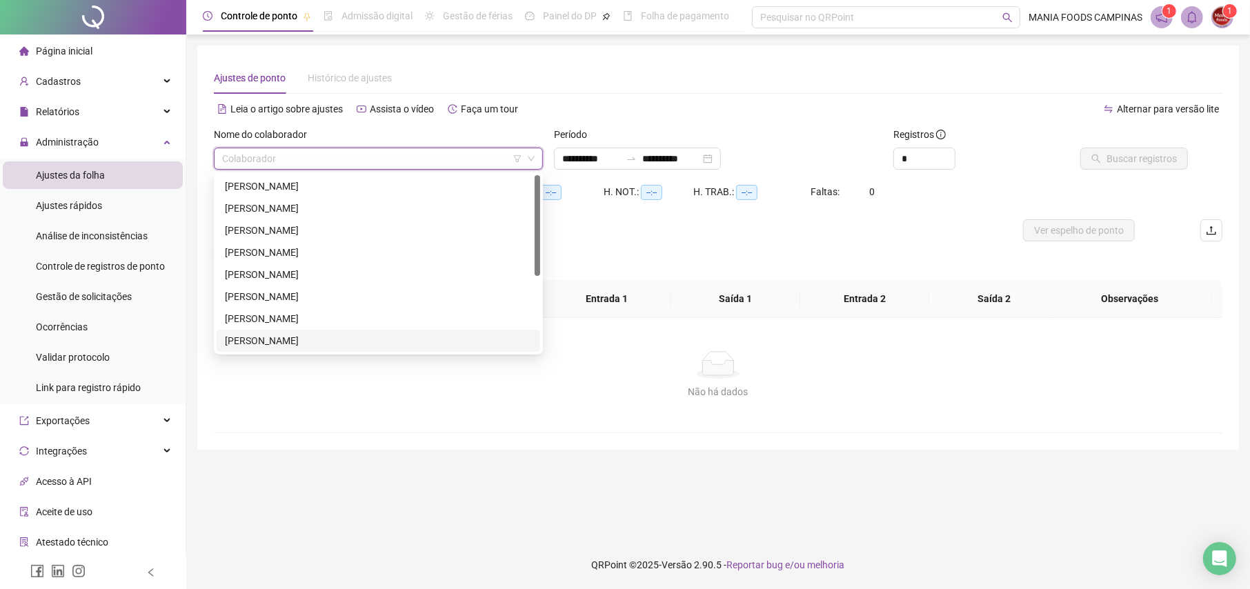
click at [257, 336] on div "[PERSON_NAME]" at bounding box center [378, 340] width 307 height 15
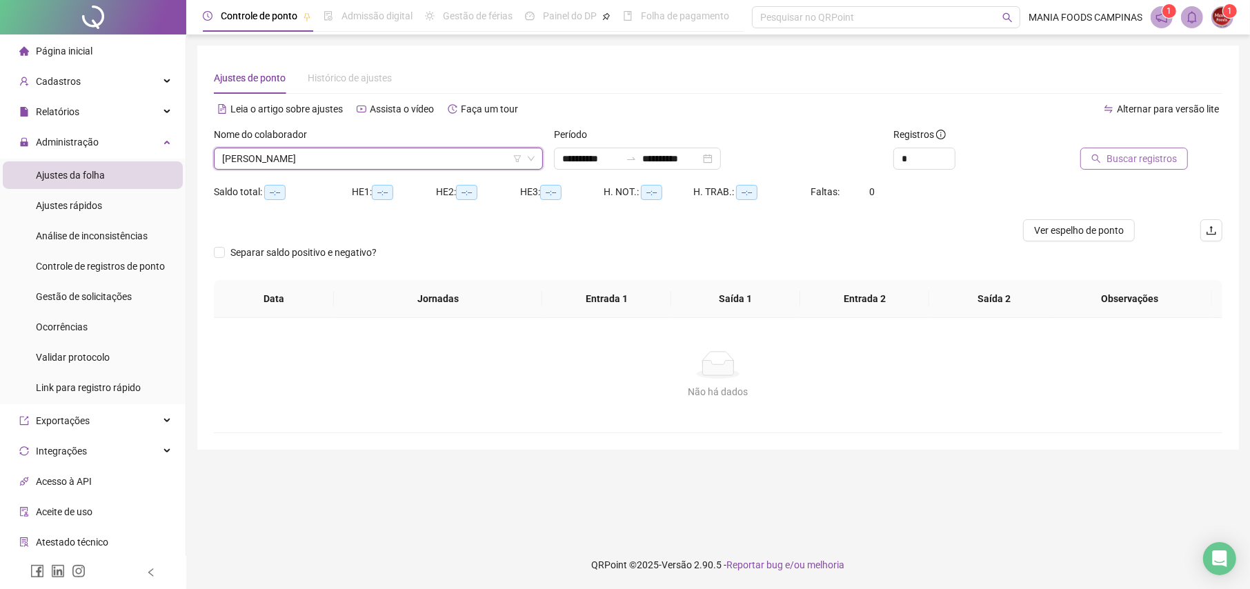
click at [1098, 150] on button "Buscar registros" at bounding box center [1134, 159] width 108 height 22
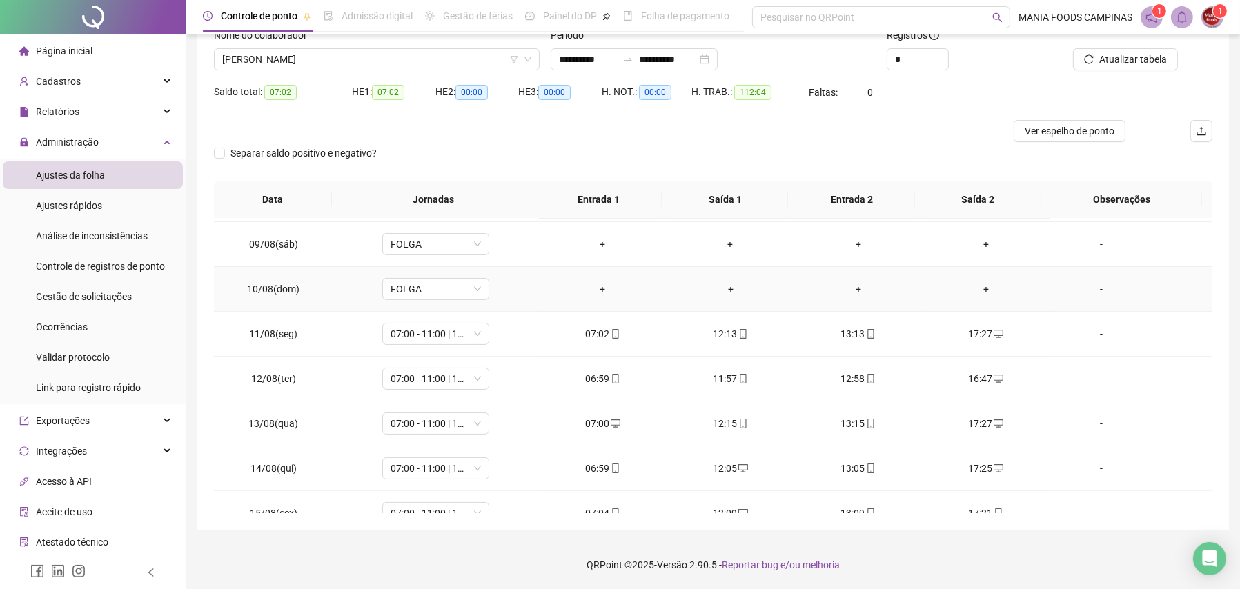
scroll to position [235, 0]
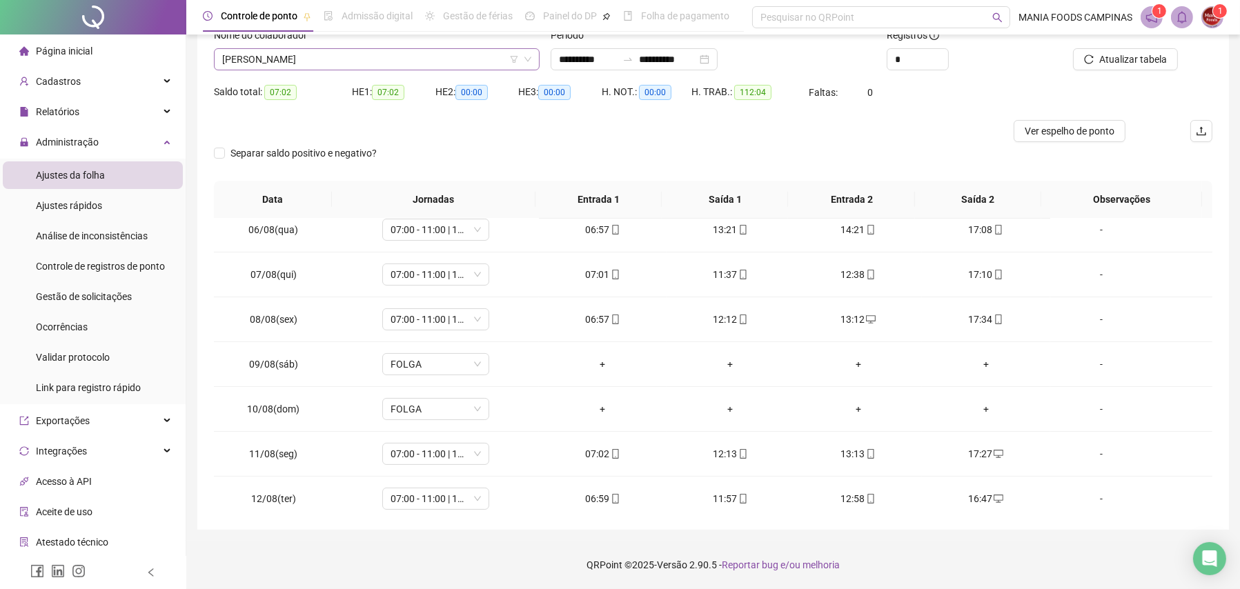
click at [234, 59] on span "[PERSON_NAME]" at bounding box center [376, 59] width 309 height 21
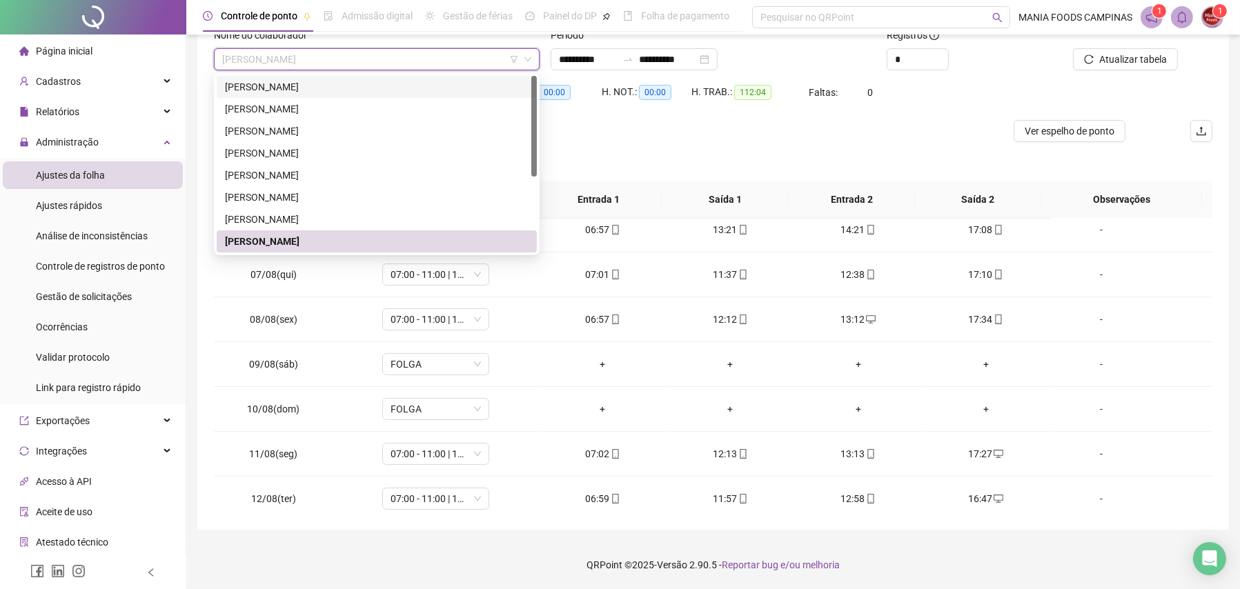
click at [246, 81] on div "[PERSON_NAME]" at bounding box center [377, 86] width 304 height 15
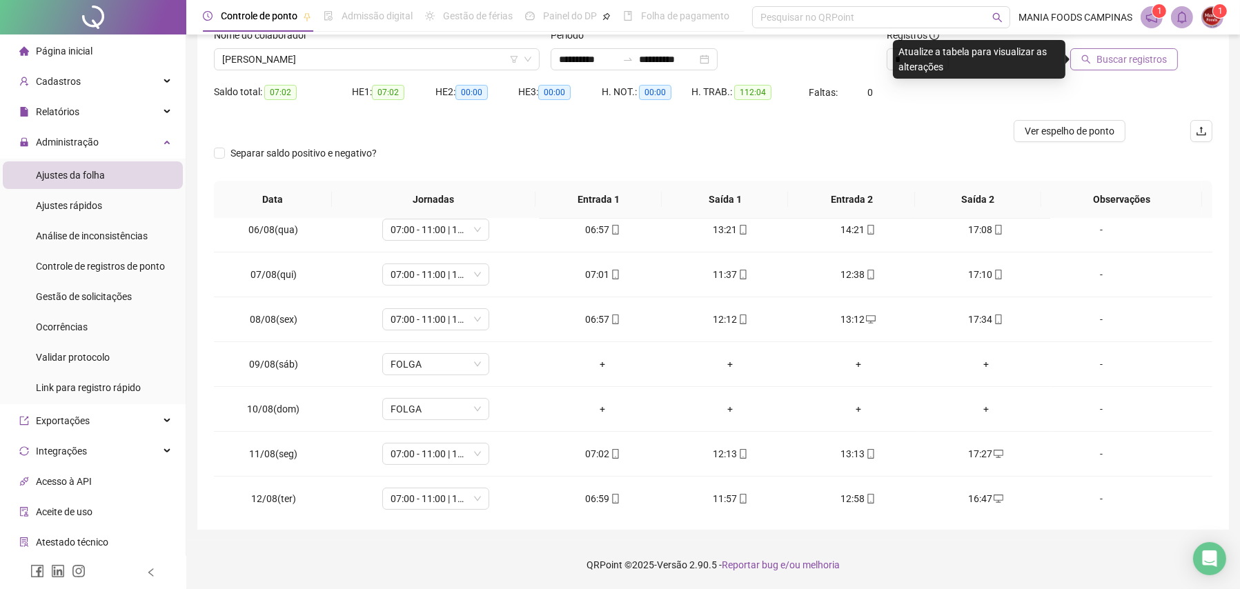
click at [1120, 55] on span "Buscar registros" at bounding box center [1131, 59] width 70 height 15
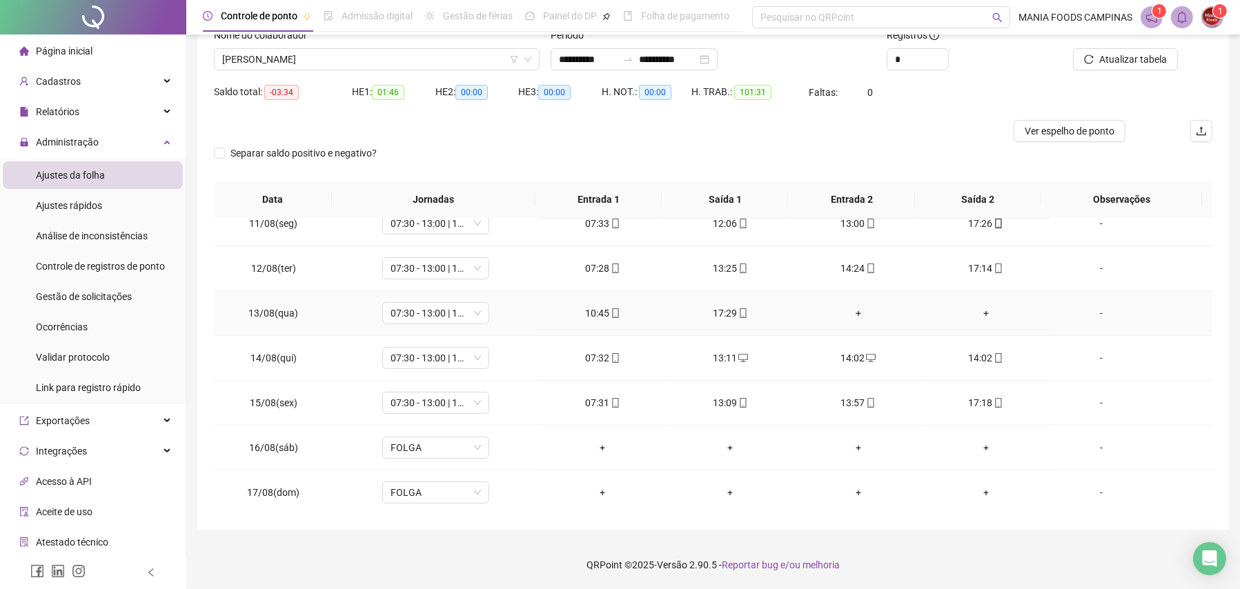
scroll to position [511, 0]
click at [305, 57] on span "[PERSON_NAME]" at bounding box center [376, 59] width 309 height 21
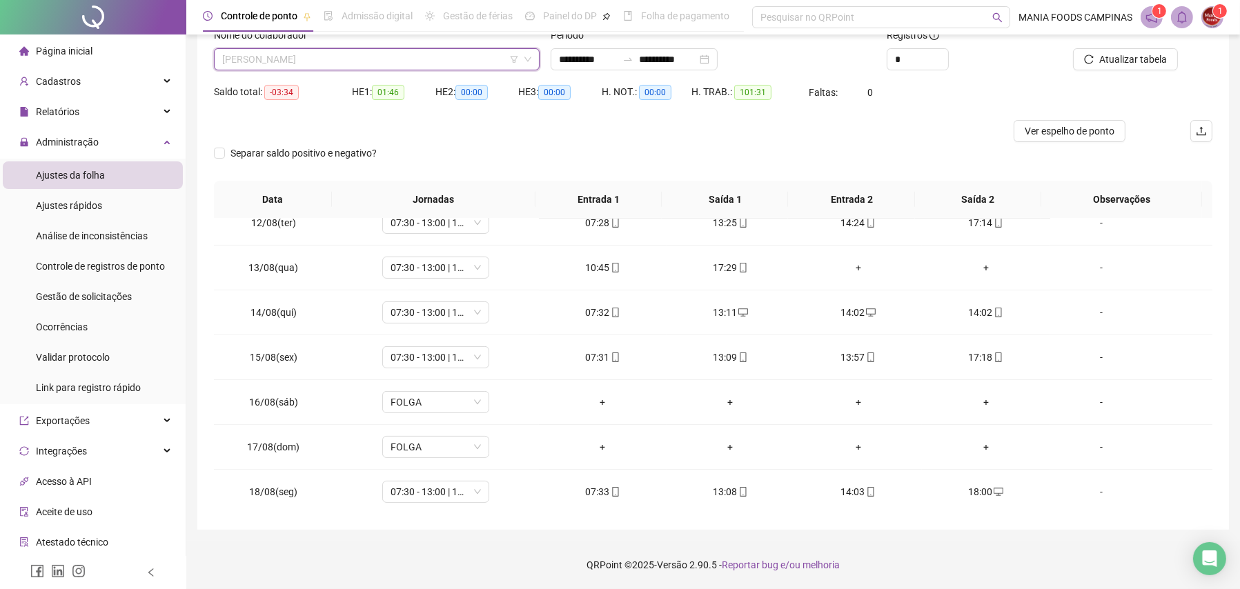
click at [283, 52] on span "[PERSON_NAME]" at bounding box center [376, 59] width 309 height 21
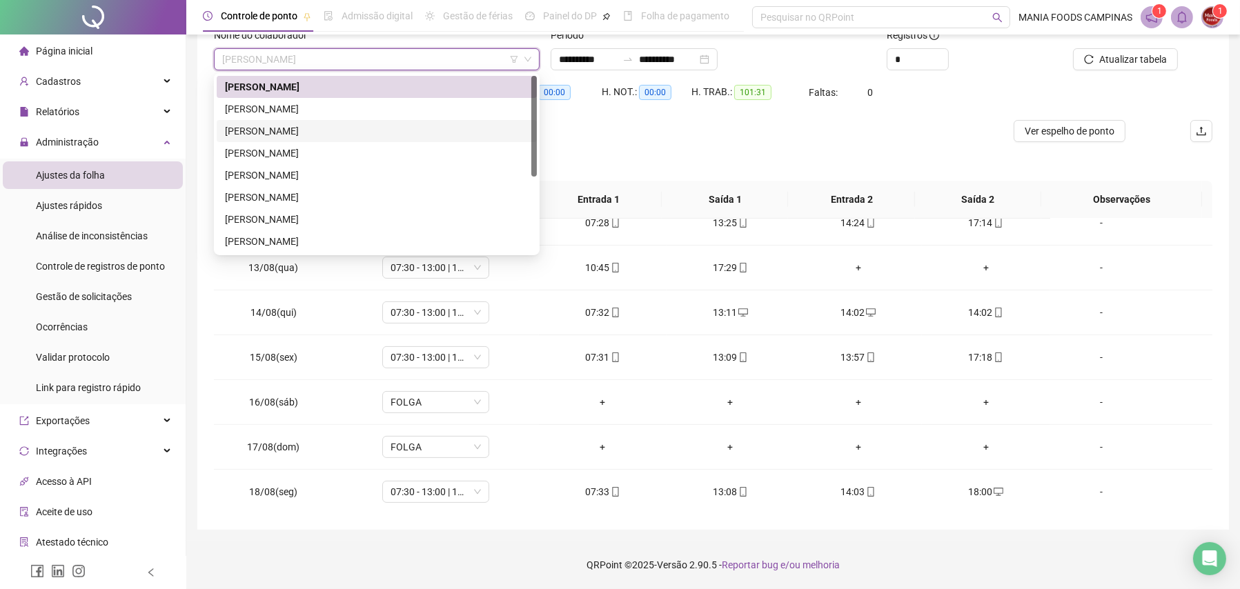
click at [287, 131] on div "[PERSON_NAME]" at bounding box center [377, 130] width 304 height 15
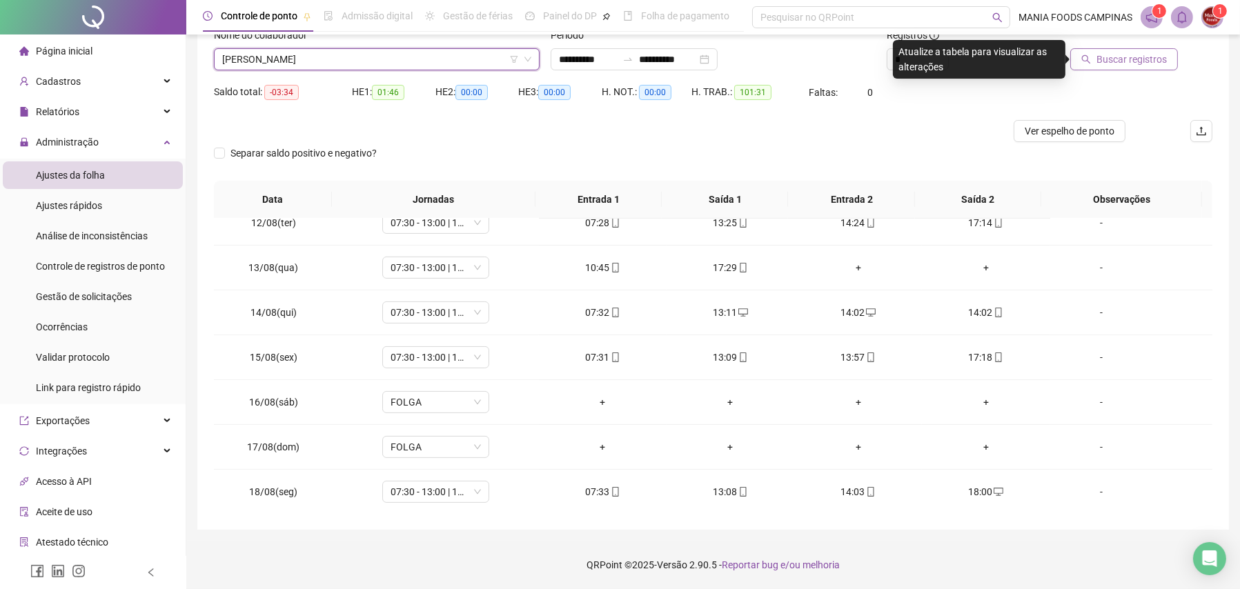
click at [1113, 63] on span "Buscar registros" at bounding box center [1131, 59] width 70 height 15
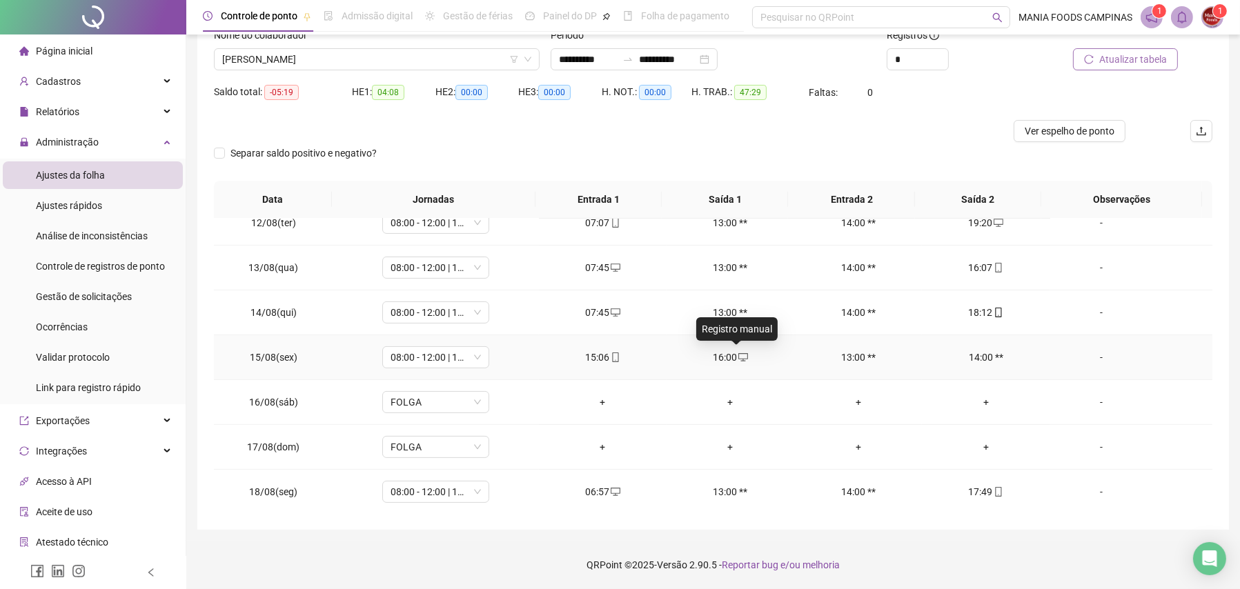
click at [737, 352] on span at bounding box center [742, 357] width 11 height 11
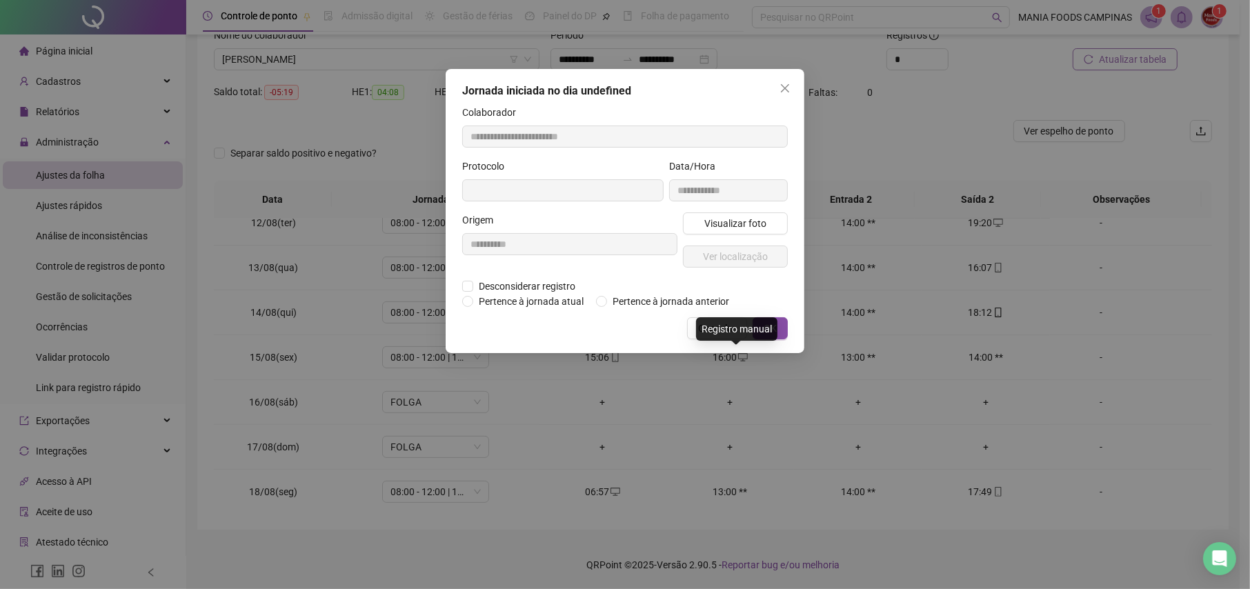
type input "**********"
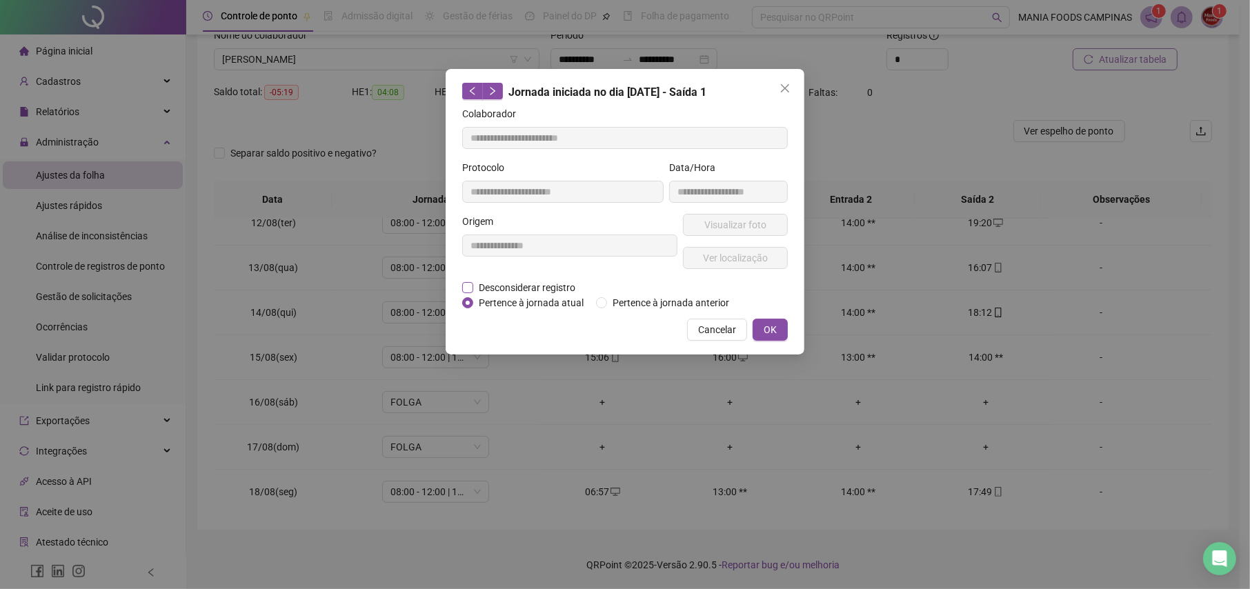
click at [519, 285] on span "Desconsiderar registro" at bounding box center [527, 287] width 108 height 15
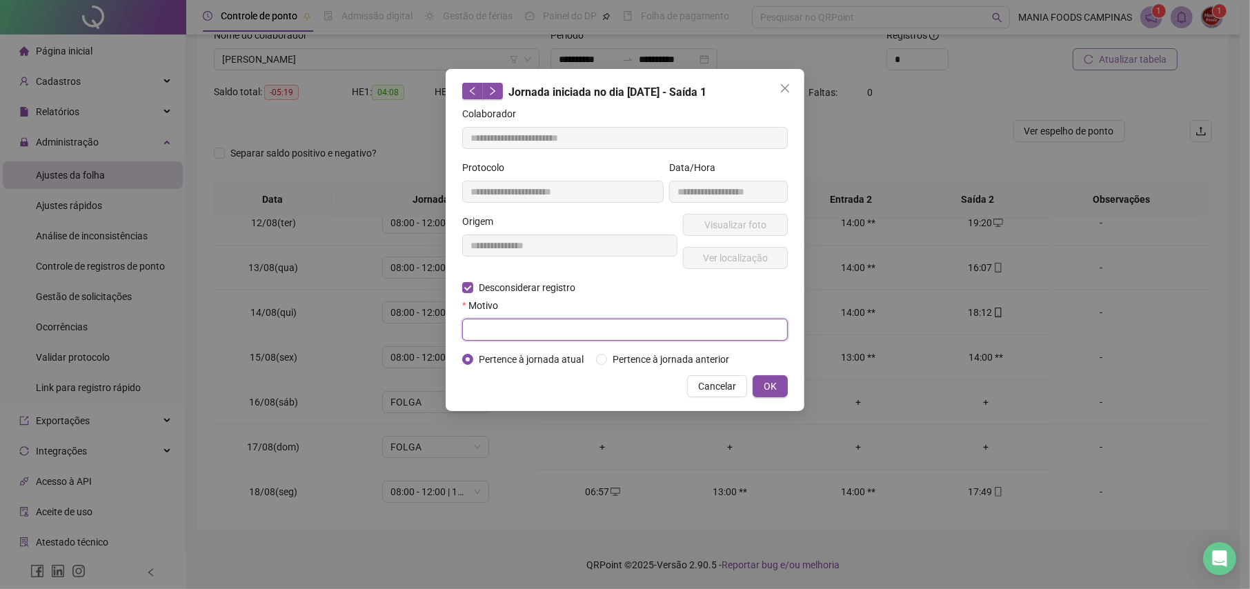
click at [519, 326] on input "text" at bounding box center [625, 330] width 326 height 22
type input "**********"
click at [762, 388] on button "OK" at bounding box center [770, 386] width 35 height 22
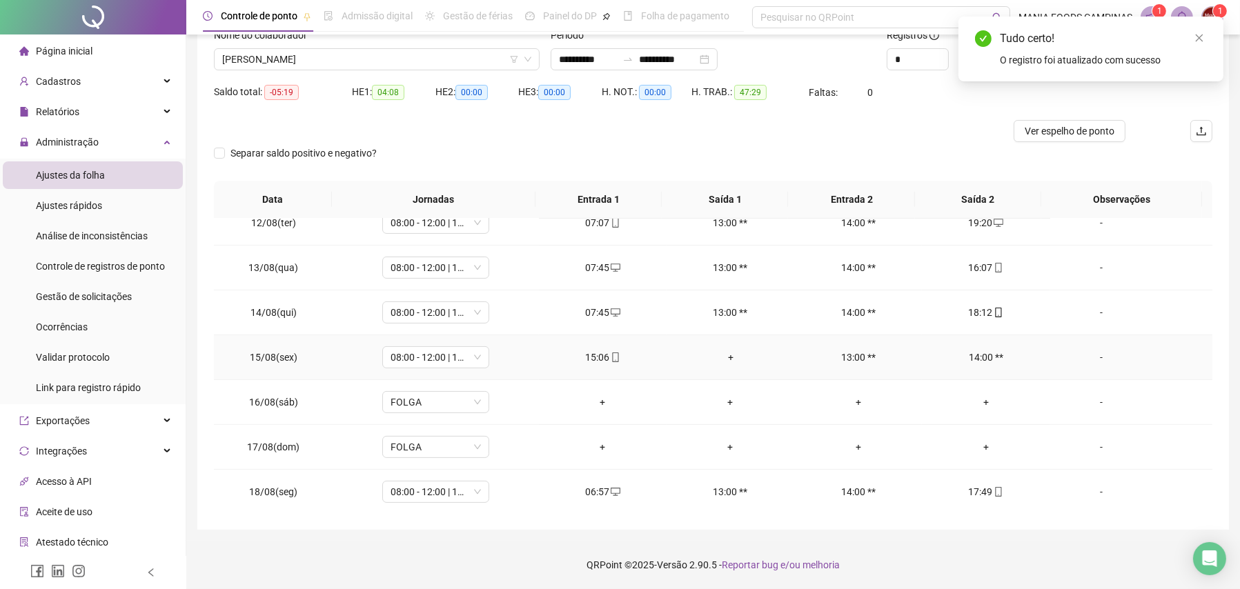
click at [726, 359] on div "+" at bounding box center [730, 357] width 106 height 15
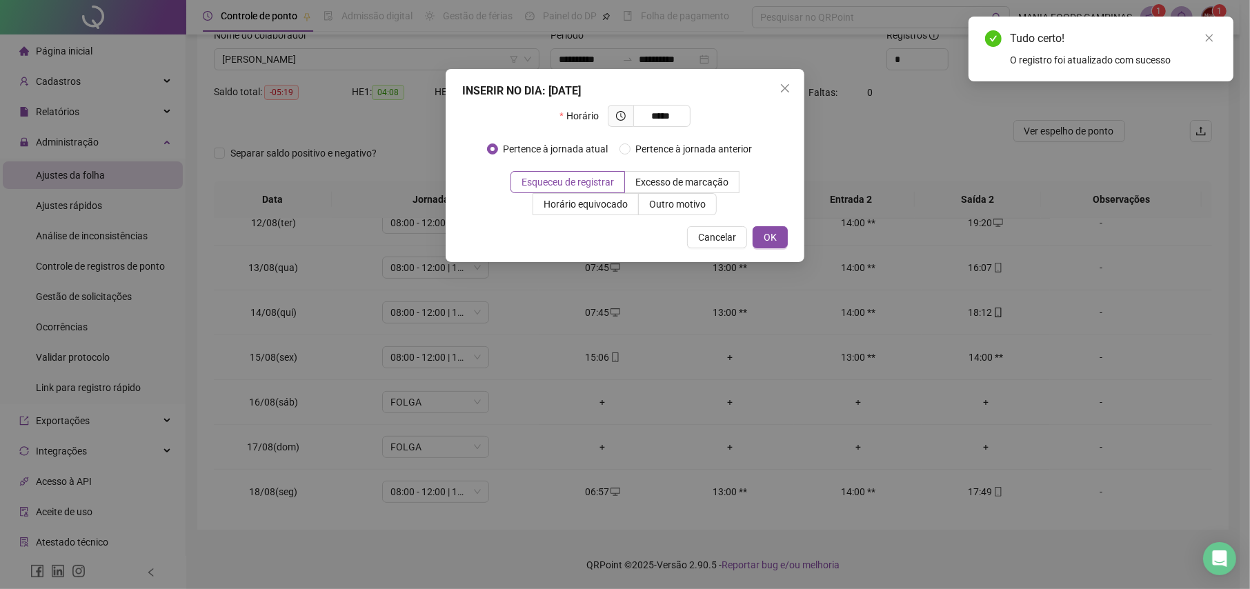
type input "*****"
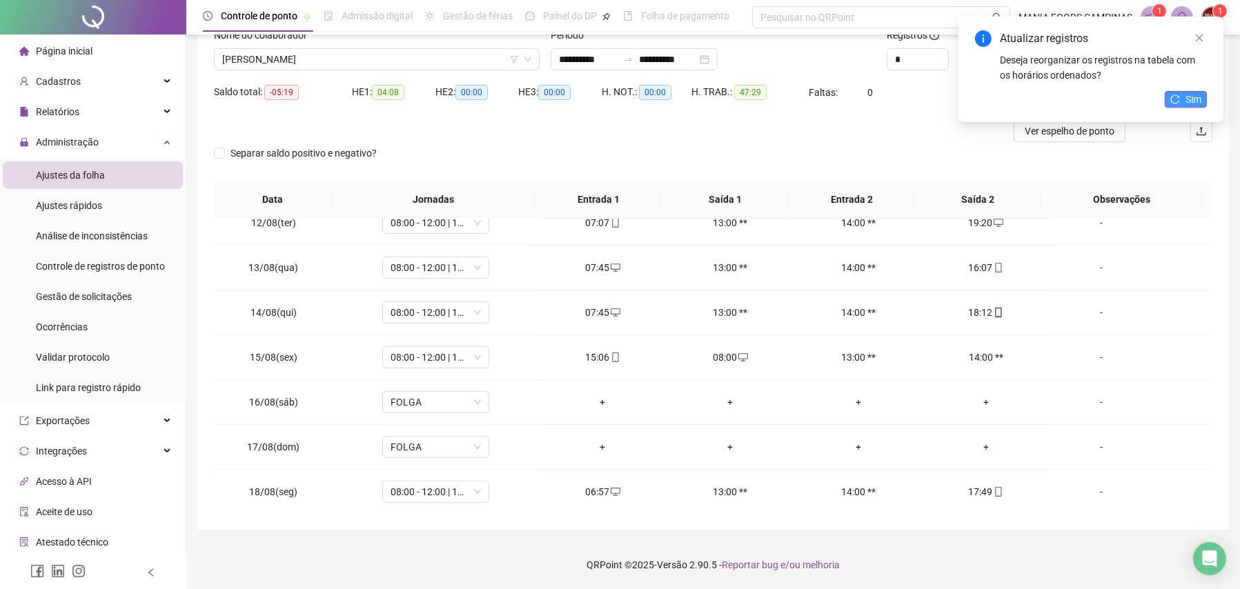
click at [1193, 93] on span "Sim" at bounding box center [1193, 99] width 16 height 15
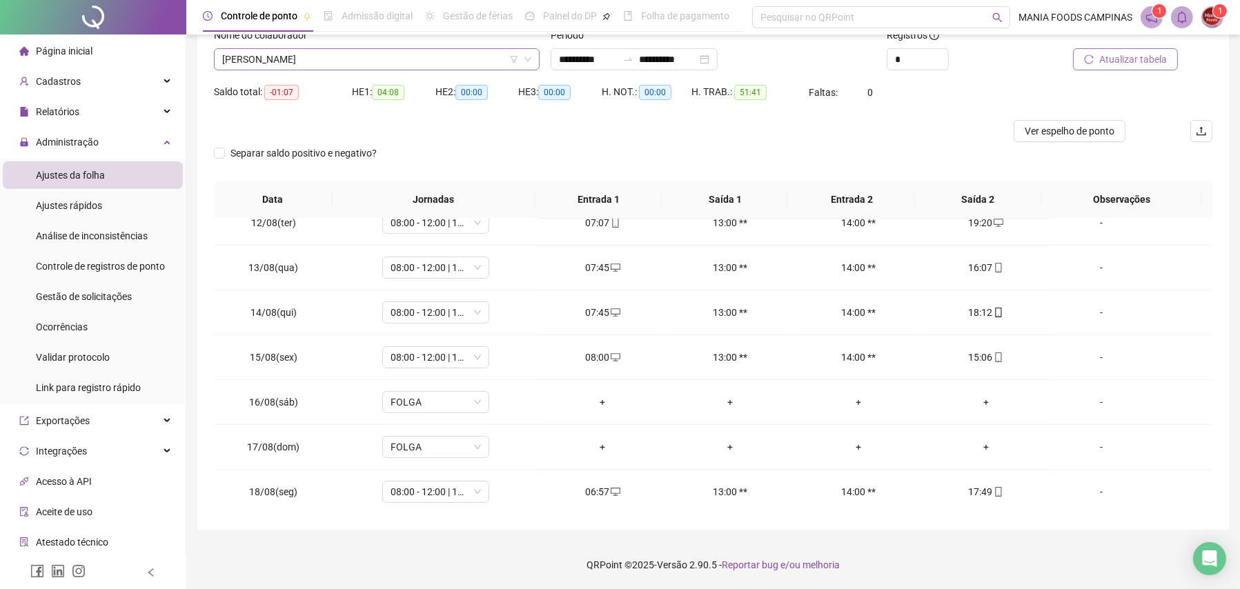
click at [410, 64] on span "[PERSON_NAME]" at bounding box center [376, 59] width 309 height 21
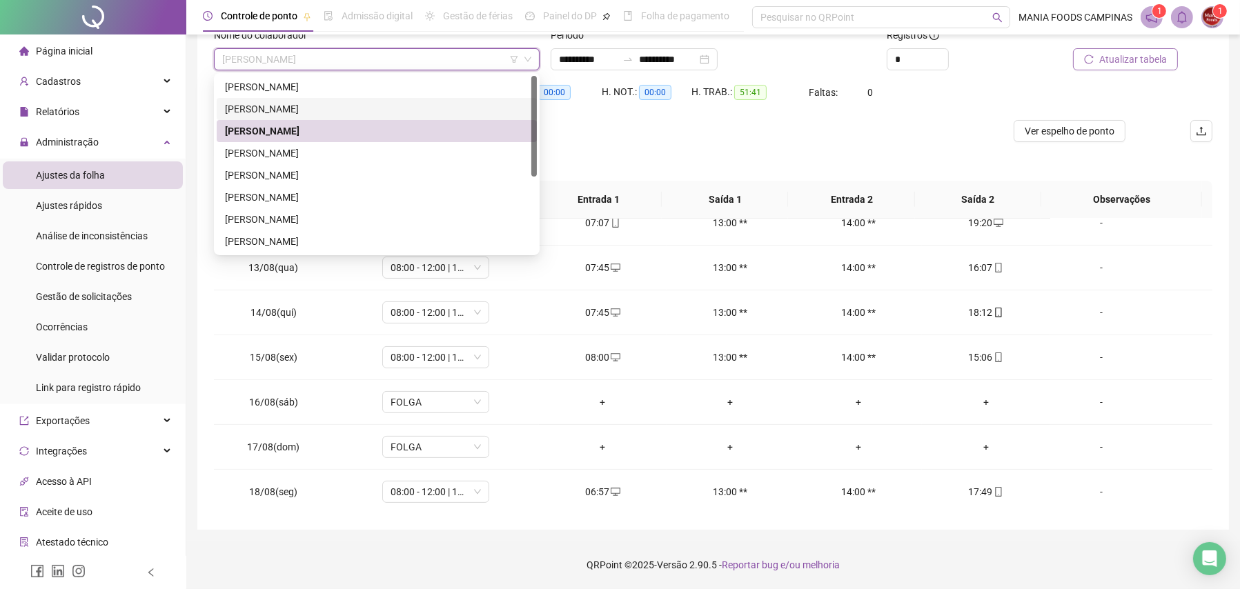
click at [287, 102] on div "[PERSON_NAME]" at bounding box center [377, 108] width 304 height 15
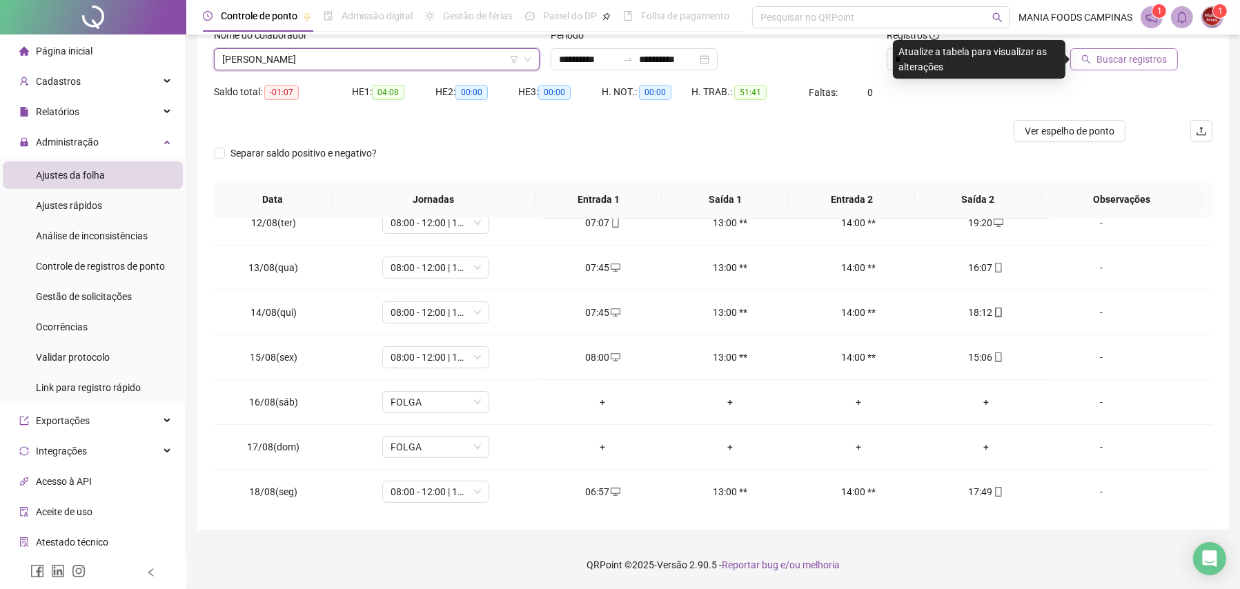
click at [1149, 59] on span "Buscar registros" at bounding box center [1131, 59] width 70 height 15
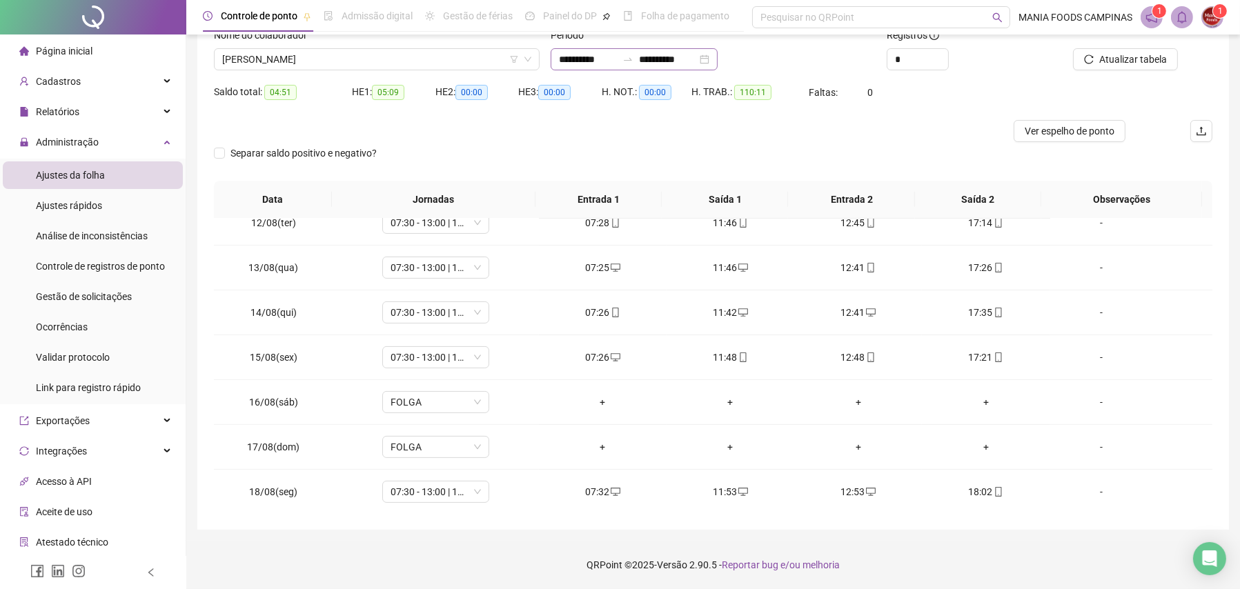
click at [717, 57] on div "**********" at bounding box center [633, 59] width 167 height 22
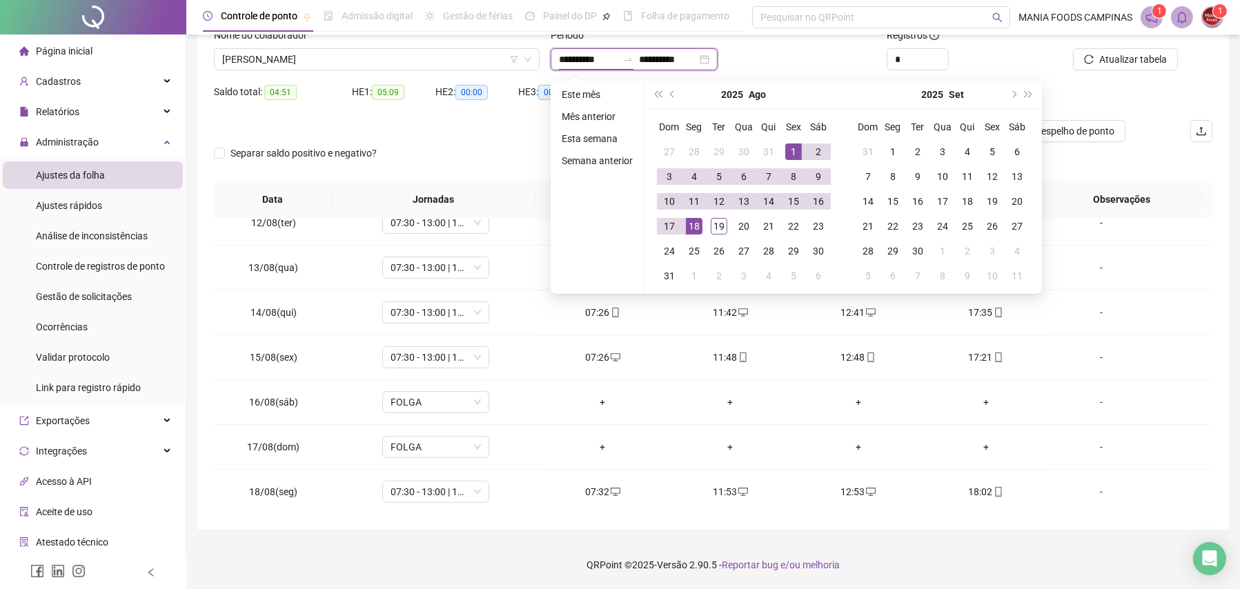
type input "**********"
click at [781, 143] on td "1" at bounding box center [793, 151] width 25 height 25
click at [793, 152] on div "1" at bounding box center [793, 151] width 17 height 17
type input "**********"
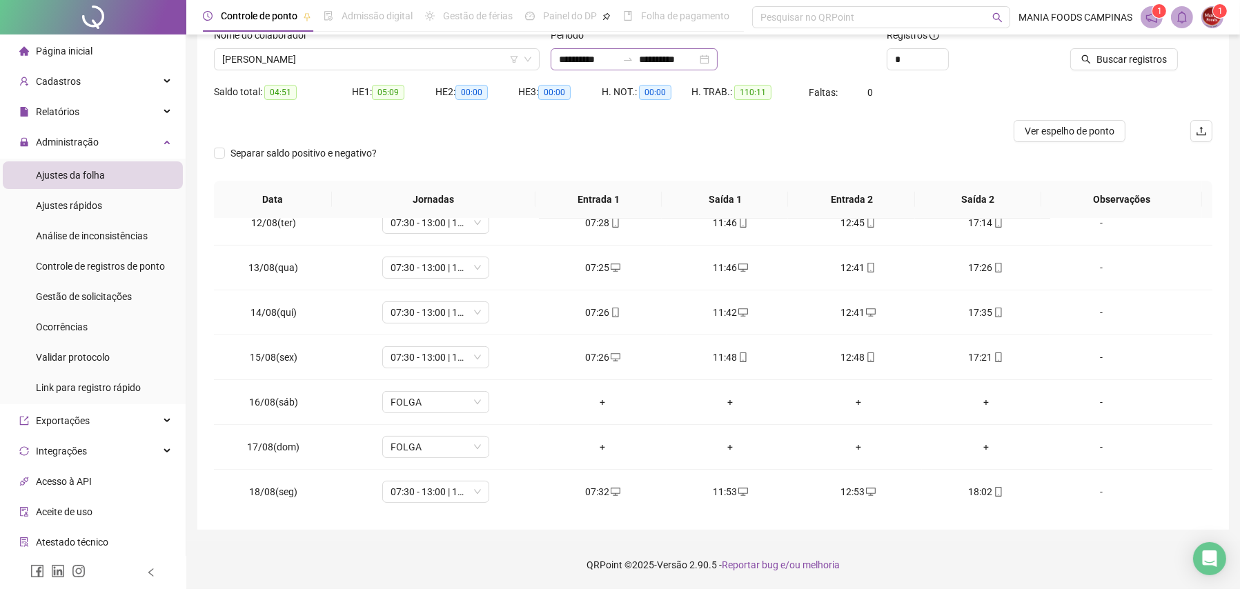
click at [717, 56] on div "**********" at bounding box center [633, 59] width 167 height 22
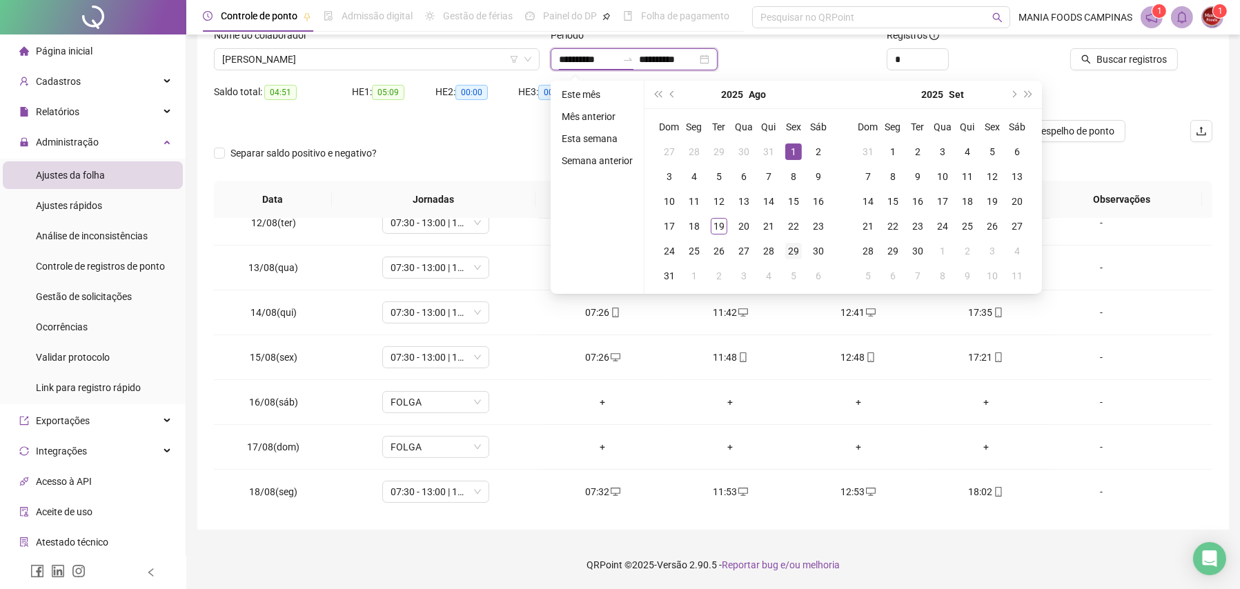
type input "**********"
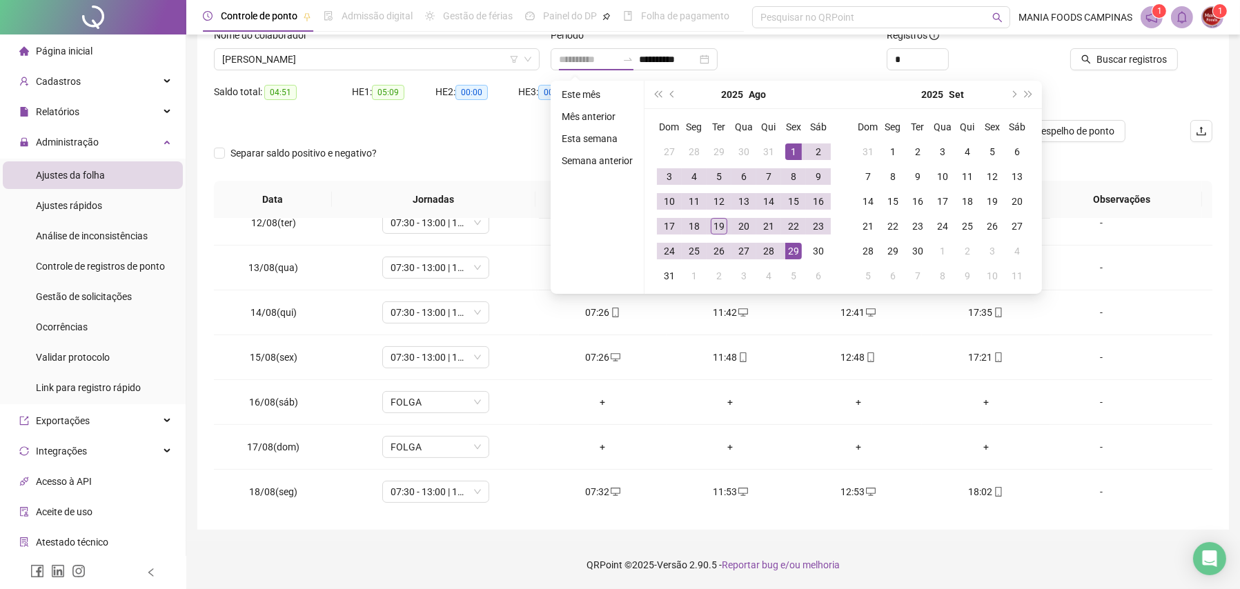
click at [793, 249] on div "29" at bounding box center [793, 251] width 17 height 17
type input "**********"
click at [788, 146] on div "1" at bounding box center [793, 151] width 17 height 17
type input "**********"
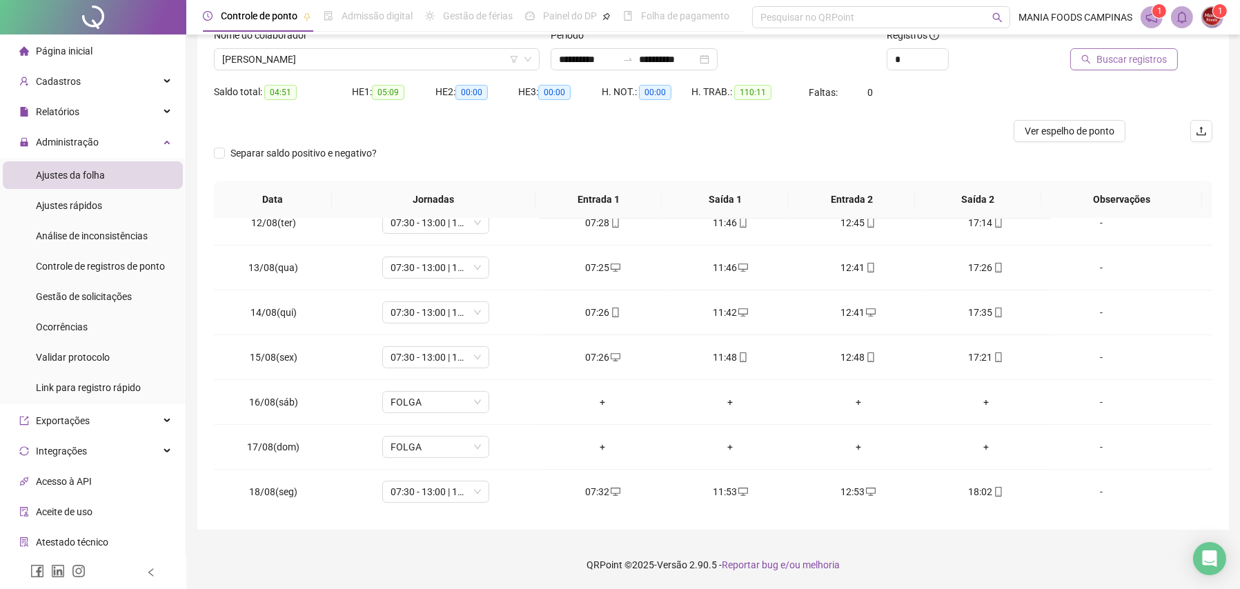
click at [1118, 54] on span "Buscar registros" at bounding box center [1131, 59] width 70 height 15
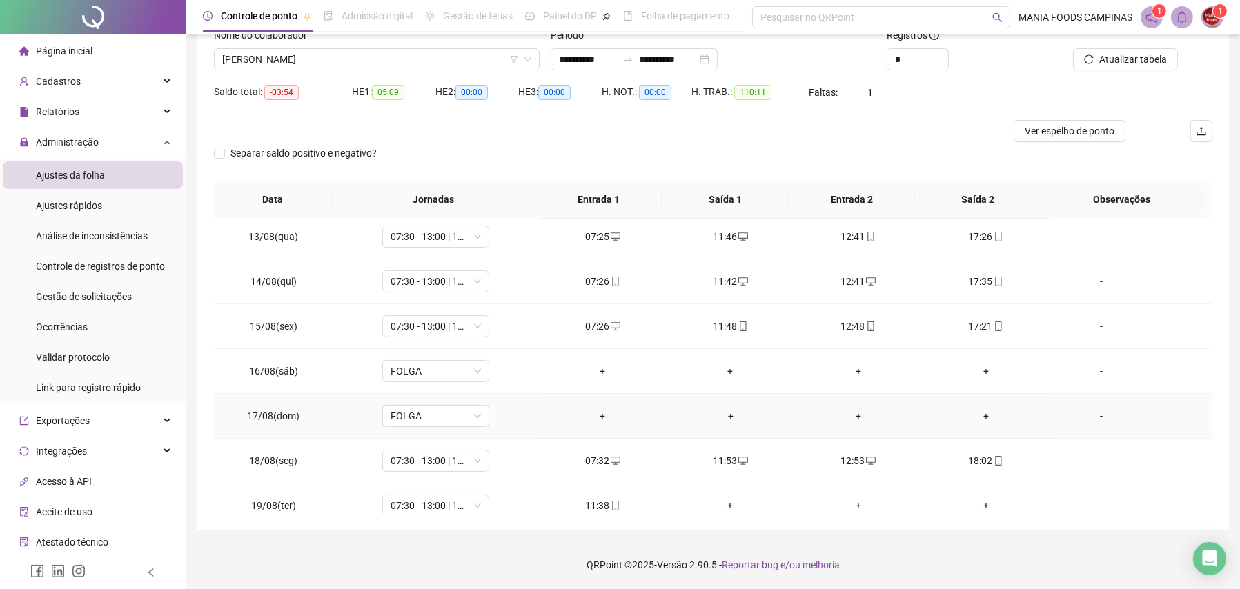
scroll to position [555, 0]
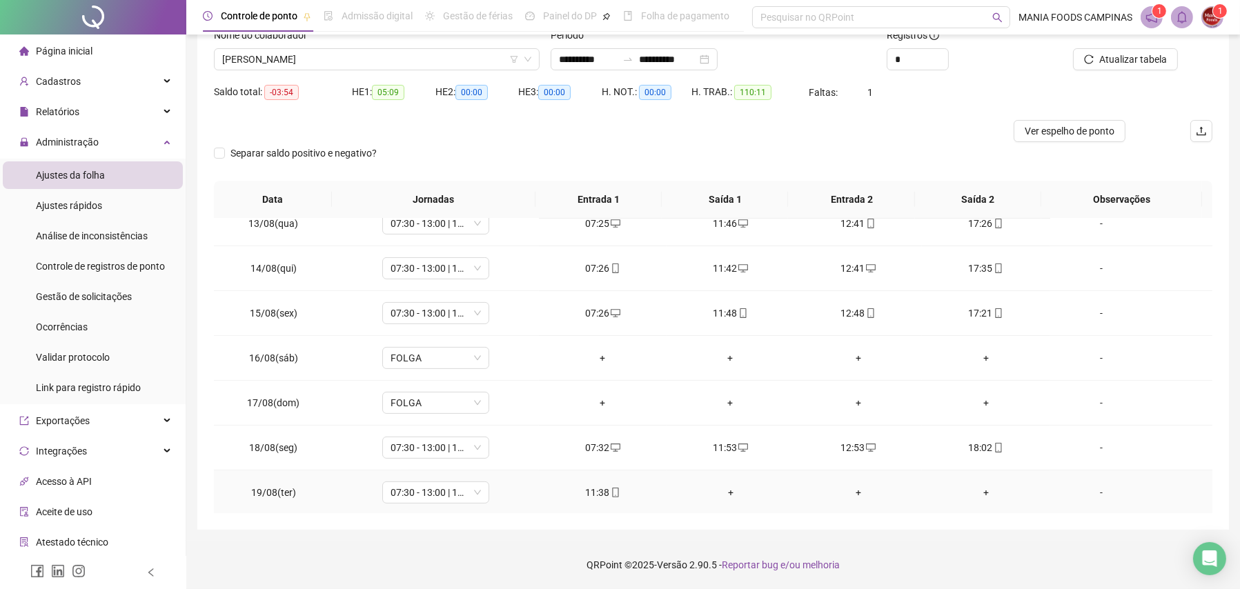
click at [724, 493] on div "+" at bounding box center [730, 492] width 106 height 15
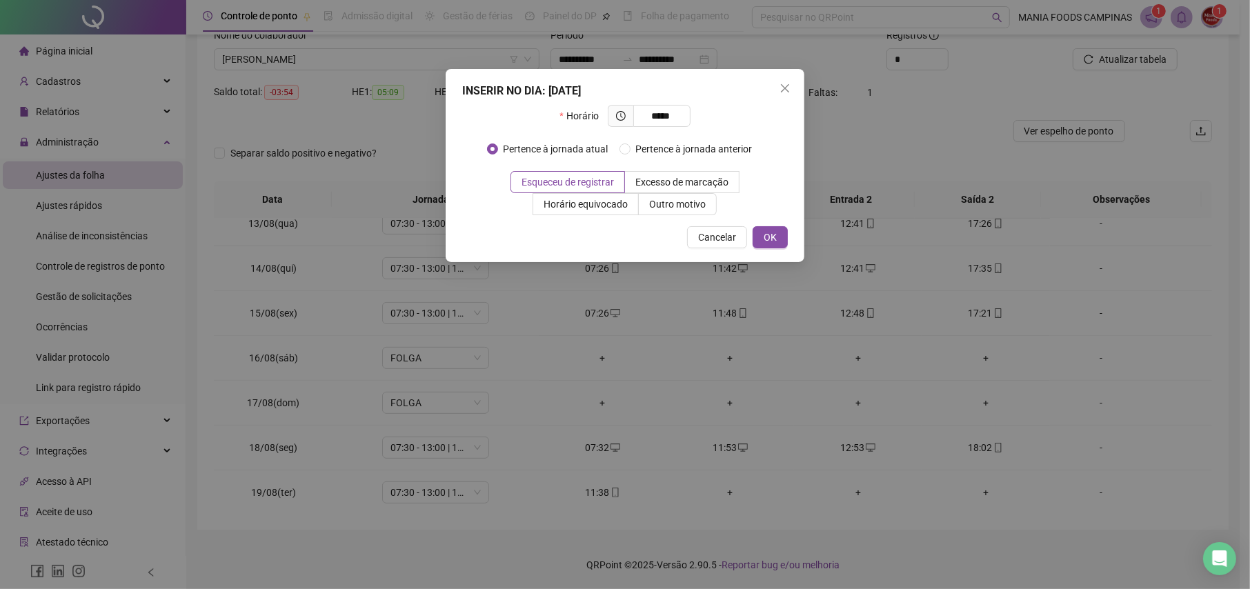
type input "*****"
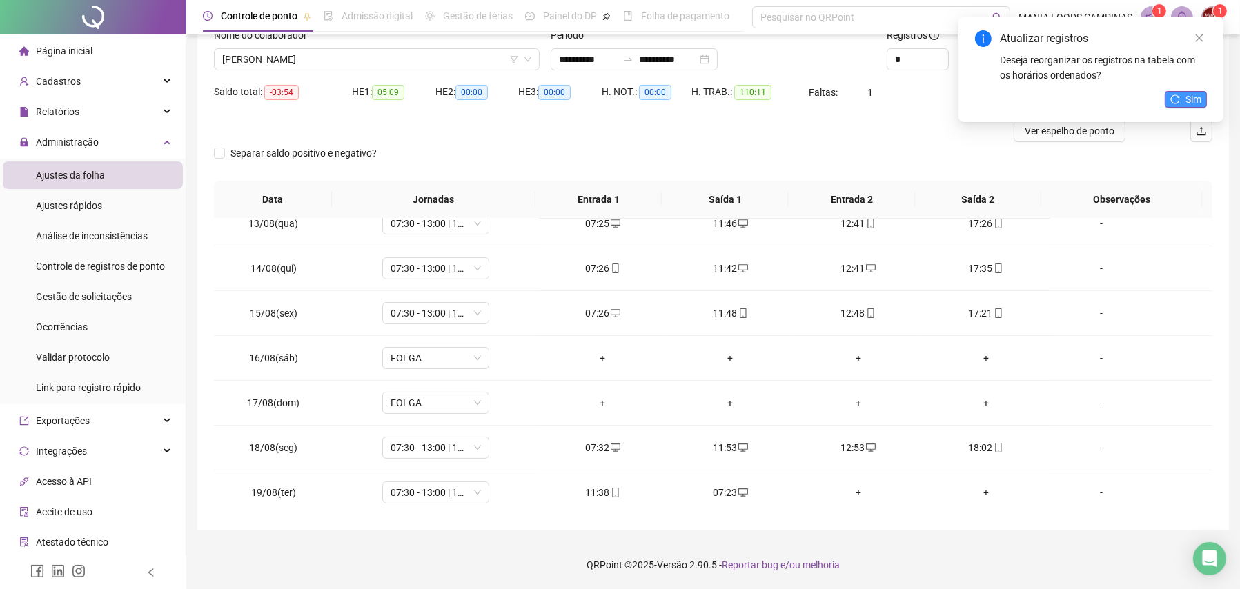
click at [1178, 101] on icon "reload" at bounding box center [1175, 99] width 9 height 9
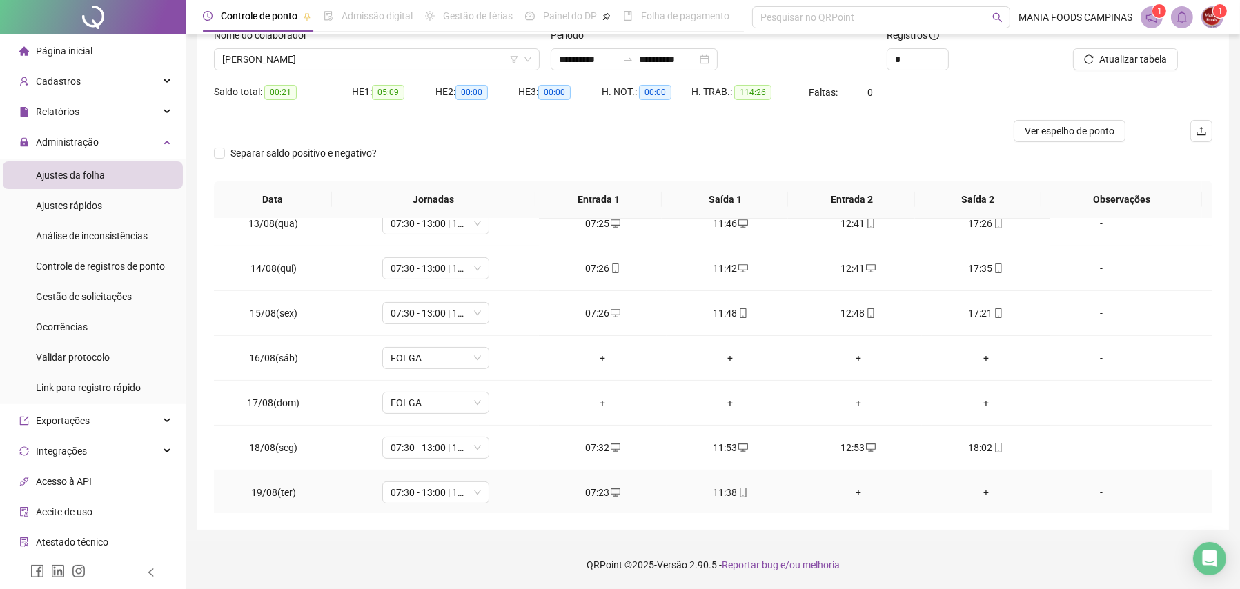
click at [857, 494] on div "+" at bounding box center [858, 492] width 106 height 15
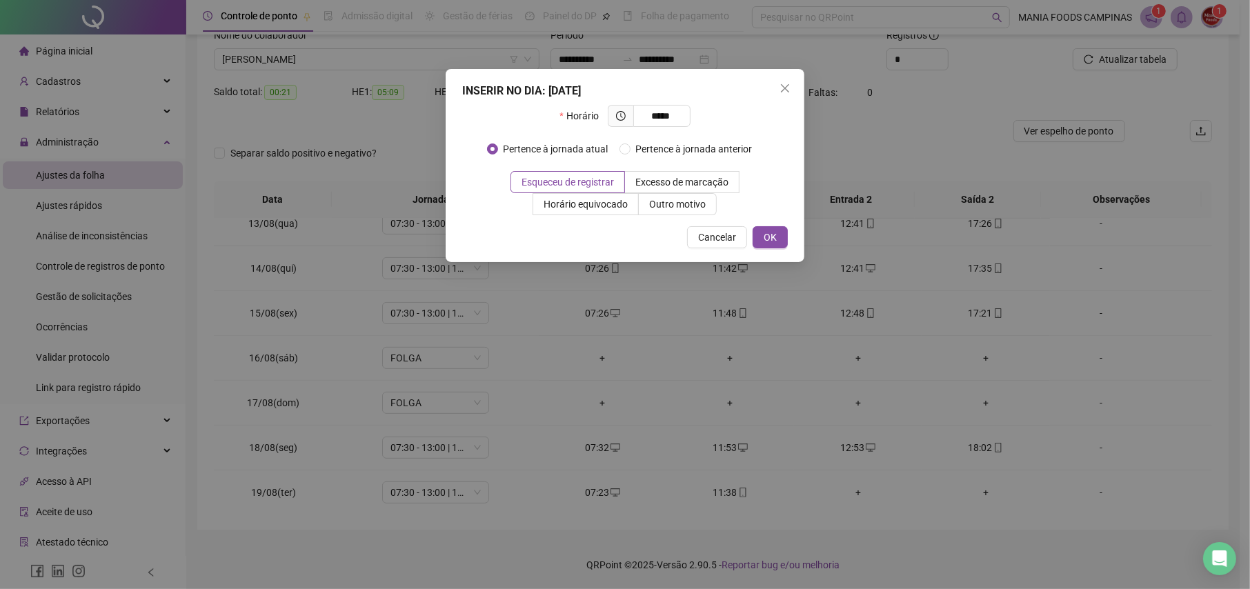
type input "*****"
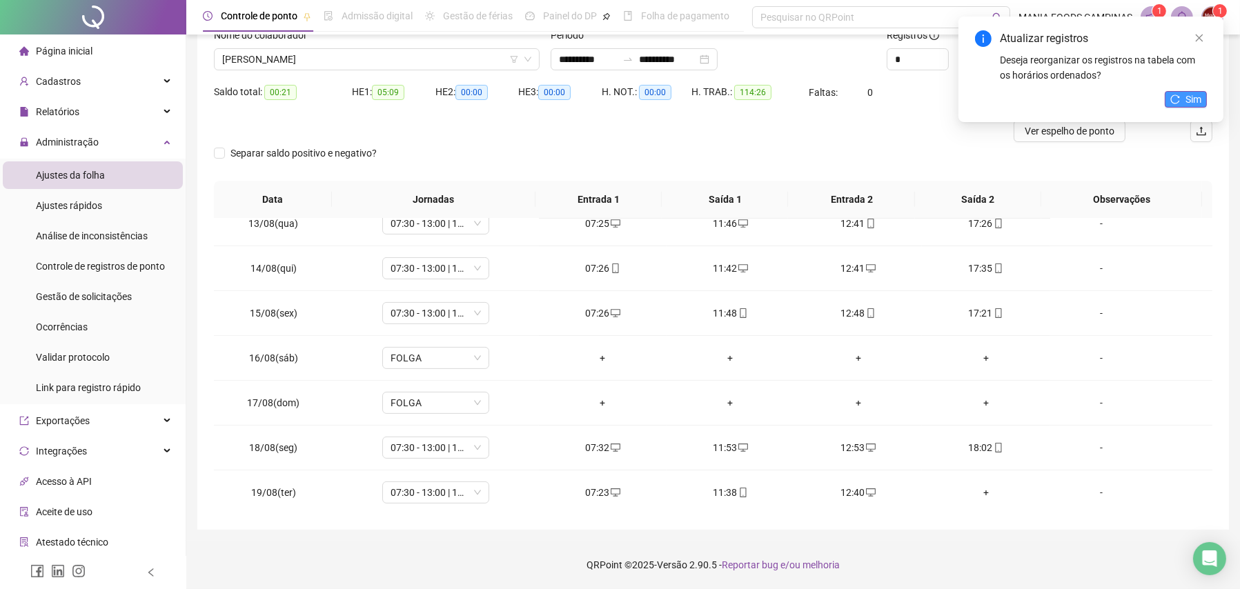
click at [1180, 98] on button "Sim" at bounding box center [1185, 99] width 42 height 17
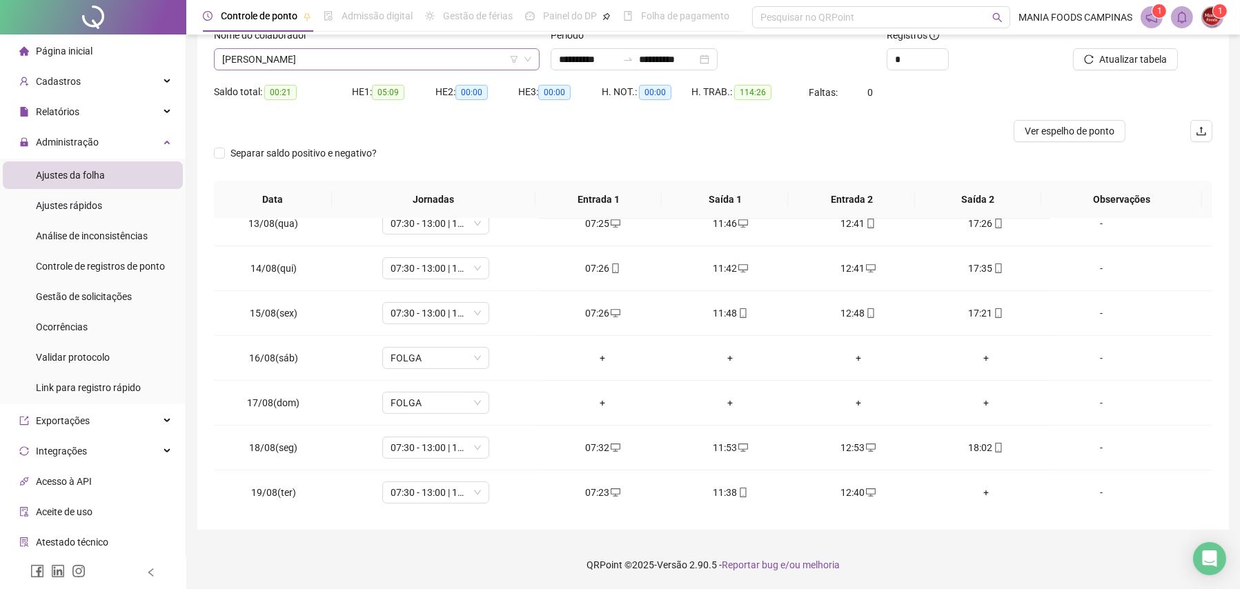
click at [382, 61] on span "[PERSON_NAME]" at bounding box center [376, 59] width 309 height 21
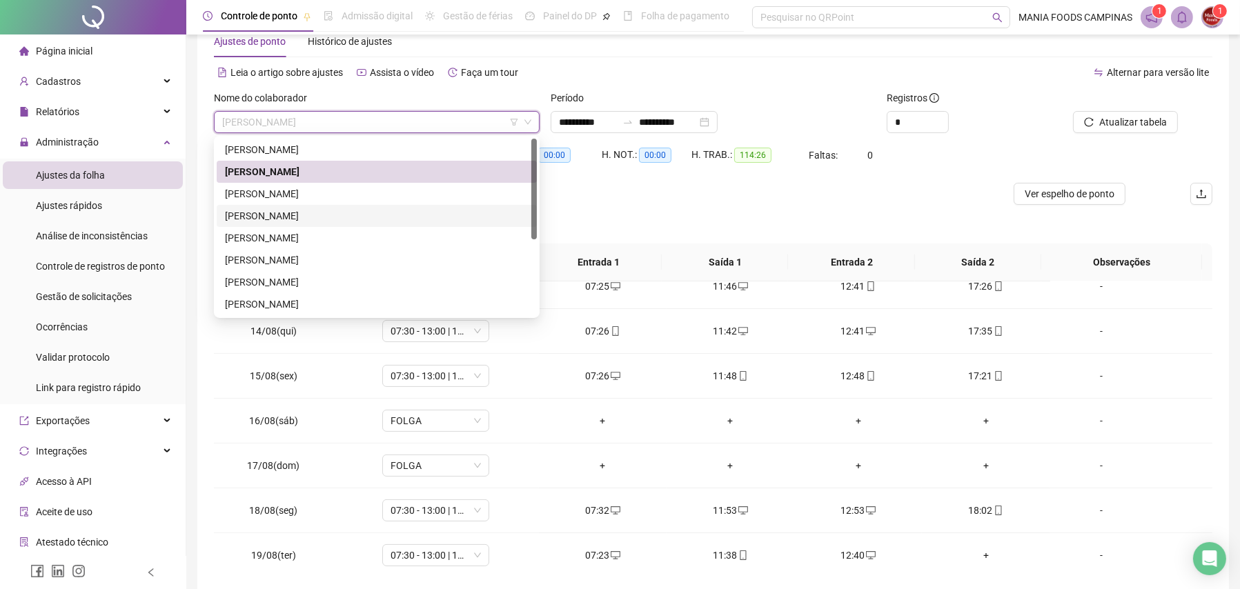
scroll to position [0, 0]
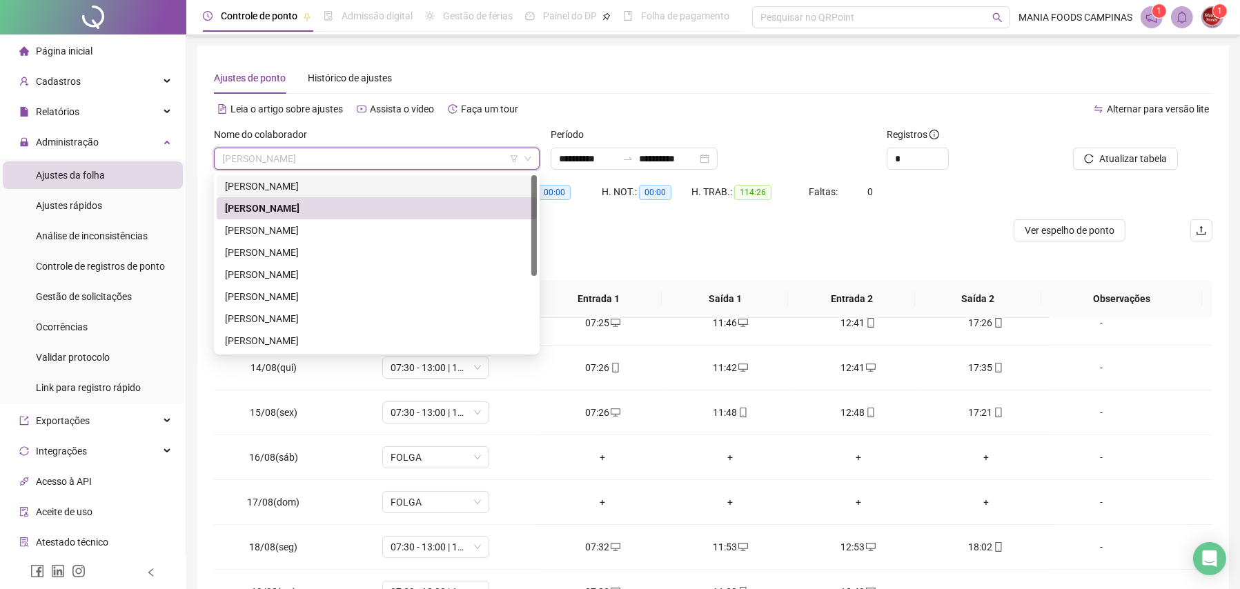
click at [282, 186] on div "[PERSON_NAME]" at bounding box center [377, 186] width 304 height 15
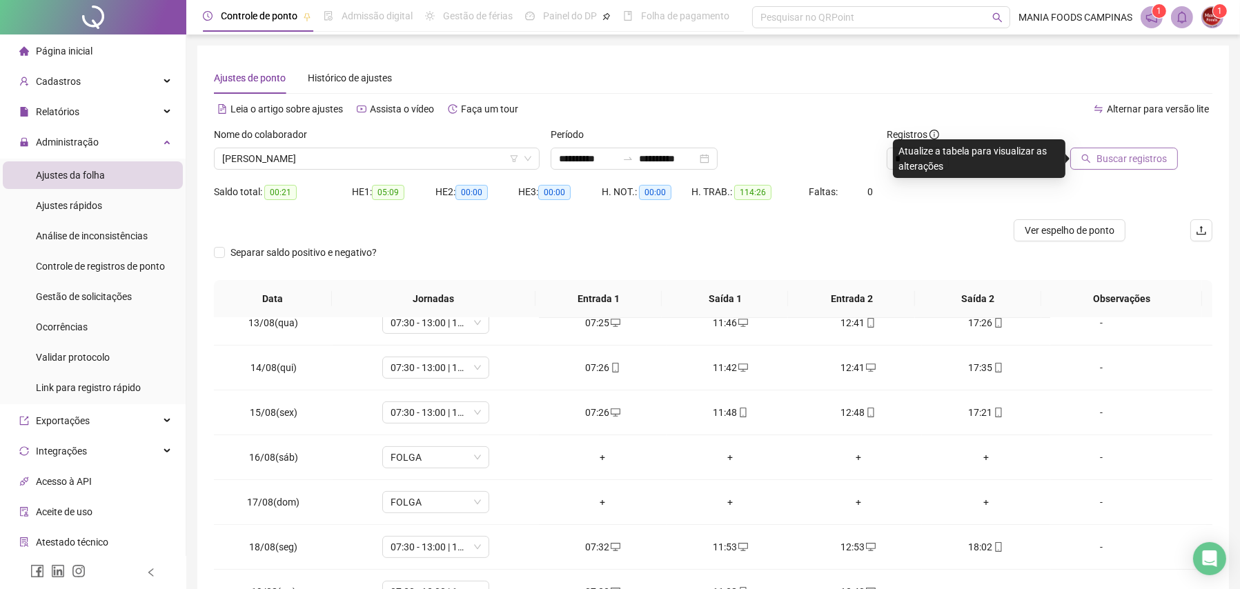
click at [1098, 160] on button "Buscar registros" at bounding box center [1124, 159] width 108 height 22
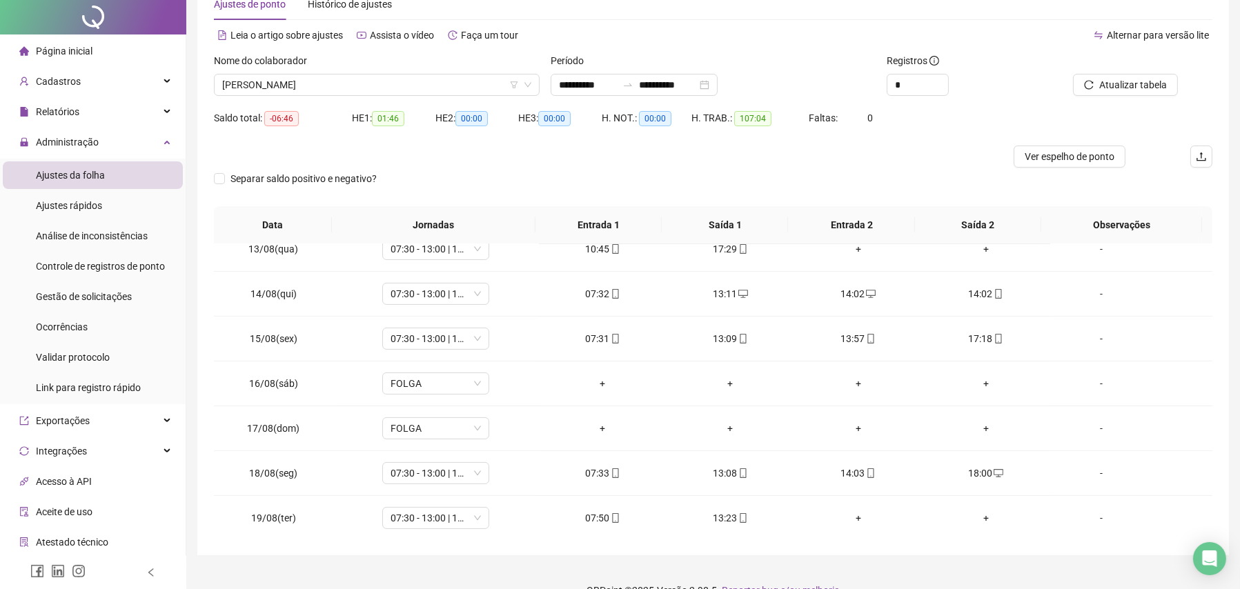
scroll to position [99, 0]
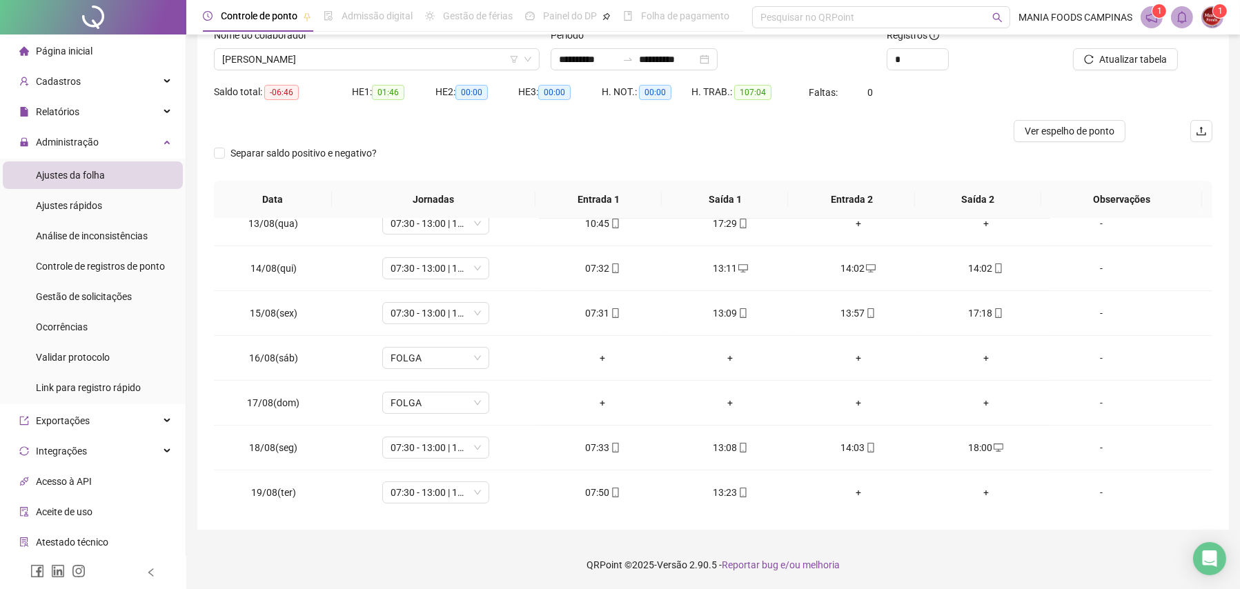
click at [482, 147] on div "Separar saldo positivo e negativo?" at bounding box center [713, 161] width 998 height 39
click at [339, 65] on span "[PERSON_NAME]" at bounding box center [376, 59] width 309 height 21
click at [279, 59] on span "[PERSON_NAME]" at bounding box center [376, 59] width 309 height 21
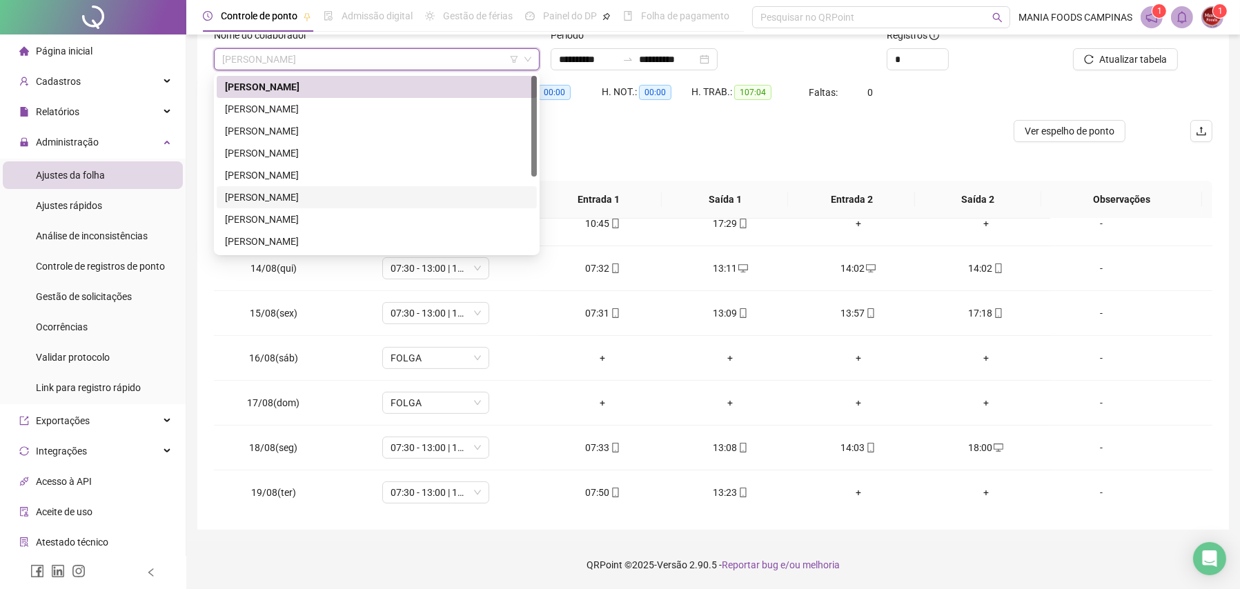
click at [271, 193] on div "[PERSON_NAME]" at bounding box center [377, 197] width 304 height 15
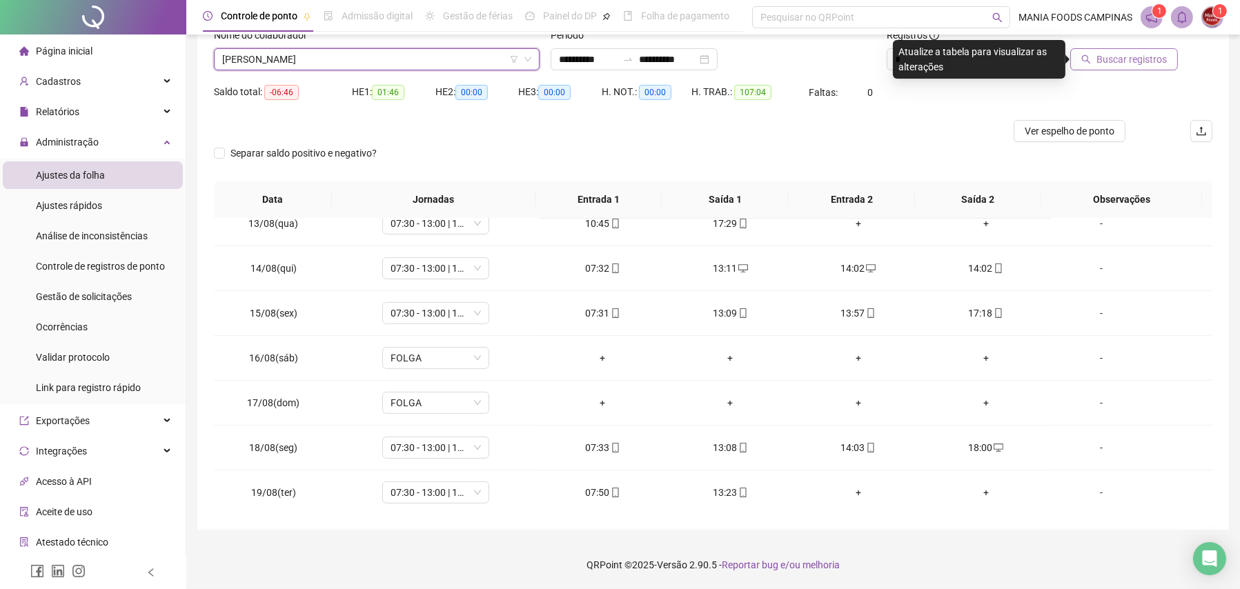
click at [1085, 61] on icon "search" at bounding box center [1086, 59] width 10 height 10
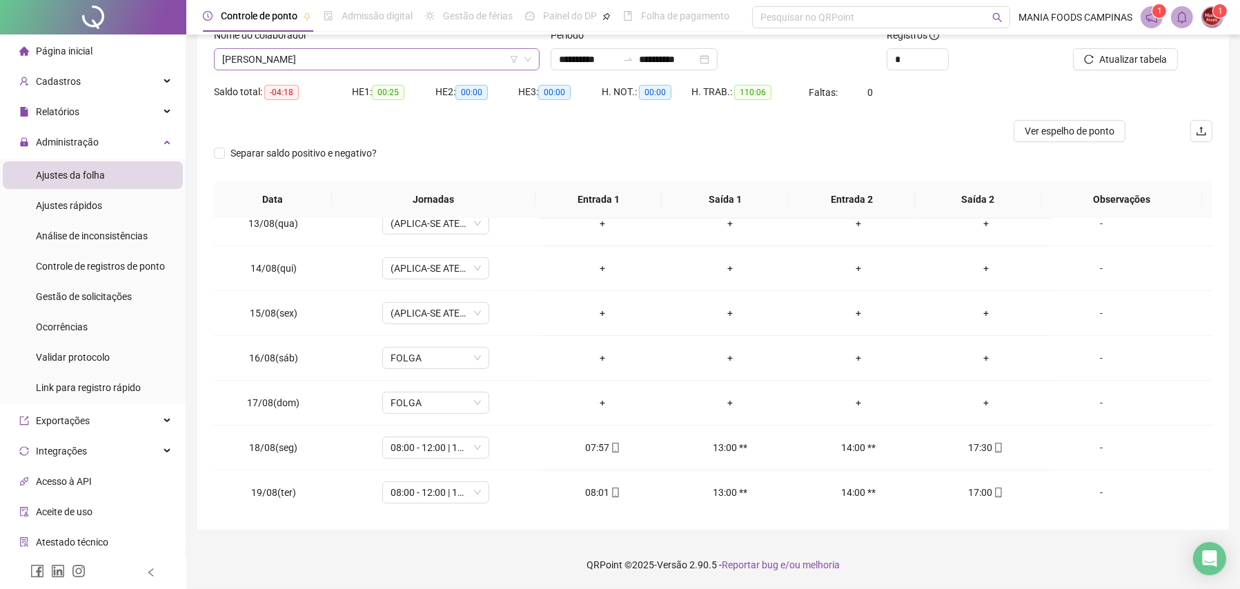
click at [325, 51] on span "[PERSON_NAME]" at bounding box center [376, 59] width 309 height 21
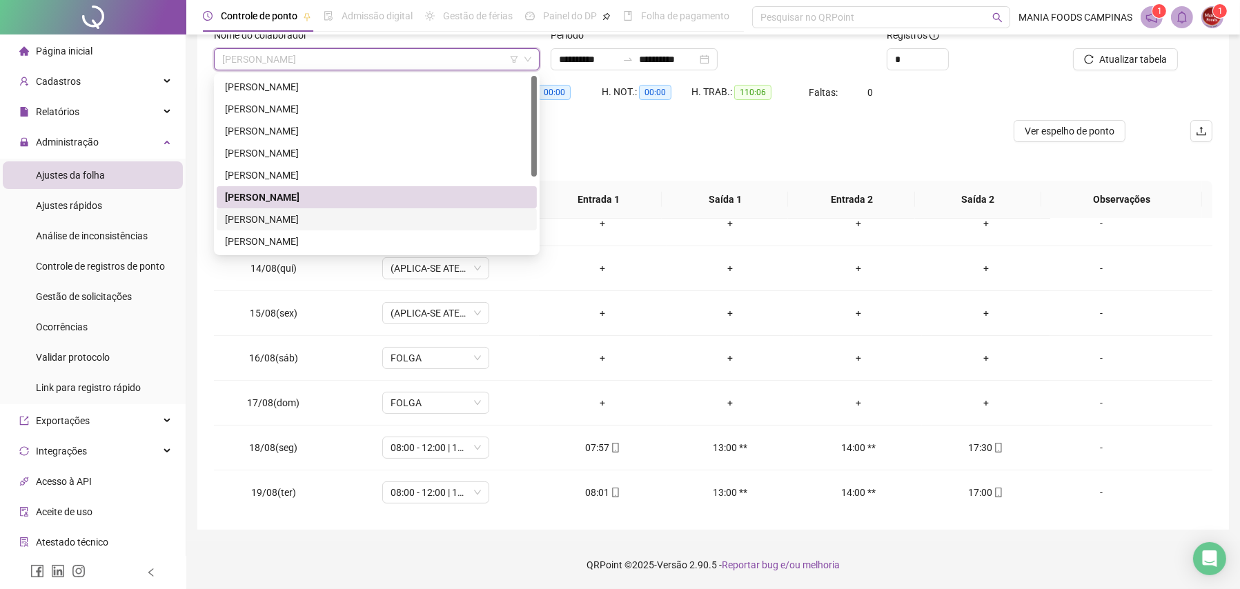
click at [321, 214] on div "[PERSON_NAME]" at bounding box center [377, 219] width 304 height 15
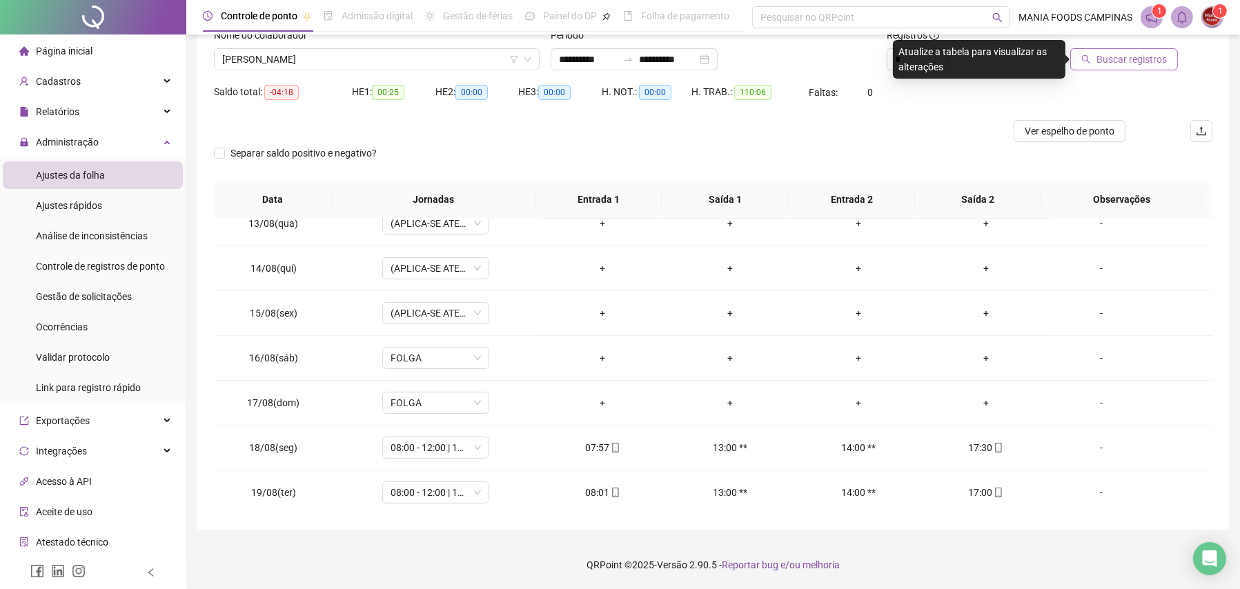
click at [1135, 55] on span "Buscar registros" at bounding box center [1131, 59] width 70 height 15
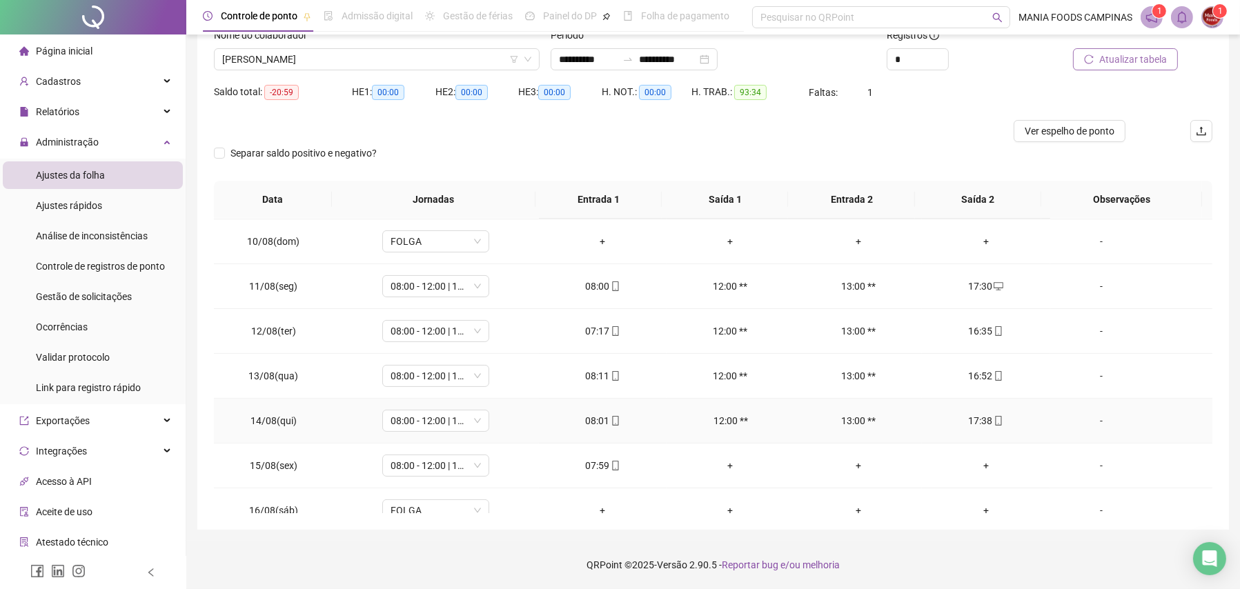
scroll to position [279, 0]
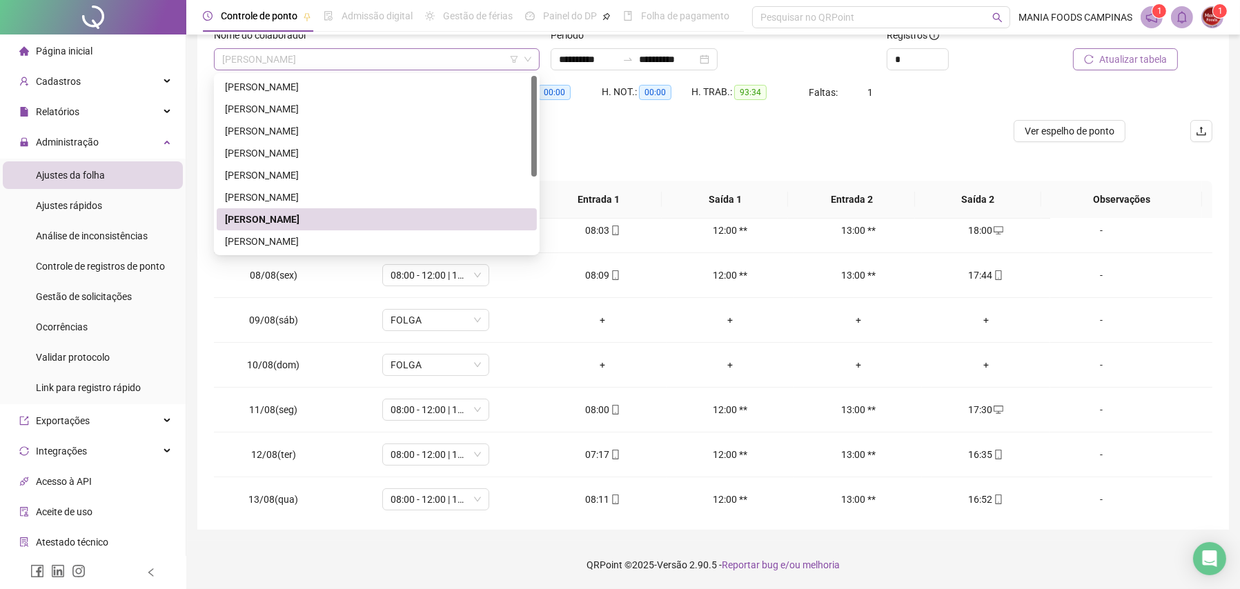
click at [235, 49] on span "[PERSON_NAME]" at bounding box center [376, 59] width 309 height 21
click at [279, 236] on div "[PERSON_NAME]" at bounding box center [377, 241] width 304 height 15
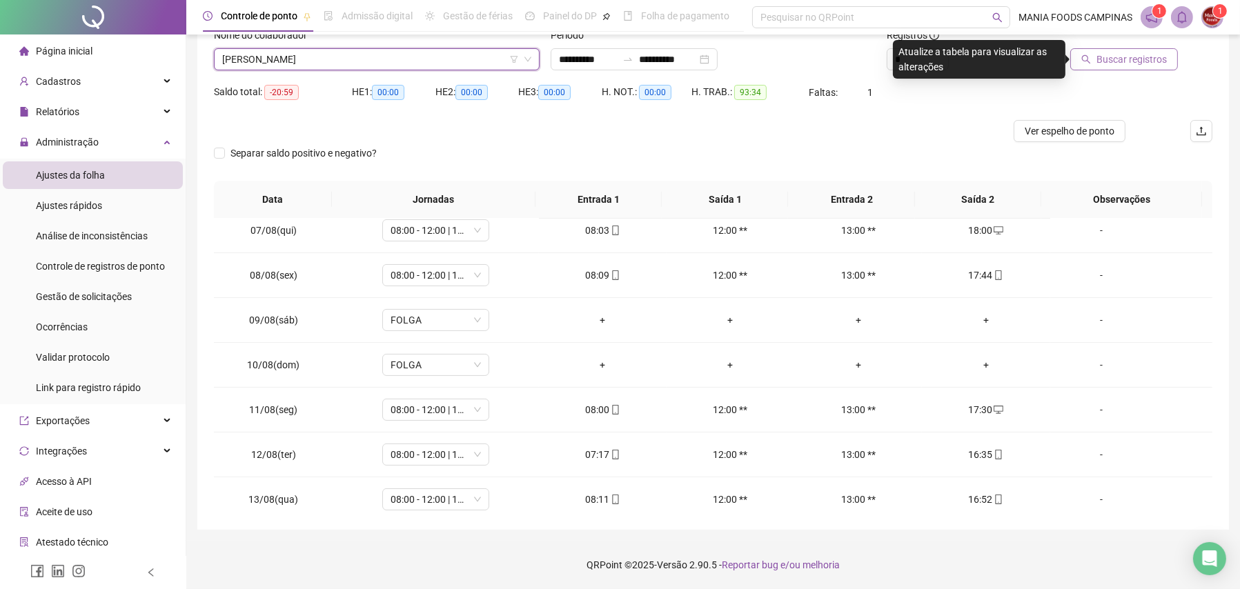
click at [1125, 61] on span "Buscar registros" at bounding box center [1131, 59] width 70 height 15
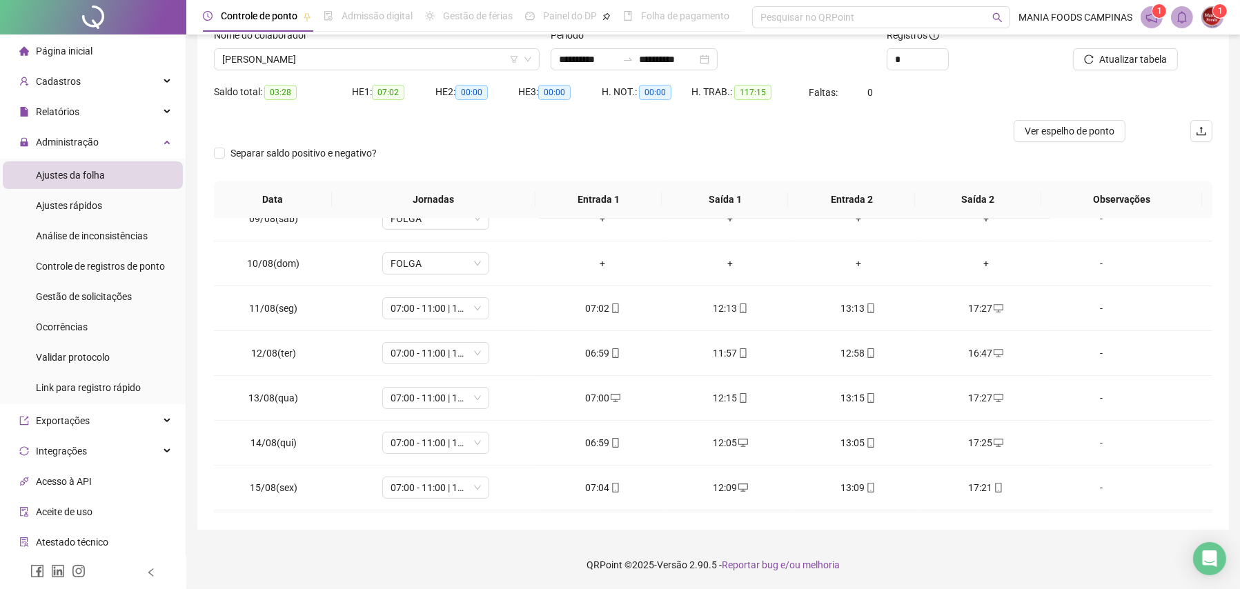
scroll to position [555, 0]
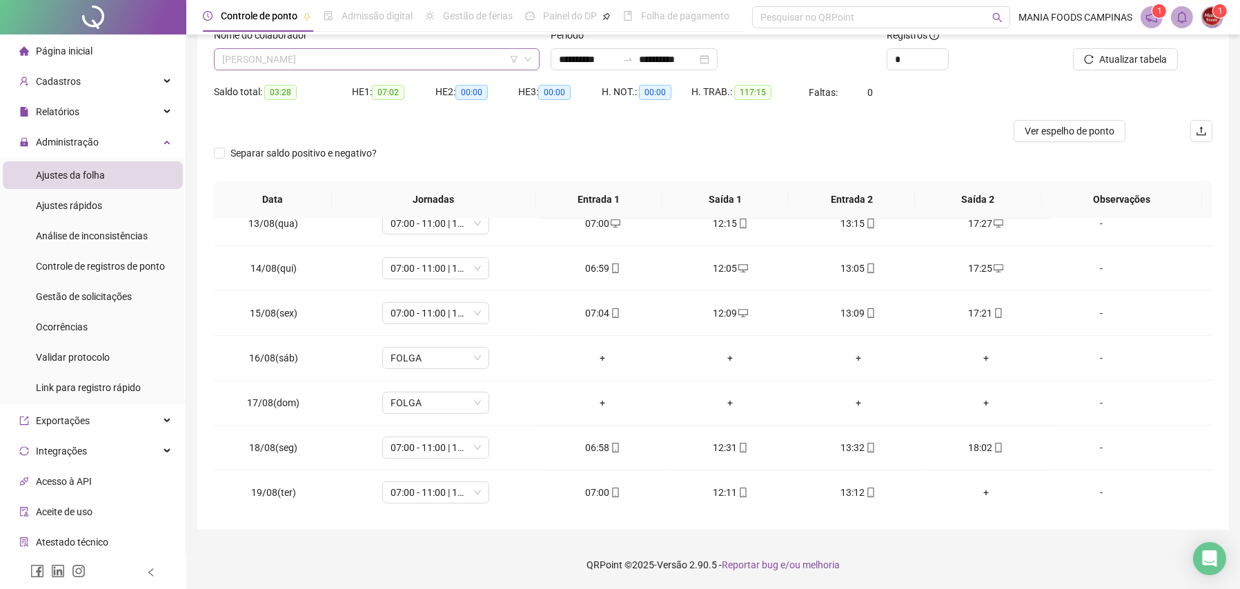
click at [264, 53] on span "[PERSON_NAME]" at bounding box center [376, 59] width 309 height 21
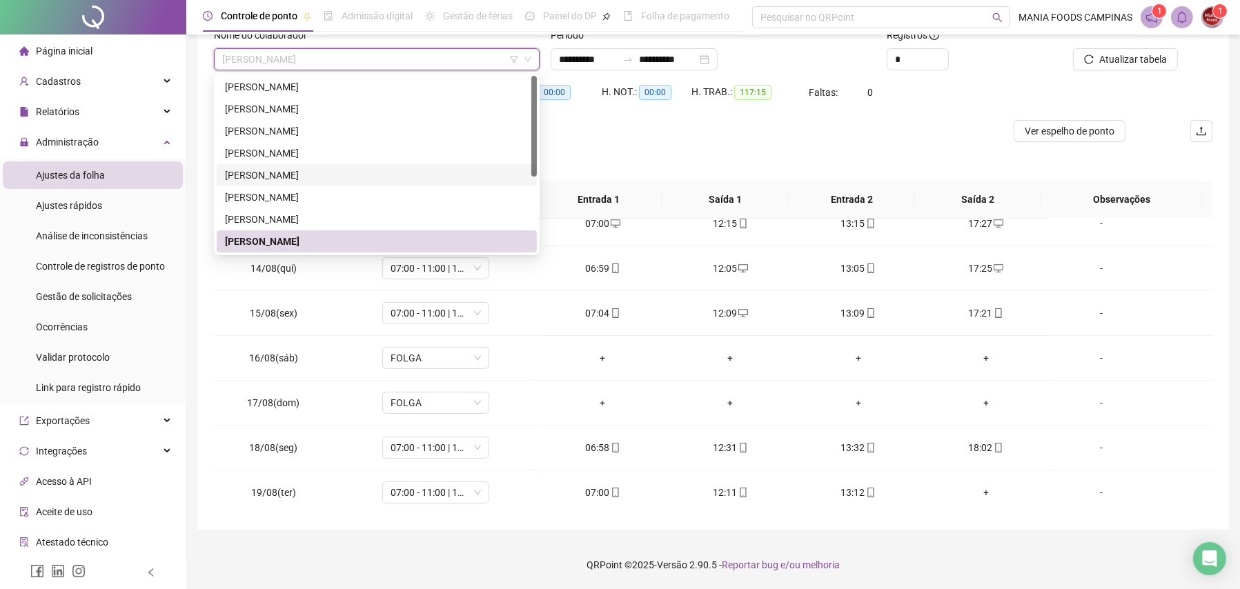
scroll to position [132, 0]
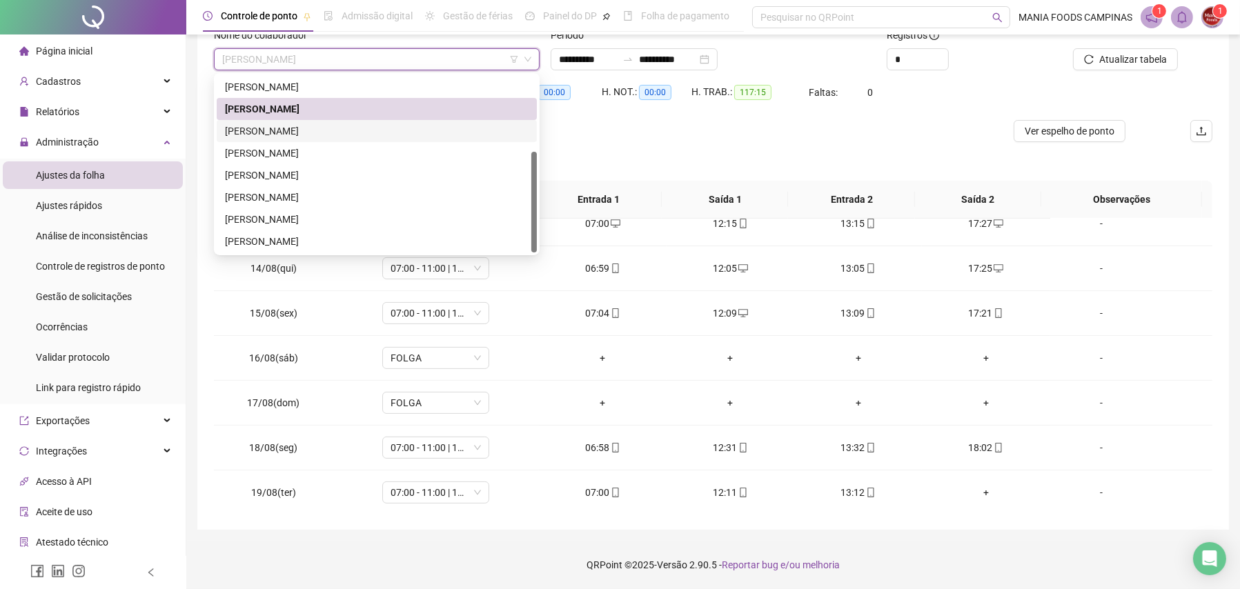
click at [275, 130] on div "[PERSON_NAME]" at bounding box center [377, 130] width 304 height 15
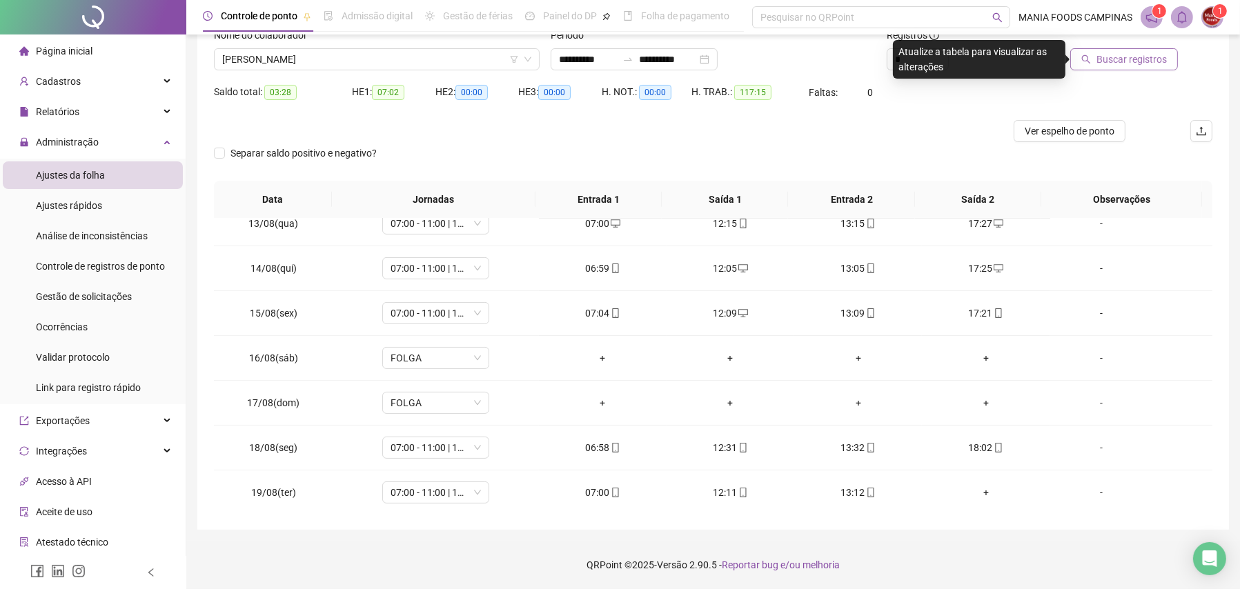
click at [1117, 64] on span "Buscar registros" at bounding box center [1131, 59] width 70 height 15
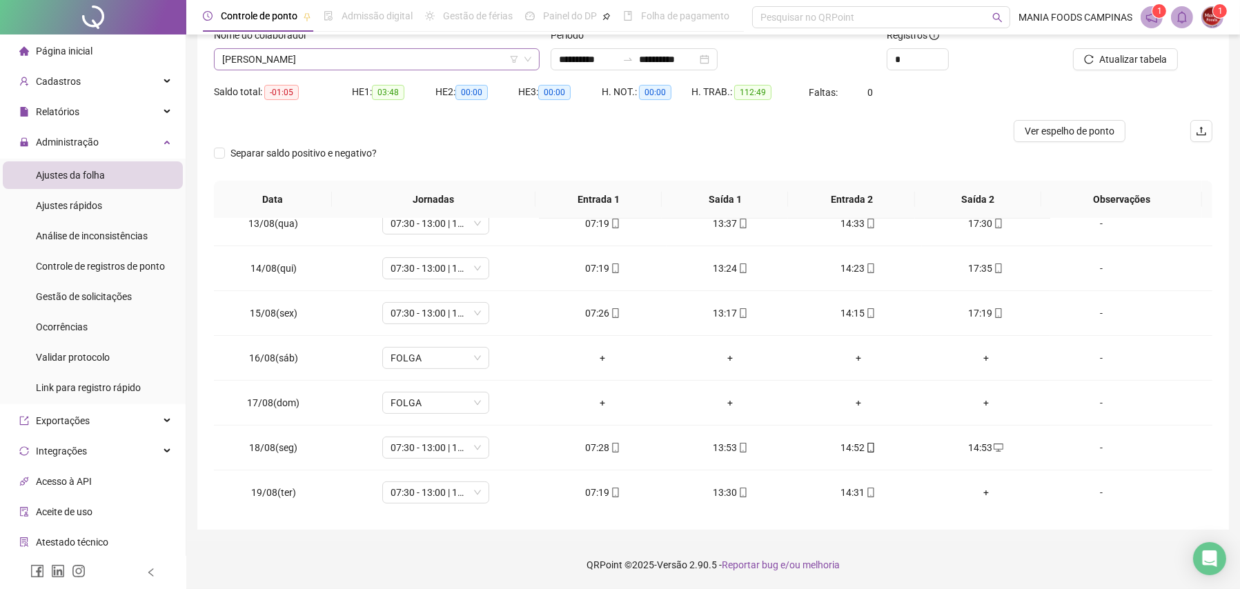
click at [286, 63] on span "[PERSON_NAME]" at bounding box center [376, 59] width 309 height 21
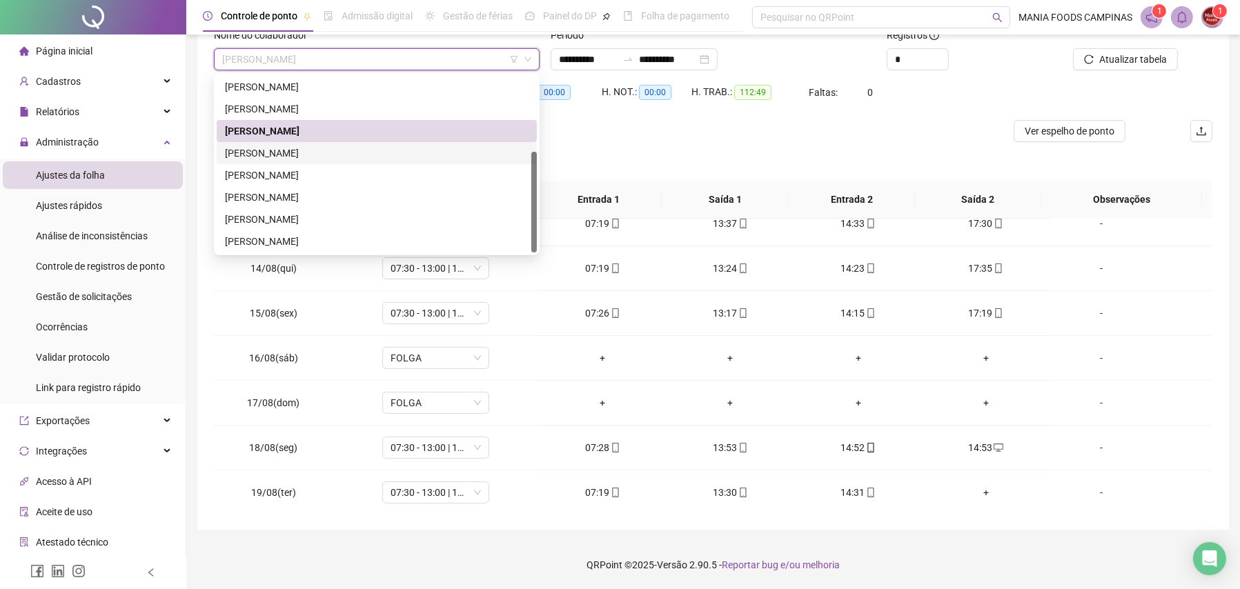
click at [272, 149] on div "[PERSON_NAME]" at bounding box center [377, 153] width 304 height 15
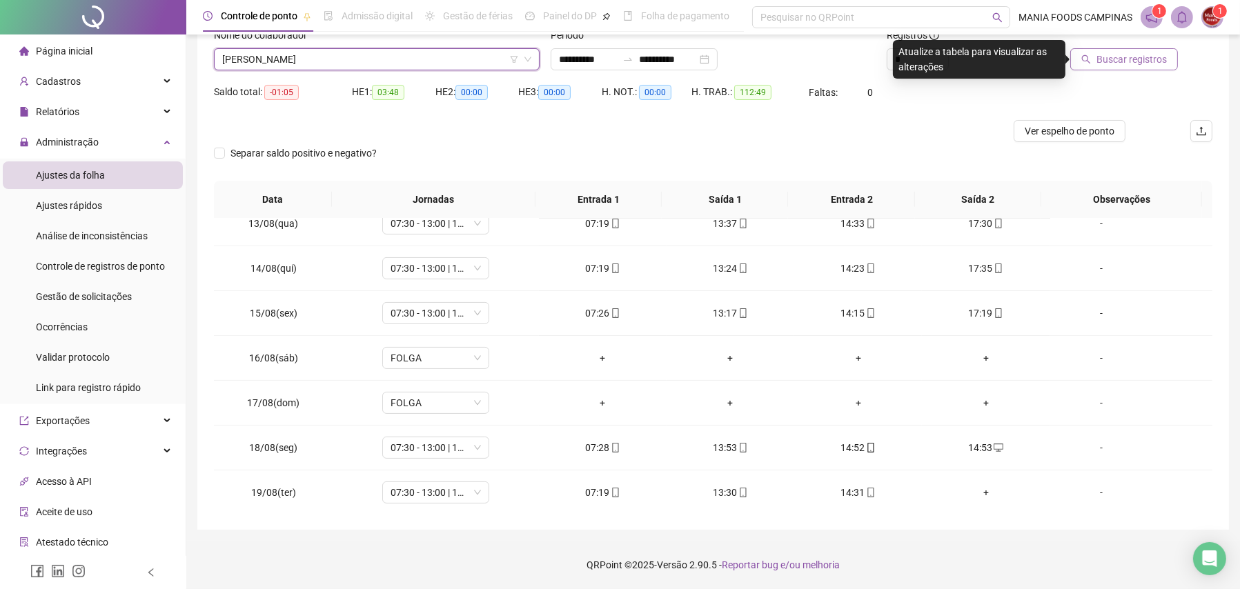
click at [1105, 50] on button "Buscar registros" at bounding box center [1124, 59] width 108 height 22
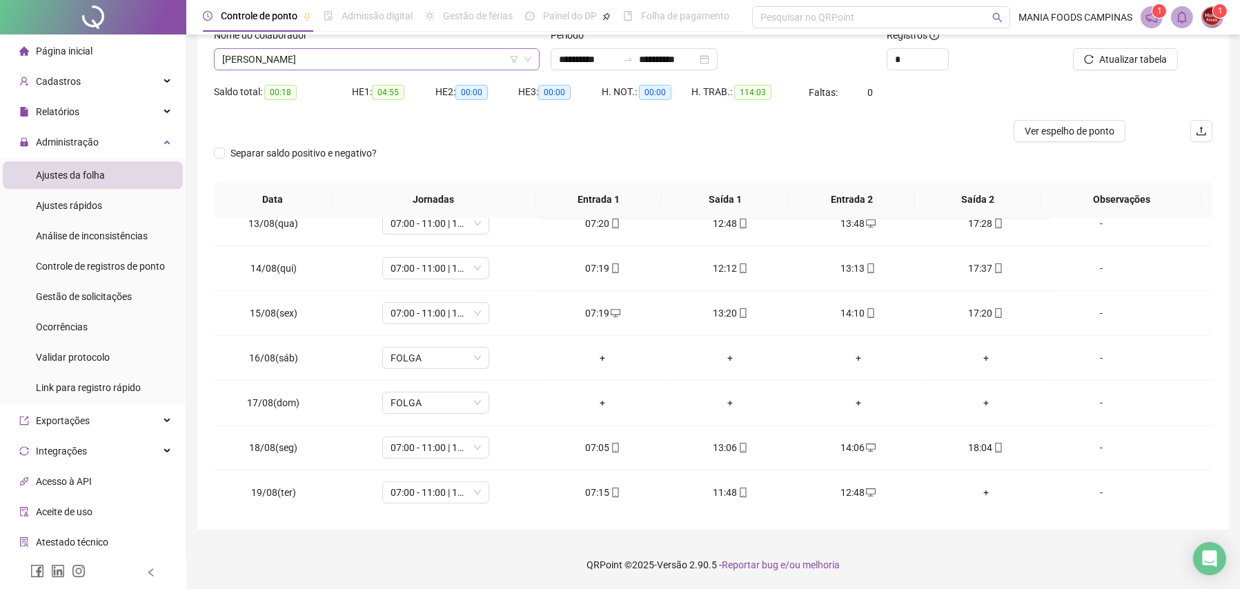
click at [425, 61] on span "[PERSON_NAME]" at bounding box center [376, 59] width 309 height 21
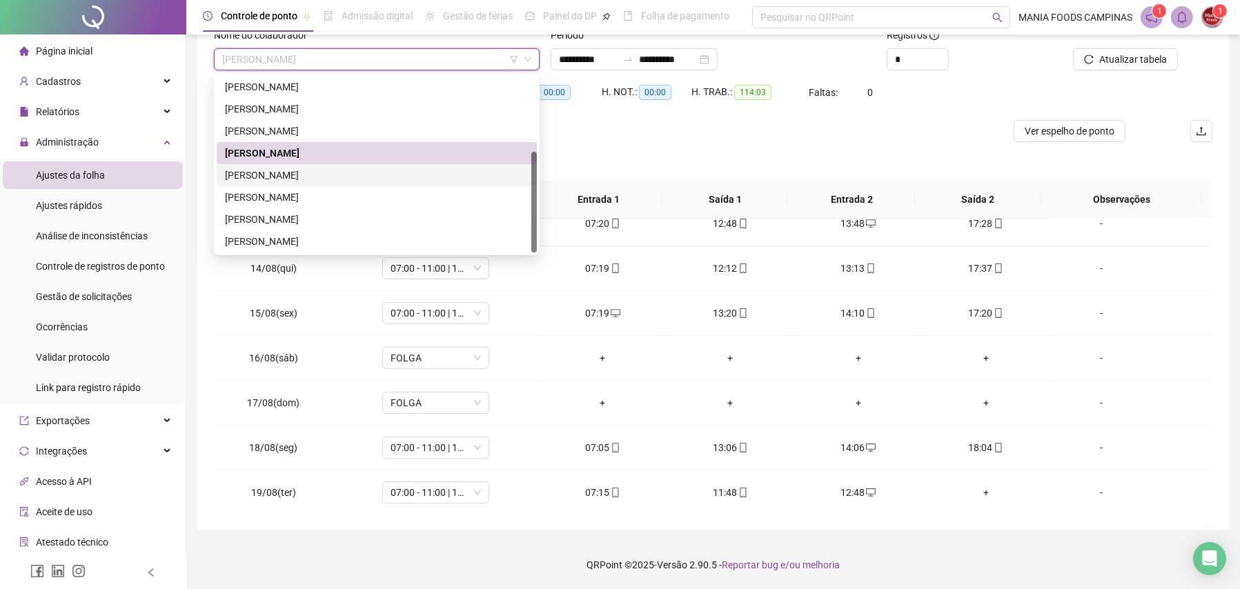
click at [326, 168] on div "[PERSON_NAME]" at bounding box center [377, 175] width 304 height 15
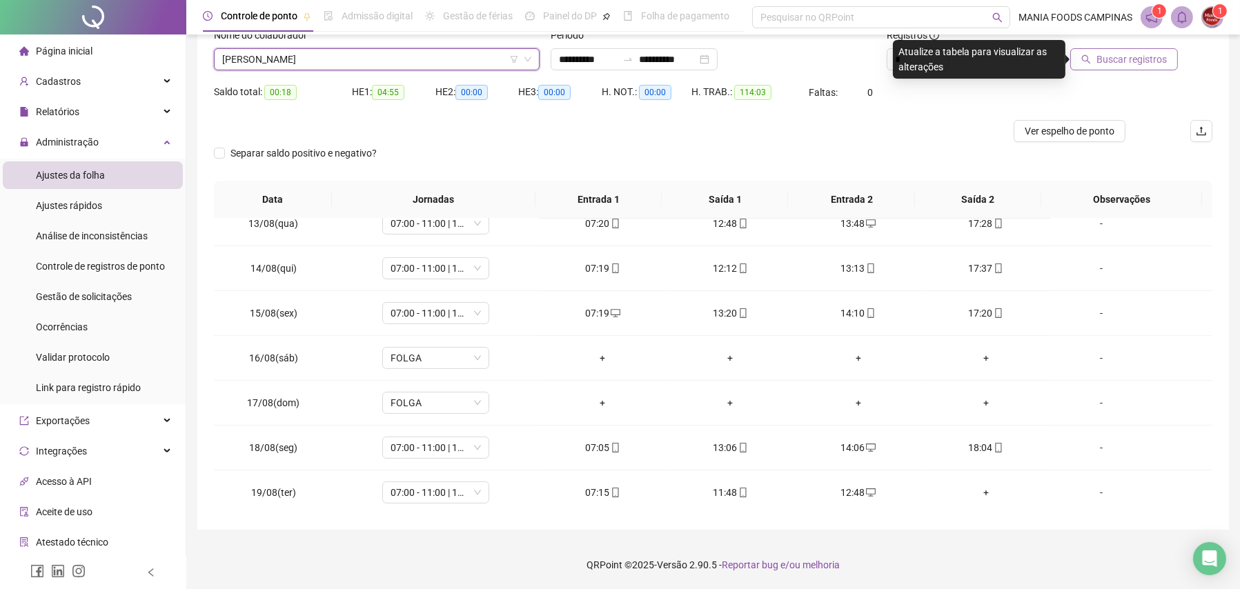
click at [1142, 49] on button "Buscar registros" at bounding box center [1124, 59] width 108 height 22
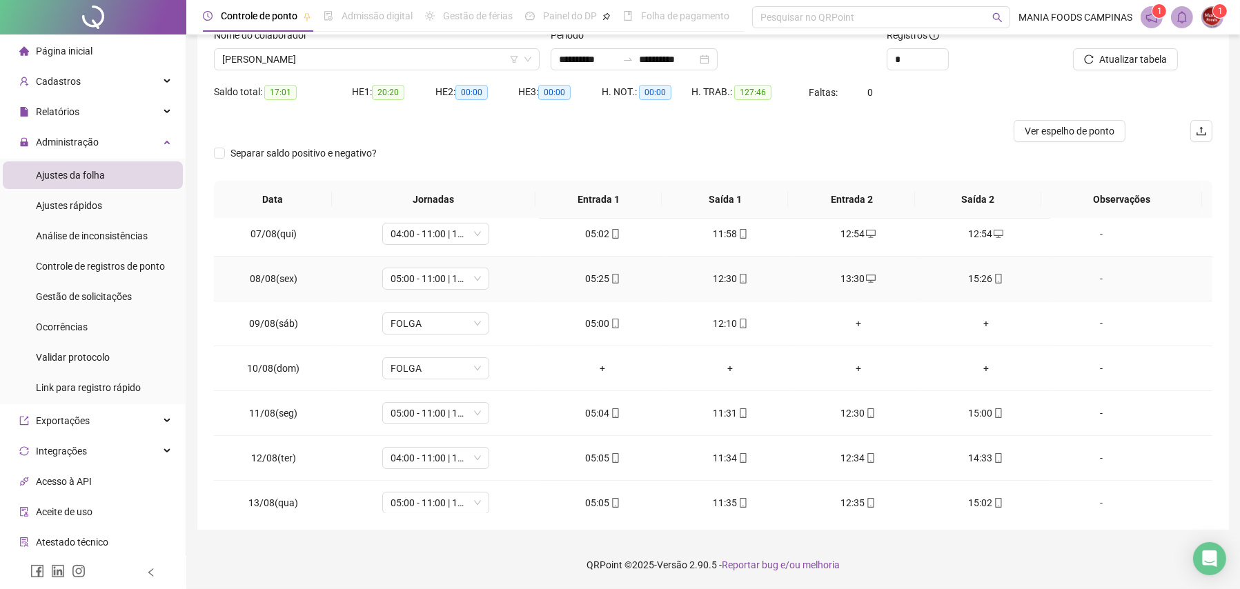
scroll to position [555, 0]
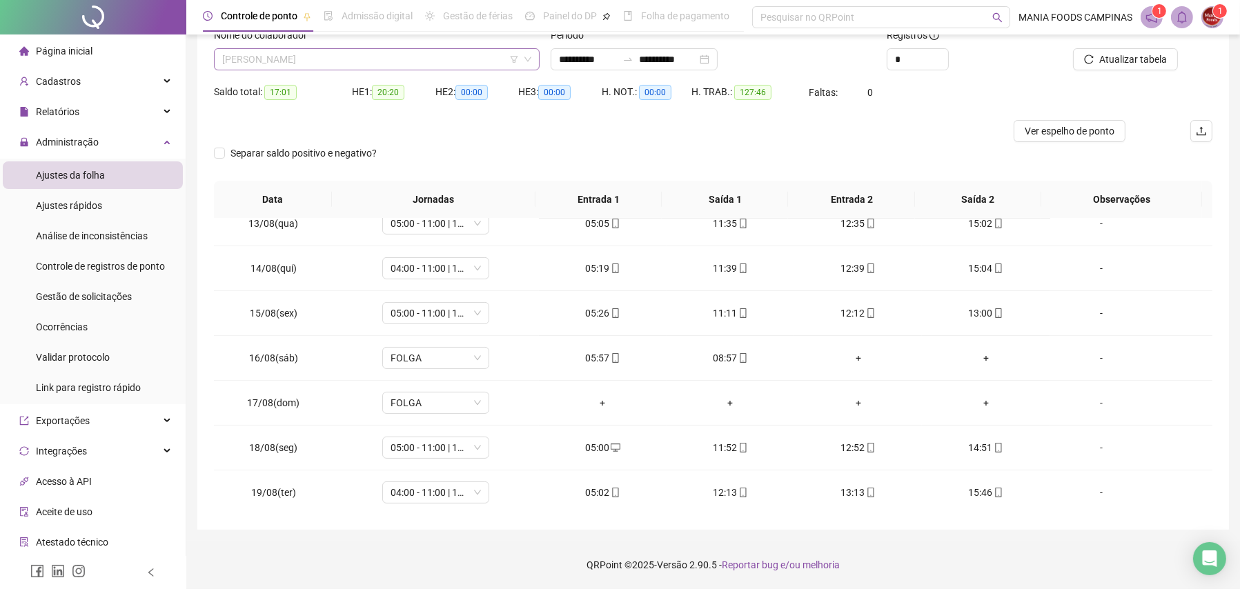
click at [384, 59] on span "[PERSON_NAME]" at bounding box center [376, 59] width 309 height 21
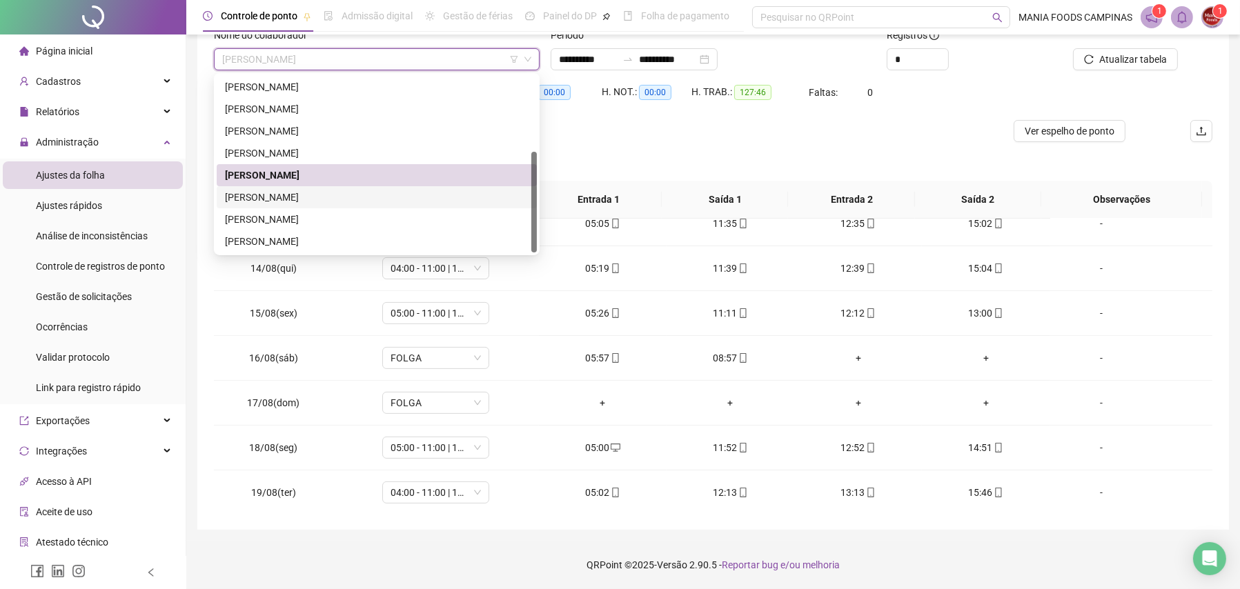
drag, startPoint x: 295, startPoint y: 195, endPoint x: 782, endPoint y: 157, distance: 488.4
click at [295, 195] on div "[PERSON_NAME]" at bounding box center [377, 197] width 304 height 15
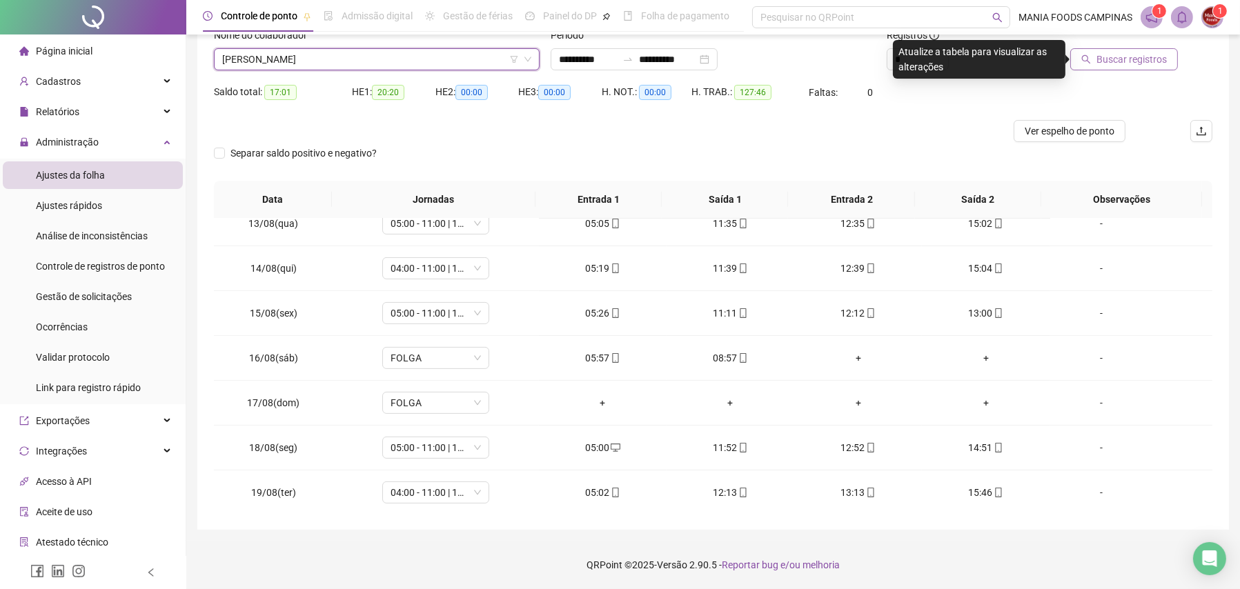
click at [1119, 53] on span "Buscar registros" at bounding box center [1131, 59] width 70 height 15
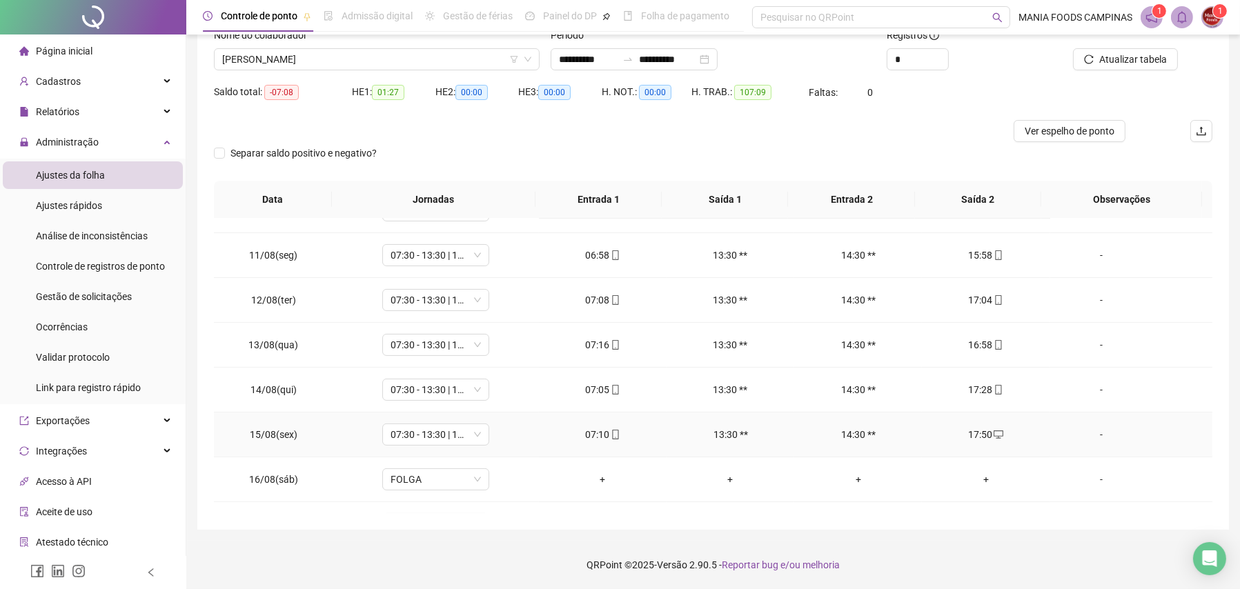
scroll to position [348, 0]
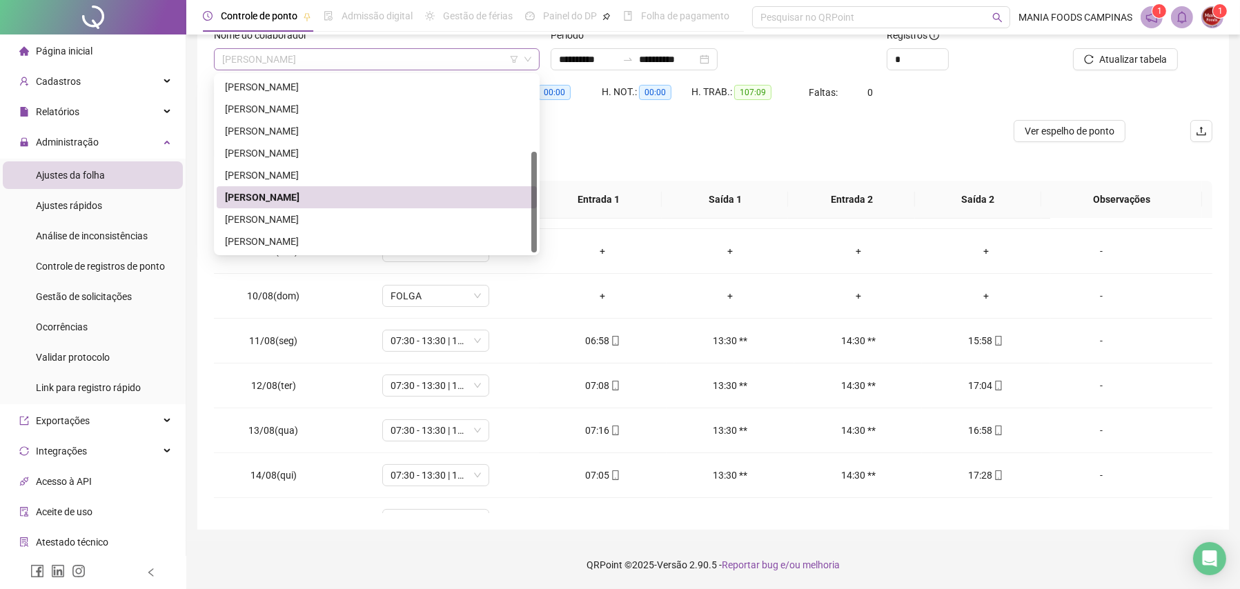
click at [337, 59] on span "[PERSON_NAME]" at bounding box center [376, 59] width 309 height 21
click at [299, 218] on div "[PERSON_NAME]" at bounding box center [377, 219] width 304 height 15
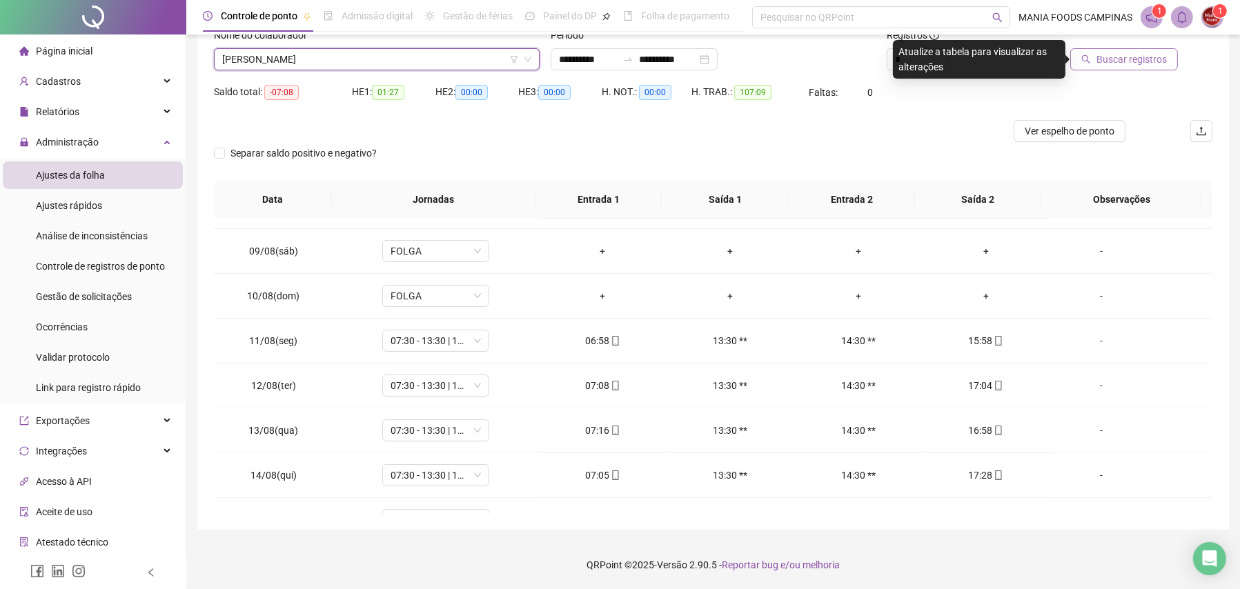
click at [1087, 52] on button "Buscar registros" at bounding box center [1124, 59] width 108 height 22
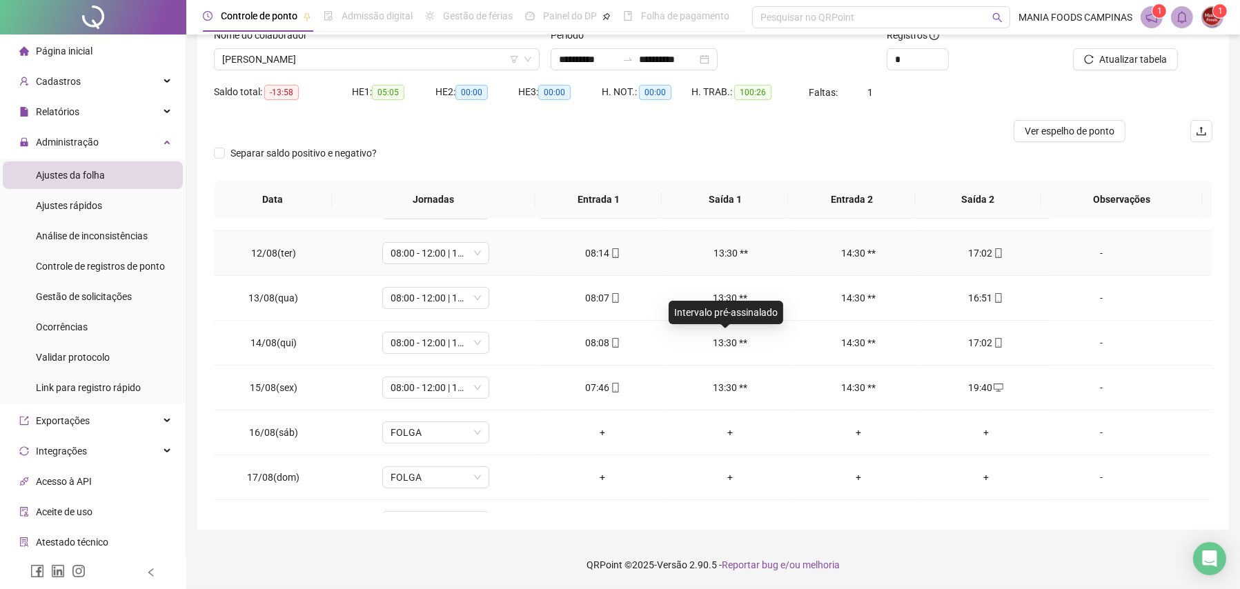
scroll to position [555, 0]
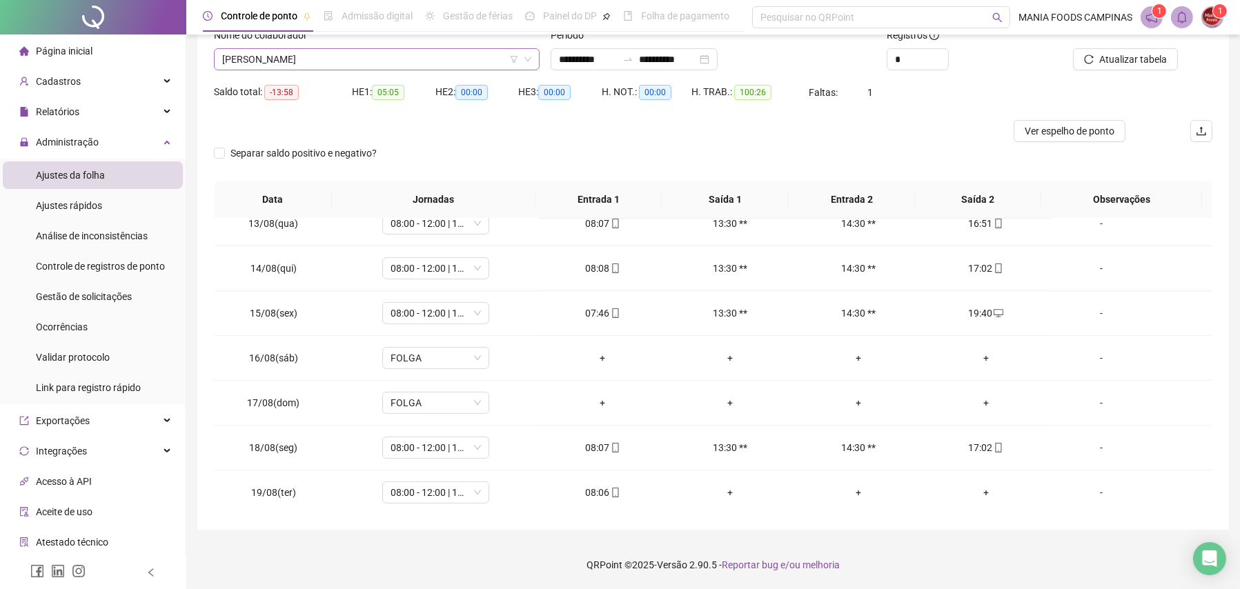
click at [407, 66] on span "[PERSON_NAME]" at bounding box center [376, 59] width 309 height 21
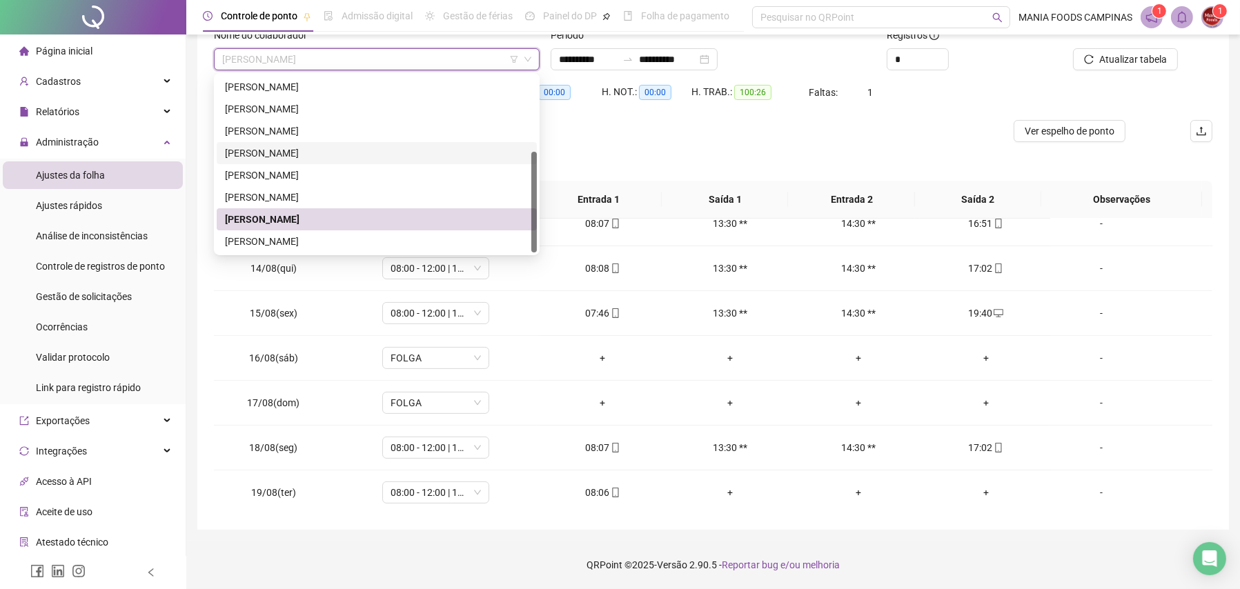
click at [296, 154] on div "[PERSON_NAME]" at bounding box center [377, 153] width 304 height 15
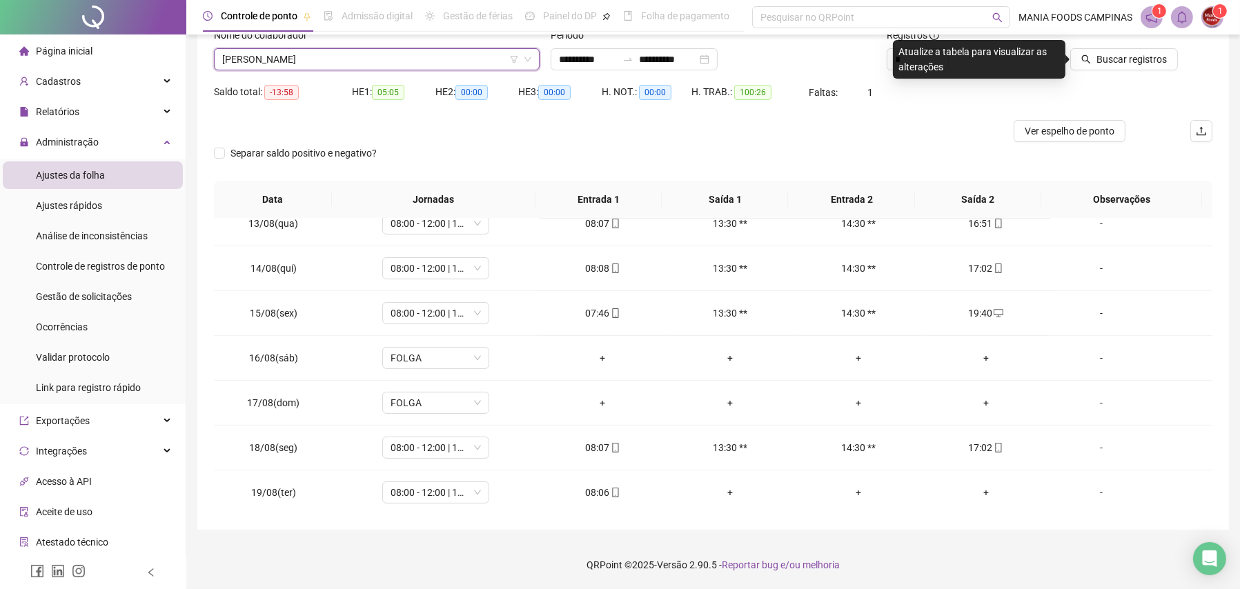
click at [1111, 71] on div "Buscar registros" at bounding box center [1133, 55] width 168 height 54
click at [1117, 62] on span "Buscar registros" at bounding box center [1131, 59] width 70 height 15
